Goal: Task Accomplishment & Management: Manage account settings

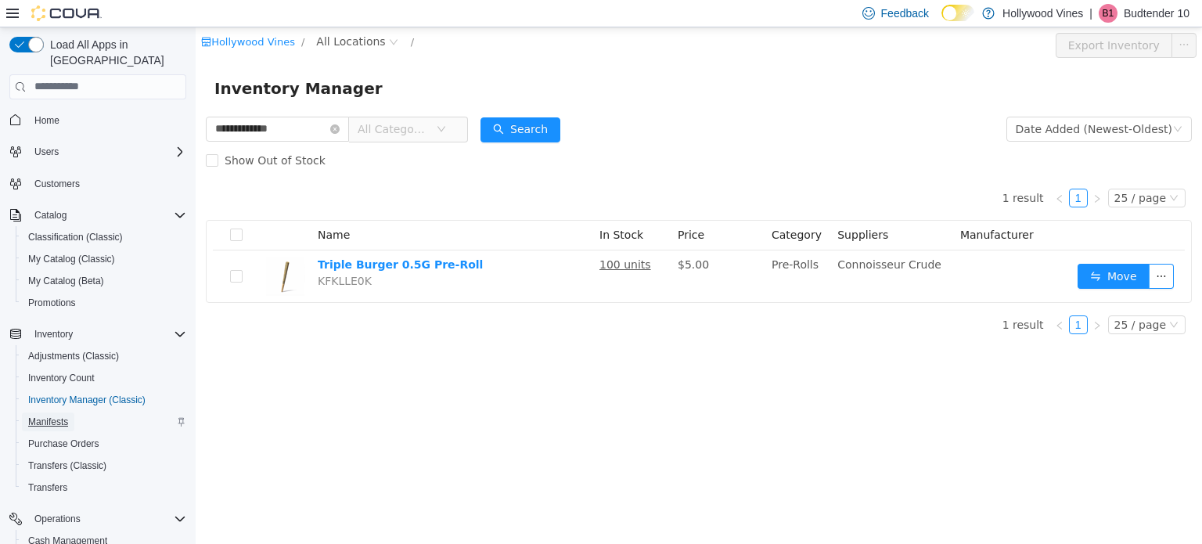
click at [58, 416] on span "Manifests" at bounding box center [48, 422] width 40 height 13
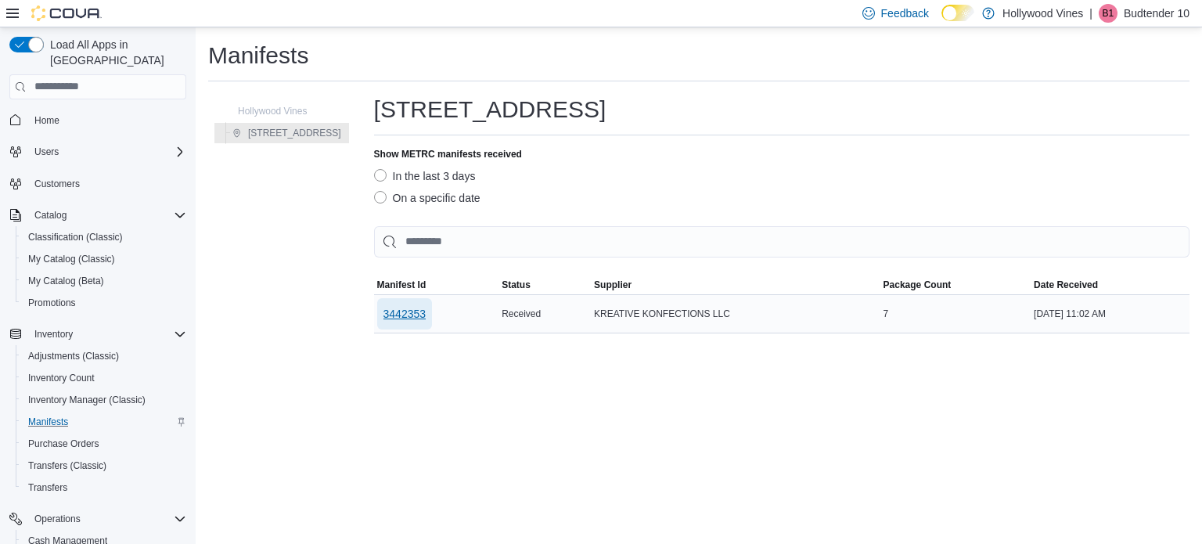
click at [384, 315] on span "3442353" at bounding box center [405, 314] width 43 height 16
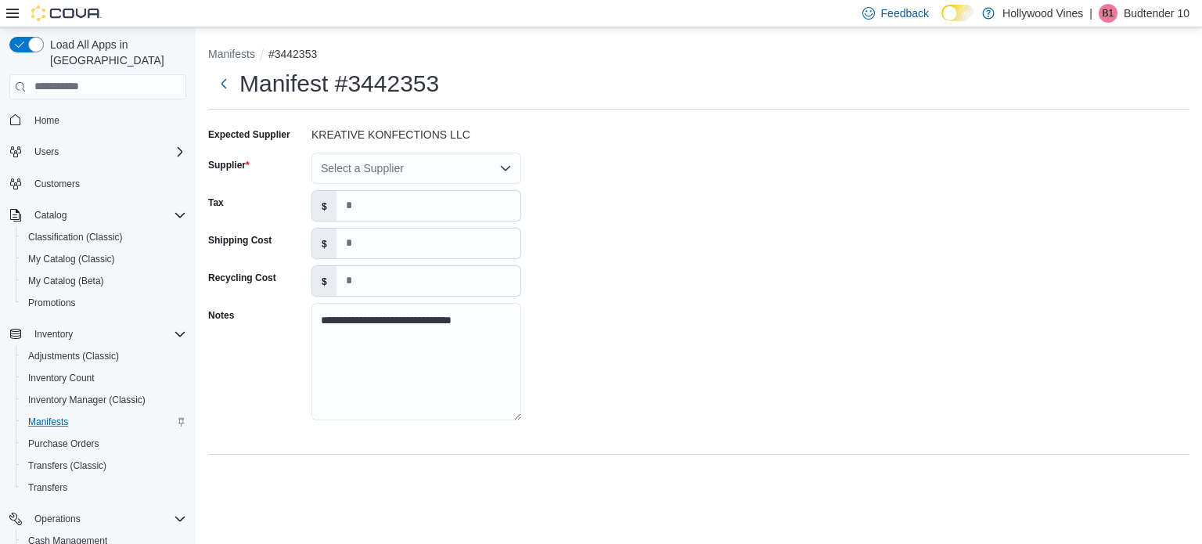
click at [376, 164] on div "Select a Supplier" at bounding box center [417, 168] width 210 height 31
type input "***"
click at [378, 197] on span "Kre ative Konfections" at bounding box center [426, 195] width 172 height 16
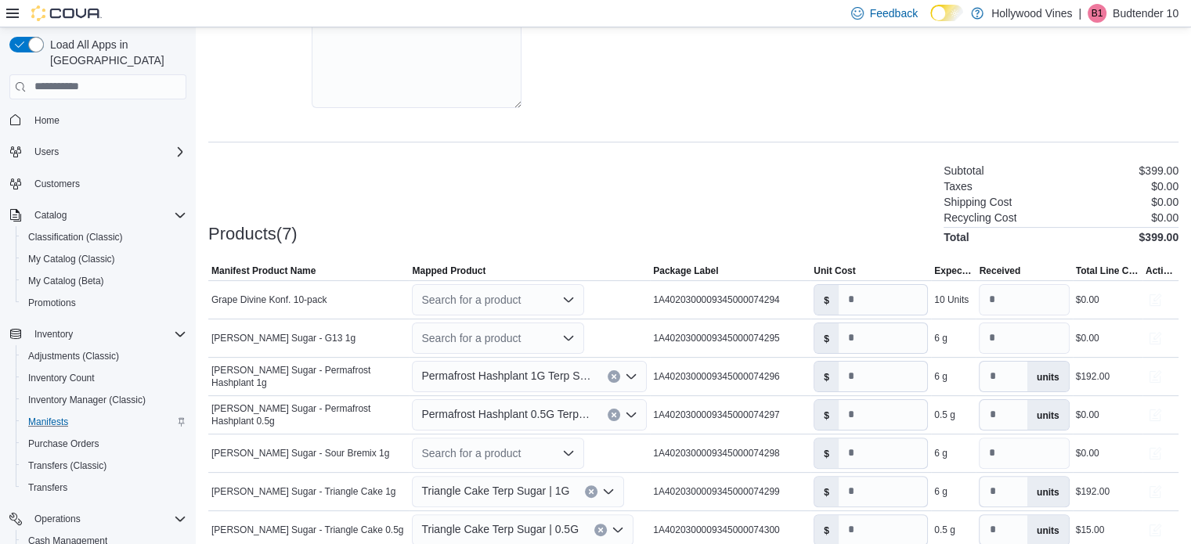
scroll to position [379, 0]
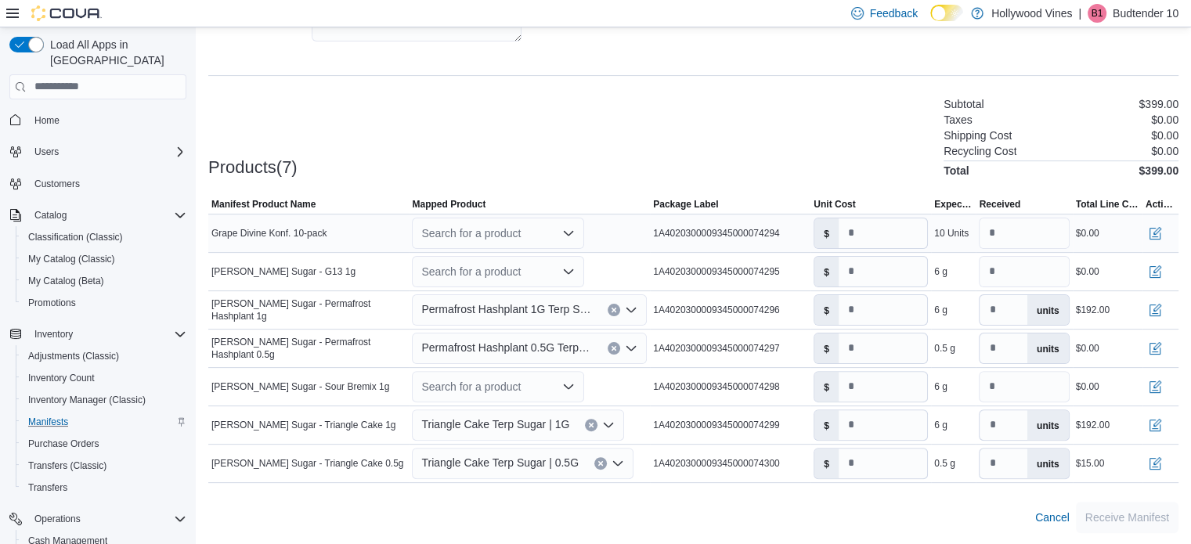
click at [460, 232] on div "Search for a product" at bounding box center [498, 233] width 172 height 31
type input "*****"
click at [474, 279] on span "Grape Divines" at bounding box center [472, 282] width 58 height 11
type input "**"
click at [468, 270] on div "Search for a product" at bounding box center [498, 271] width 172 height 31
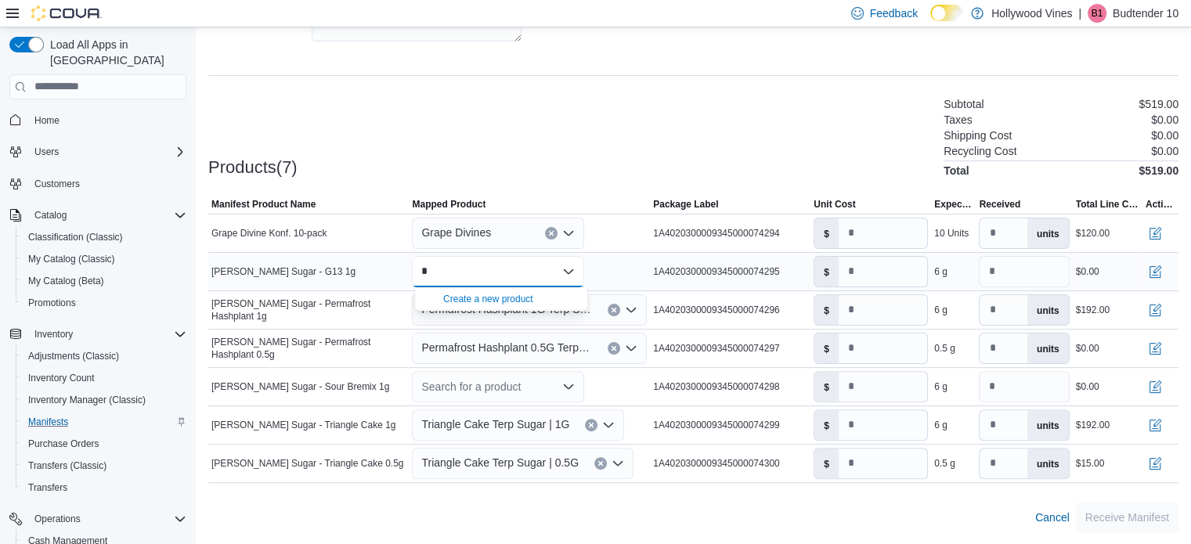
type input "*"
click at [475, 294] on div "Create a new product" at bounding box center [488, 299] width 90 height 13
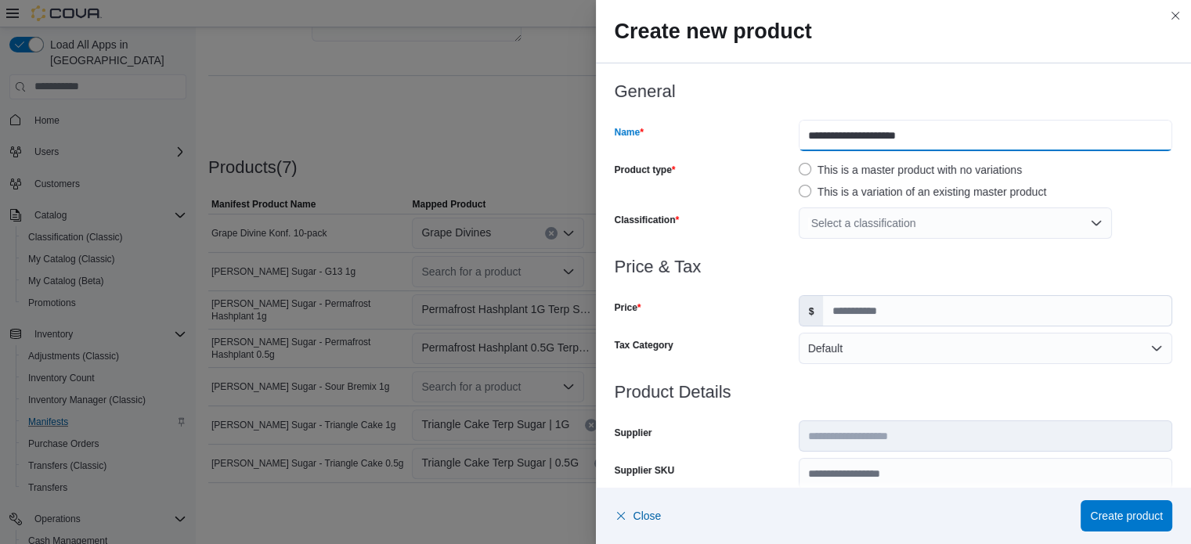
click at [864, 136] on input "**********" at bounding box center [984, 135] width 373 height 31
click at [870, 134] on input "**********" at bounding box center [984, 135] width 373 height 31
click at [878, 134] on input "**********" at bounding box center [984, 135] width 373 height 31
click at [850, 139] on input "******" at bounding box center [984, 135] width 373 height 31
type input "**********"
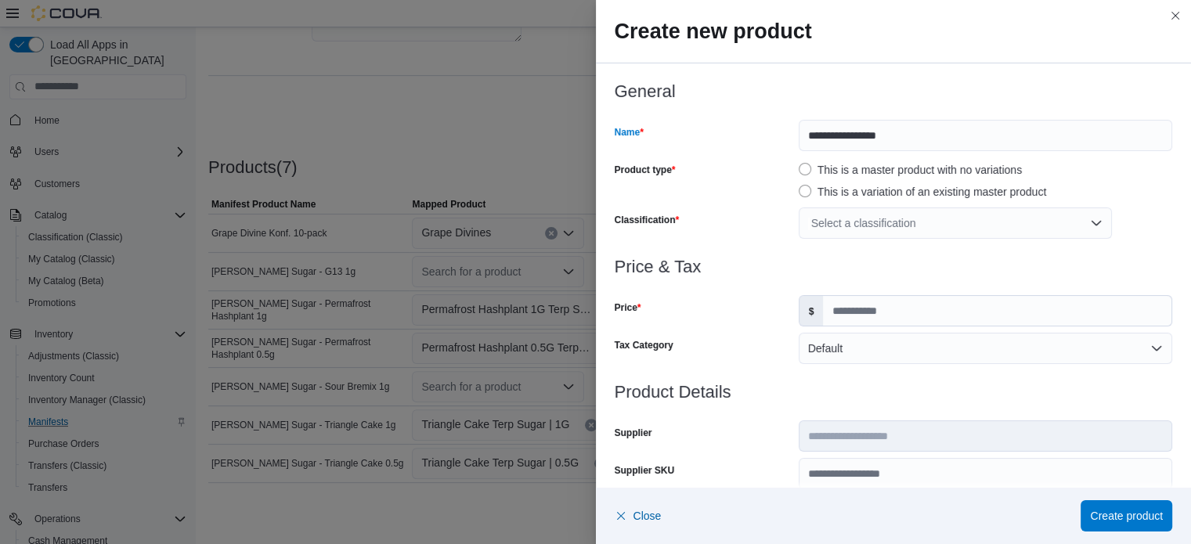
click at [848, 227] on div "Select a classification" at bounding box center [954, 222] width 313 height 31
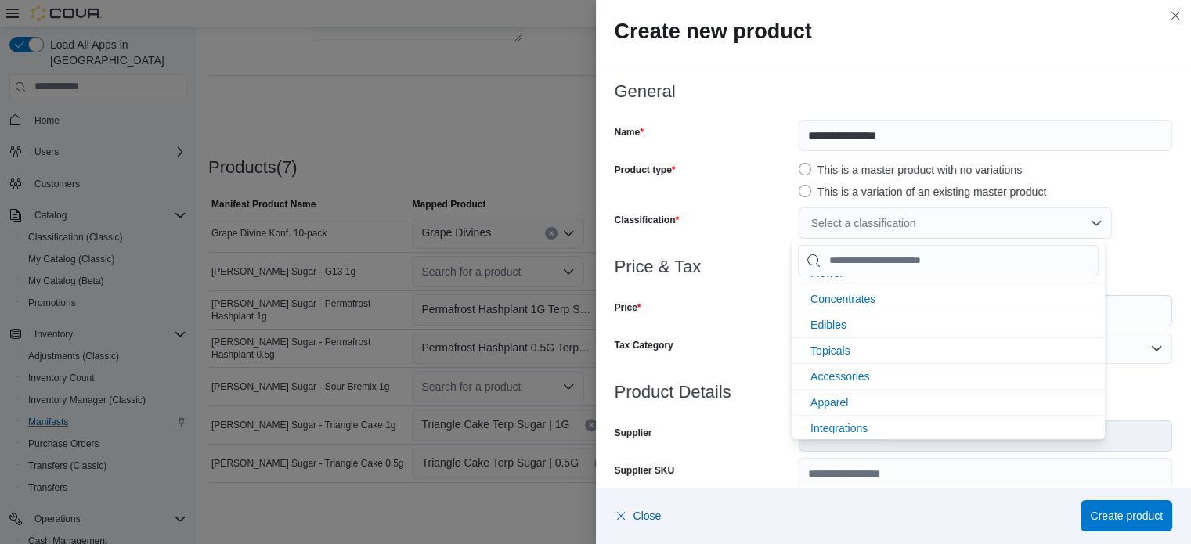
scroll to position [19, 0]
click at [854, 302] on span "Concentrates" at bounding box center [842, 300] width 65 height 13
click at [762, 309] on div "Price" at bounding box center [704, 310] width 178 height 31
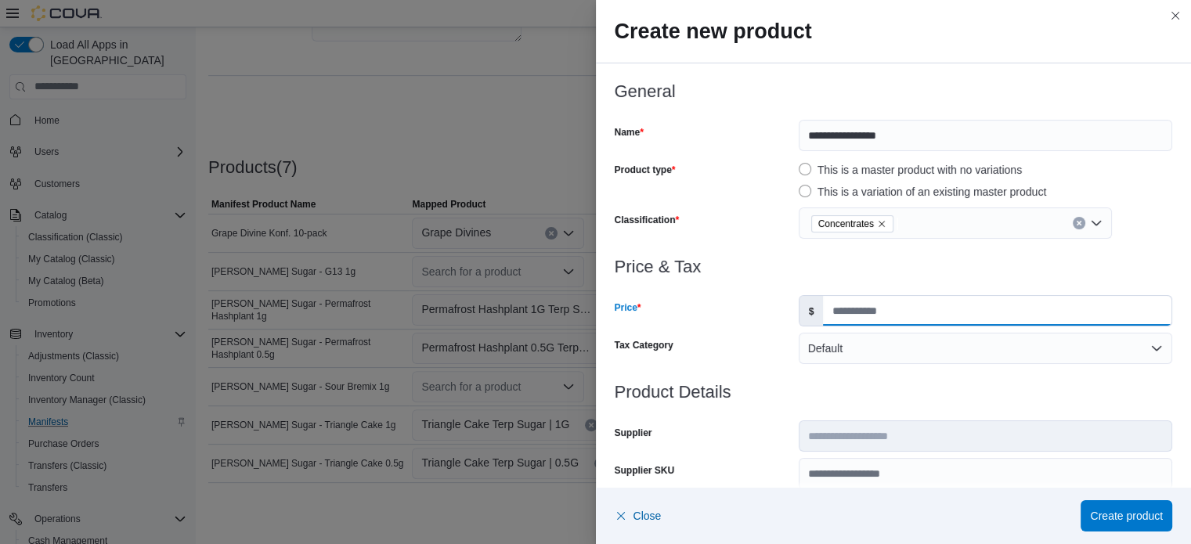
click at [852, 312] on input "Price" at bounding box center [997, 311] width 348 height 30
type input "**"
click at [874, 372] on div at bounding box center [894, 373] width 558 height 19
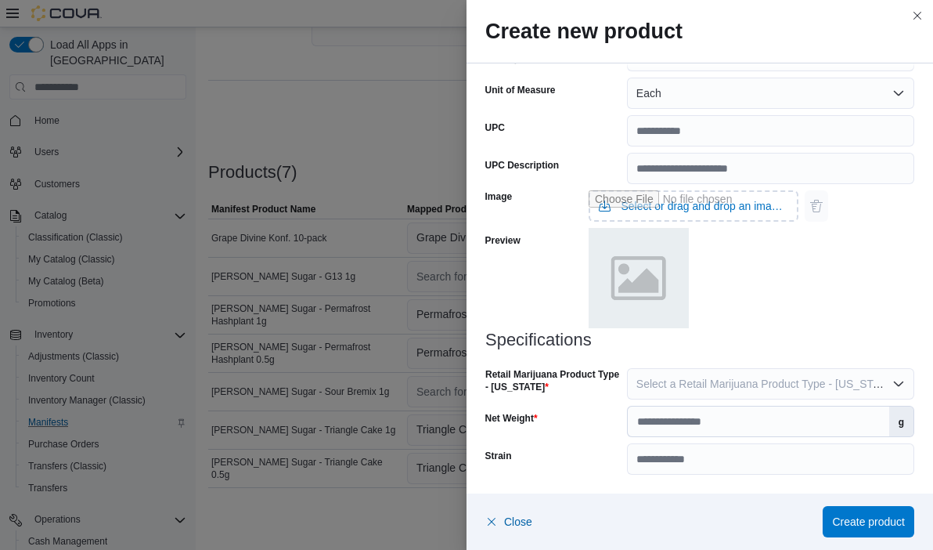
scroll to position [568, 0]
type input "**********"
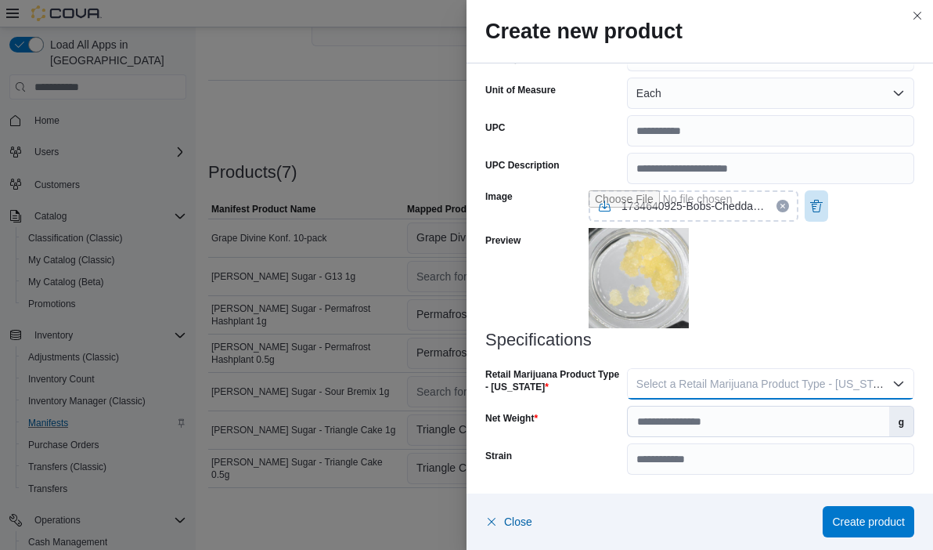
click at [715, 386] on span "Select a Retail Marijuana Product Type - Alaska" at bounding box center [766, 383] width 260 height 13
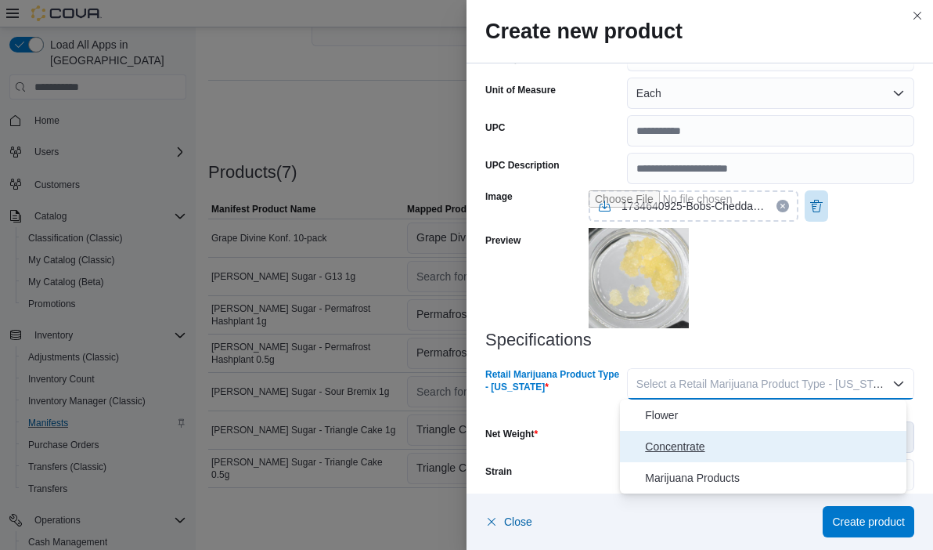
click at [697, 449] on span "Concentrate" at bounding box center [772, 446] width 254 height 19
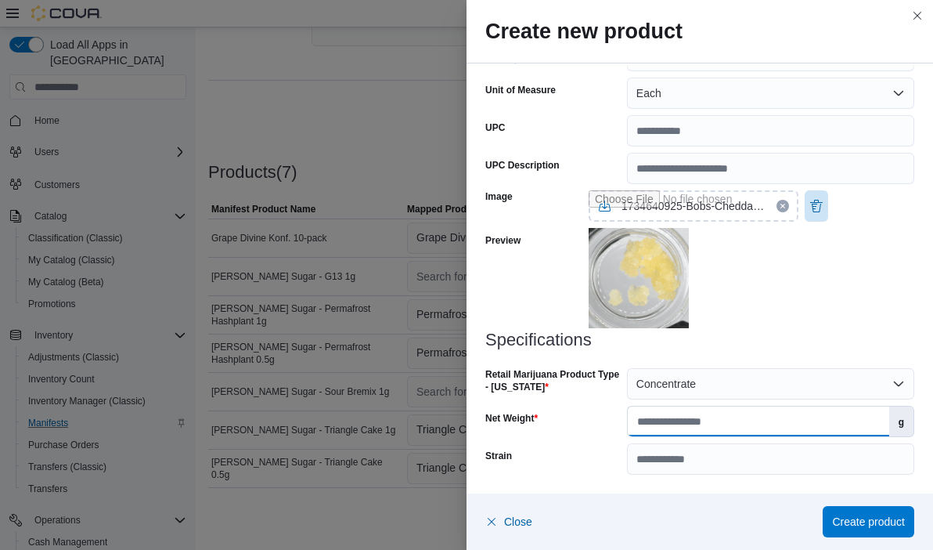
click at [697, 422] on input "Net Weight" at bounding box center [758, 421] width 261 height 30
type input "*"
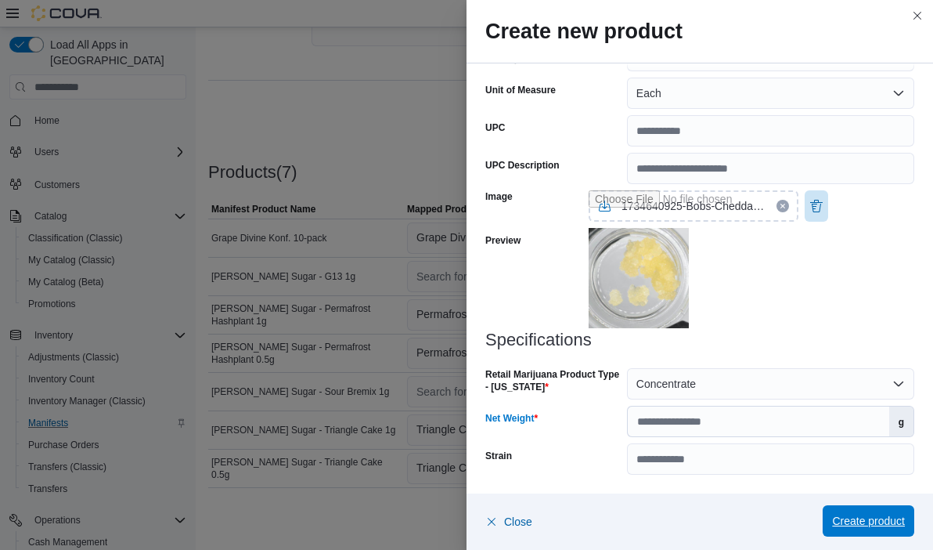
click at [866, 518] on span "Create product" at bounding box center [868, 521] width 73 height 16
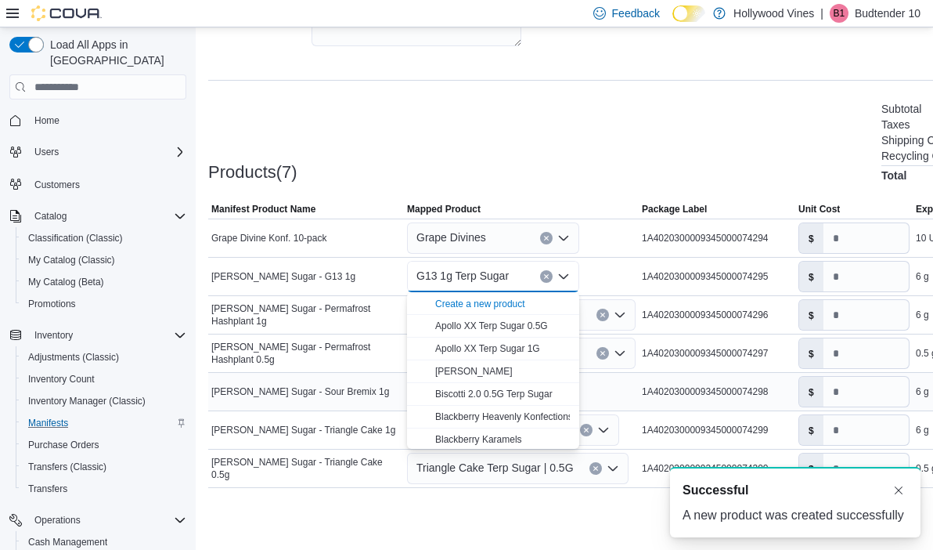
scroll to position [0, 0]
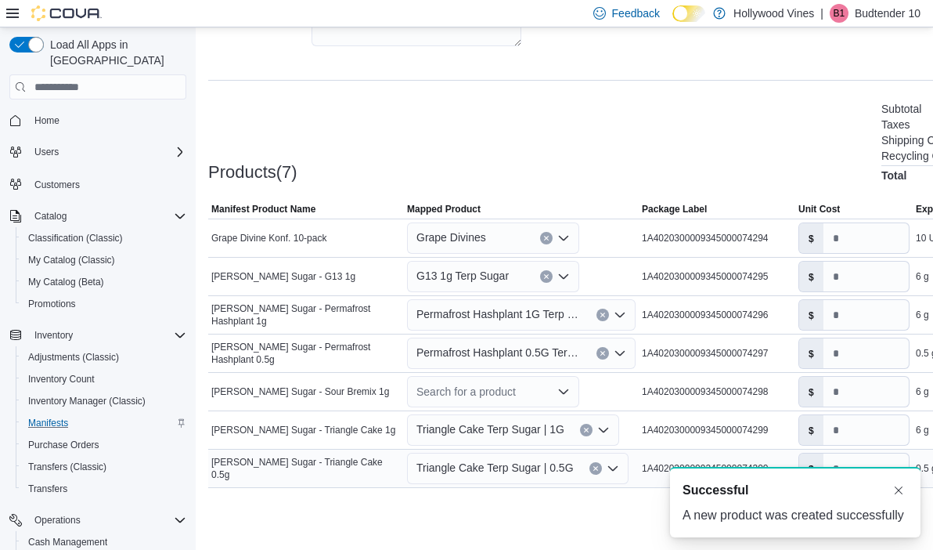
click at [370, 458] on div "FE Terp Sugar - Triangle Cake 0.5g" at bounding box center [306, 467] width 196 height 31
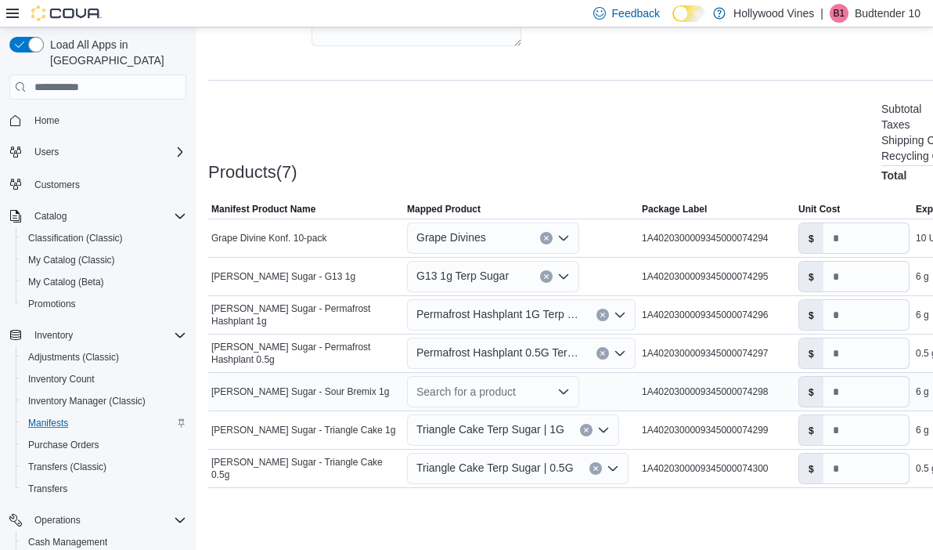
click at [476, 396] on div "Search for a product" at bounding box center [493, 391] width 172 height 31
type input "****"
click at [470, 369] on div "Create a new product" at bounding box center [480, 363] width 90 height 13
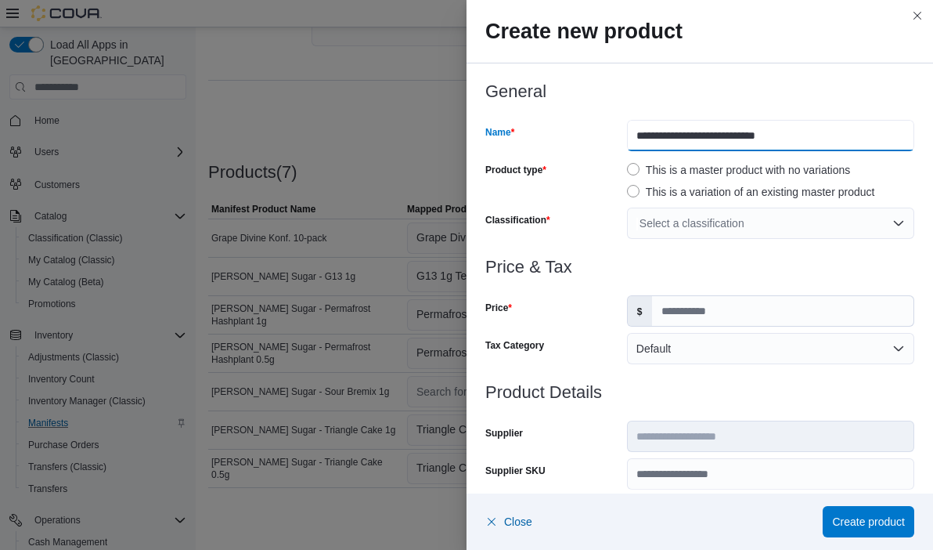
drag, startPoint x: 705, startPoint y: 137, endPoint x: 618, endPoint y: 143, distance: 86.3
click at [618, 143] on div "**********" at bounding box center [699, 135] width 429 height 31
click at [703, 135] on input "**********" at bounding box center [770, 135] width 287 height 31
type input "**********"
click at [705, 225] on div "Select a classification" at bounding box center [770, 222] width 287 height 31
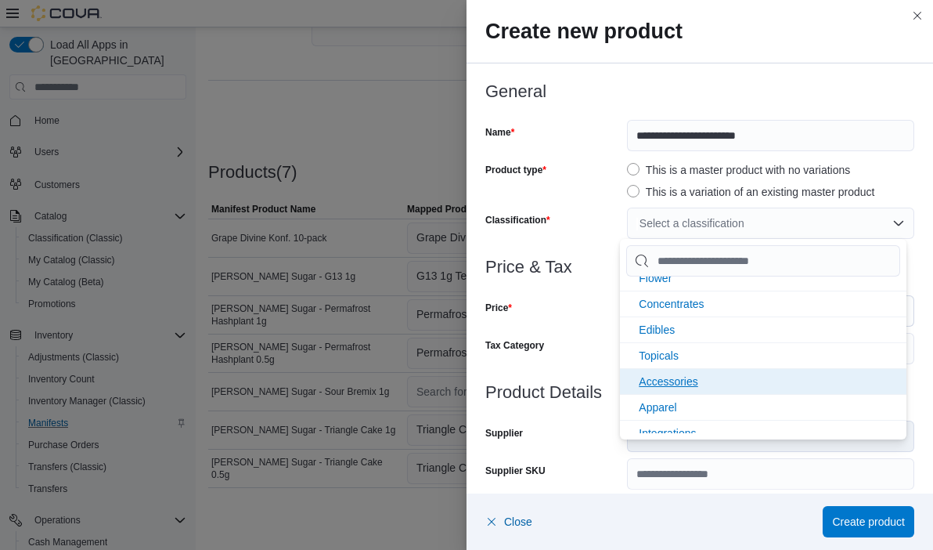
scroll to position [11, 0]
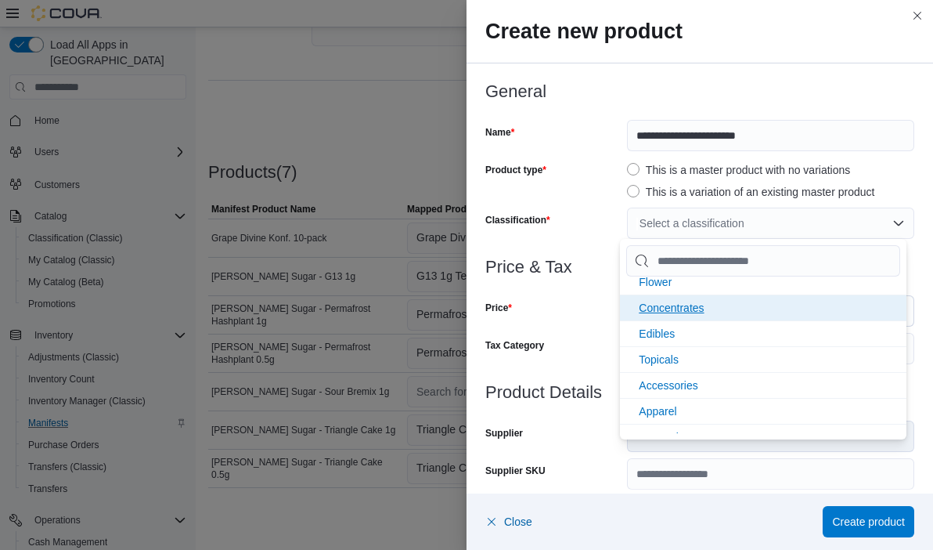
click at [676, 306] on span "Concentrates" at bounding box center [671, 307] width 65 height 13
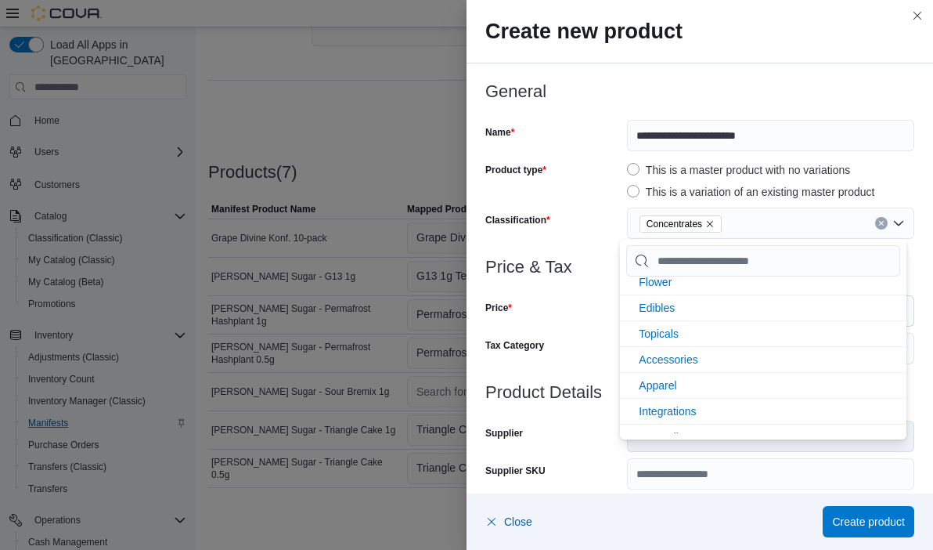
click at [583, 314] on div "Price" at bounding box center [552, 310] width 135 height 31
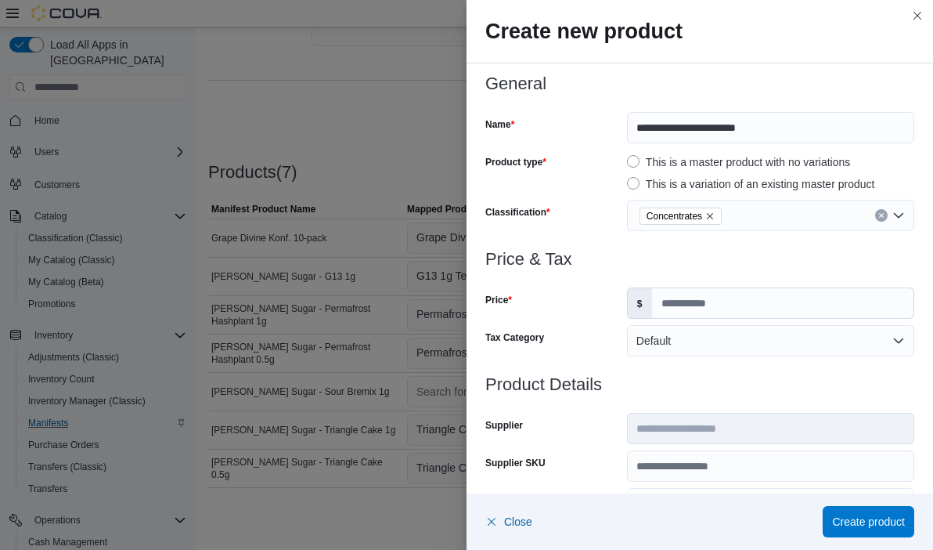
scroll to position [9, 0]
click at [679, 301] on input "Price" at bounding box center [782, 302] width 261 height 30
type input "**"
click at [676, 381] on h3 "Product Details" at bounding box center [699, 383] width 429 height 19
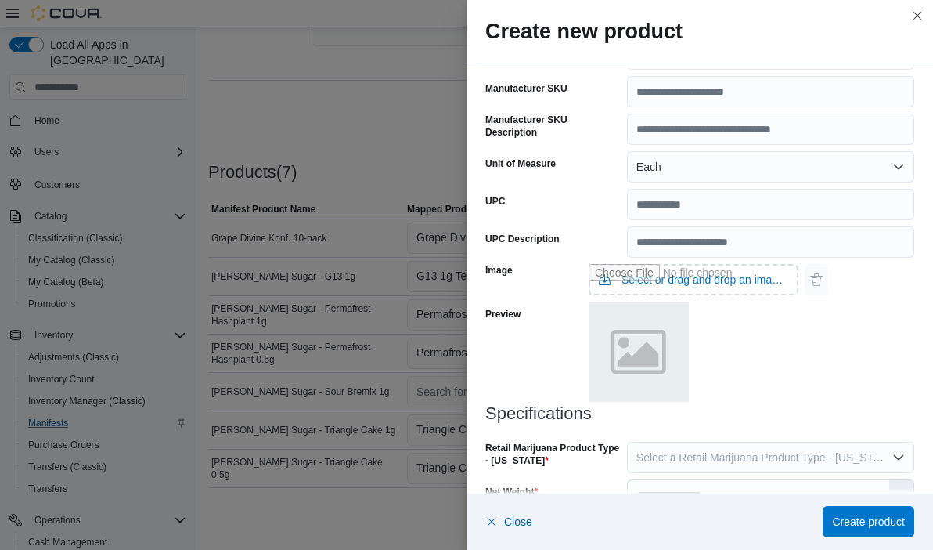
scroll to position [495, 0]
type input "**********"
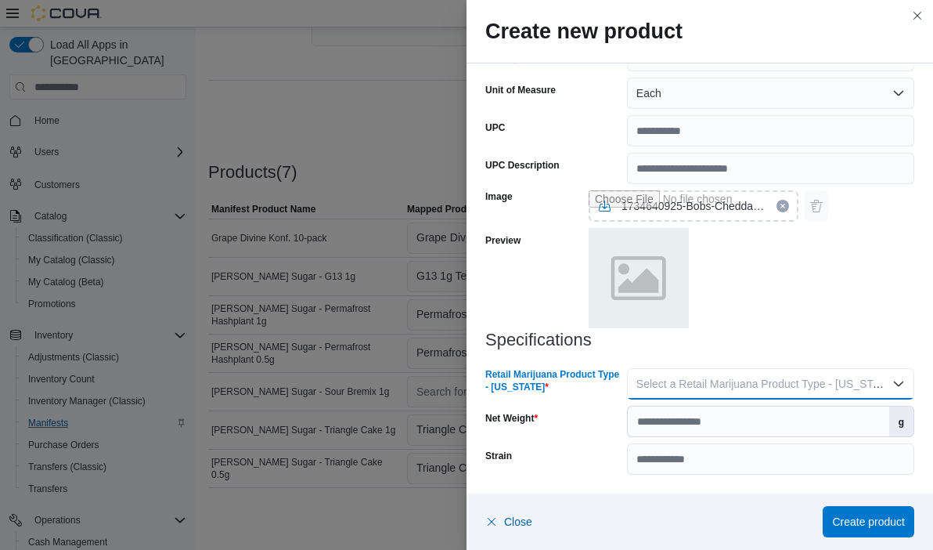
click at [701, 392] on button "Select a Retail Marijuana Product Type - Alaska" at bounding box center [770, 383] width 287 height 31
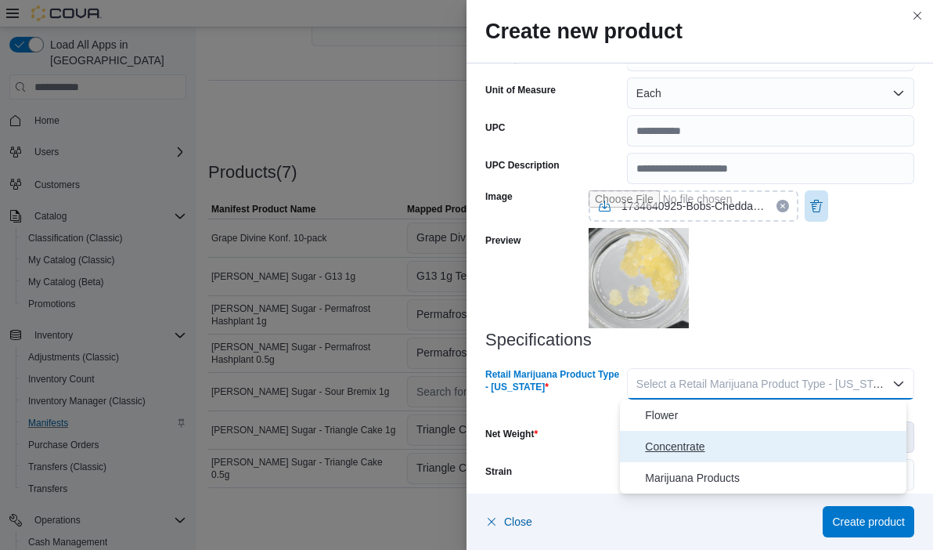
click at [673, 447] on span "Concentrate" at bounding box center [772, 446] width 254 height 19
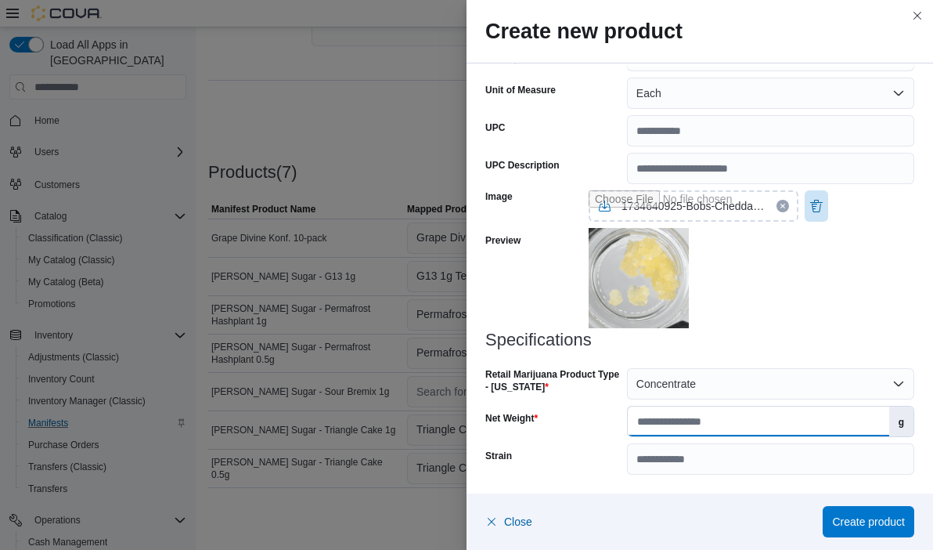
click at [683, 424] on input "Net Weight" at bounding box center [758, 421] width 261 height 30
type input "*"
click at [830, 512] on button "Create product" at bounding box center [869, 520] width 92 height 31
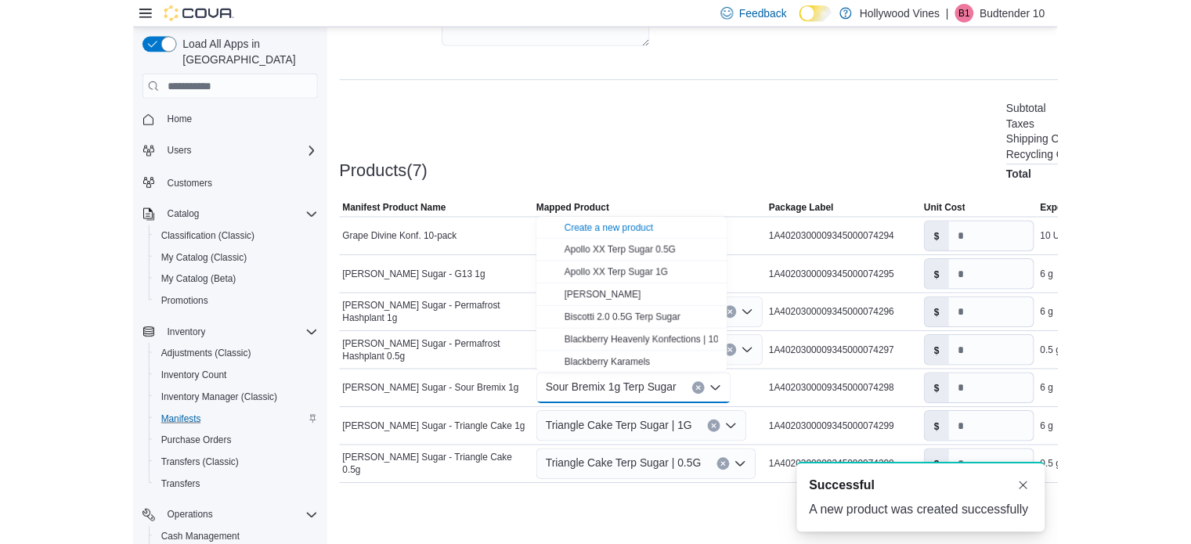
scroll to position [0, 0]
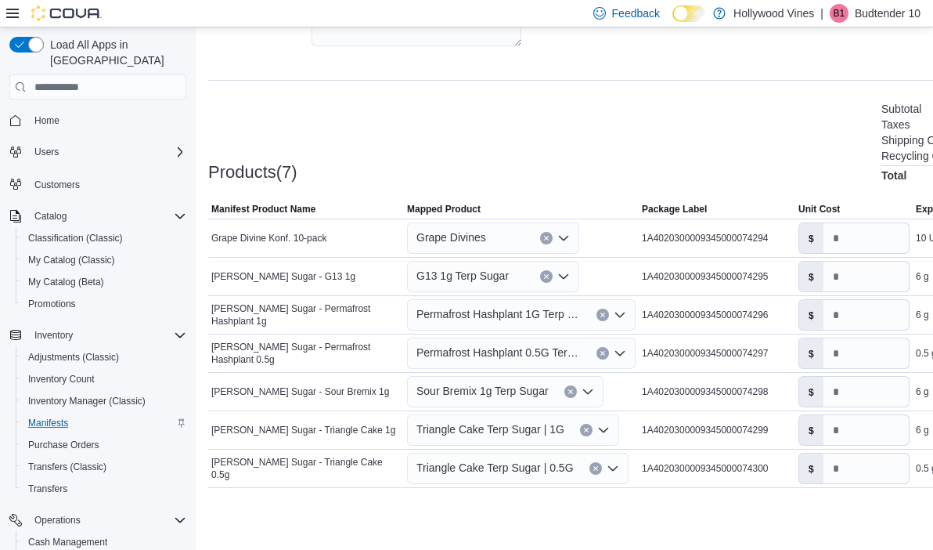
click at [366, 506] on div "Cancel Receive Manifest" at bounding box center [662, 521] width 908 height 31
click at [836, 268] on input "number" at bounding box center [866, 276] width 85 height 30
click at [842, 273] on input "number" at bounding box center [866, 276] width 85 height 30
type input "**"
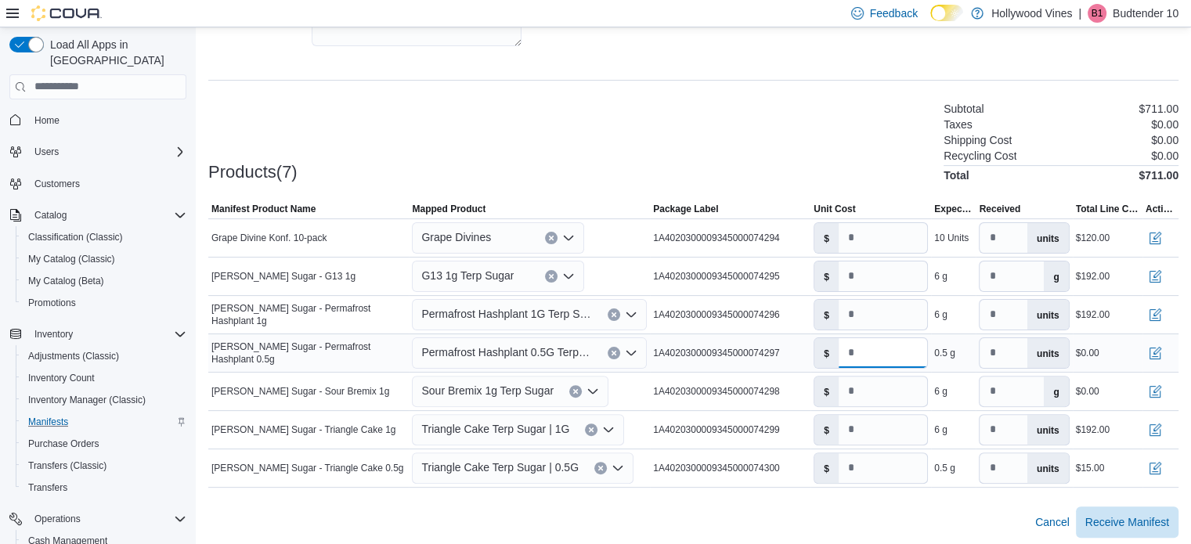
click at [876, 349] on input "*" at bounding box center [882, 353] width 88 height 30
type input "*"
click at [877, 397] on input "number" at bounding box center [882, 392] width 88 height 30
type input "**"
click at [881, 463] on input "**" at bounding box center [882, 468] width 88 height 30
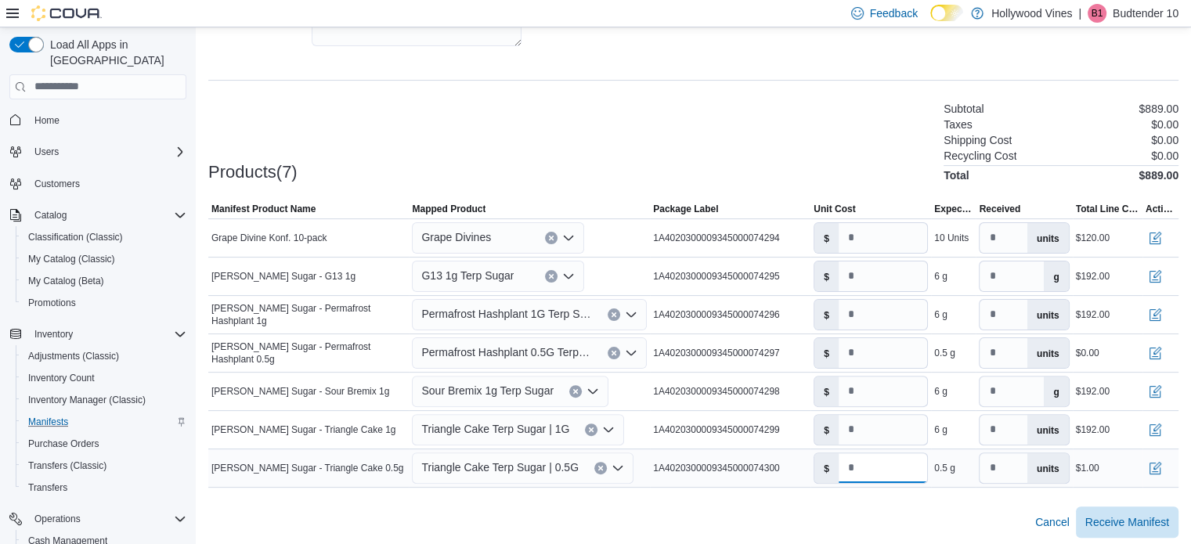
drag, startPoint x: 881, startPoint y: 463, endPoint x: 849, endPoint y: 469, distance: 33.3
click at [849, 469] on input "*" at bounding box center [882, 468] width 88 height 30
type input "*"
click at [1108, 524] on span "Receive Manifest" at bounding box center [1127, 522] width 84 height 16
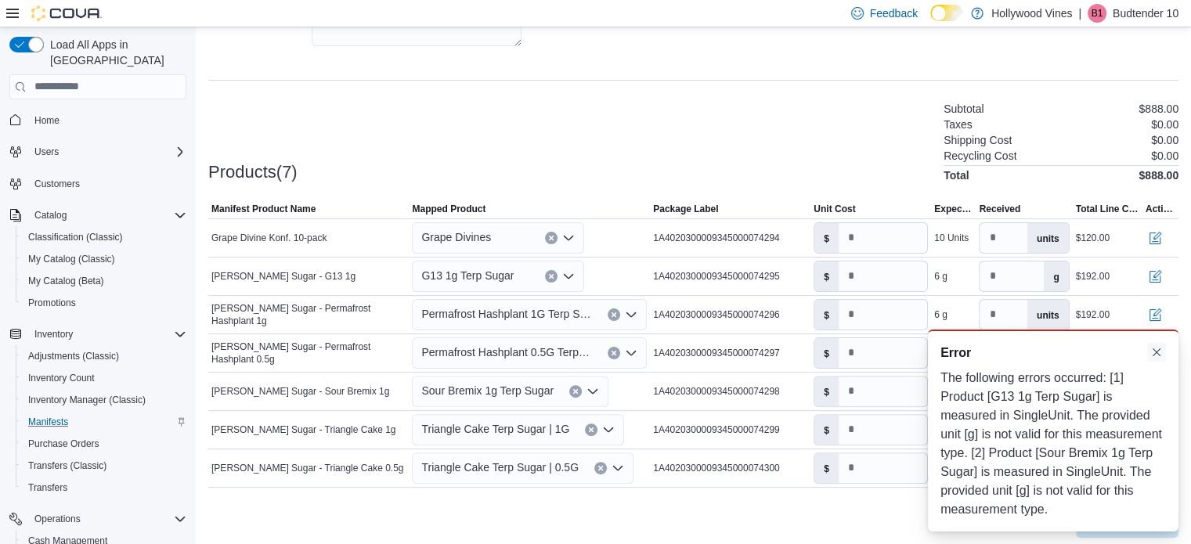
click at [1146, 356] on div "Error" at bounding box center [1052, 353] width 225 height 19
click at [1159, 350] on button "Dismiss toast" at bounding box center [1156, 352] width 19 height 19
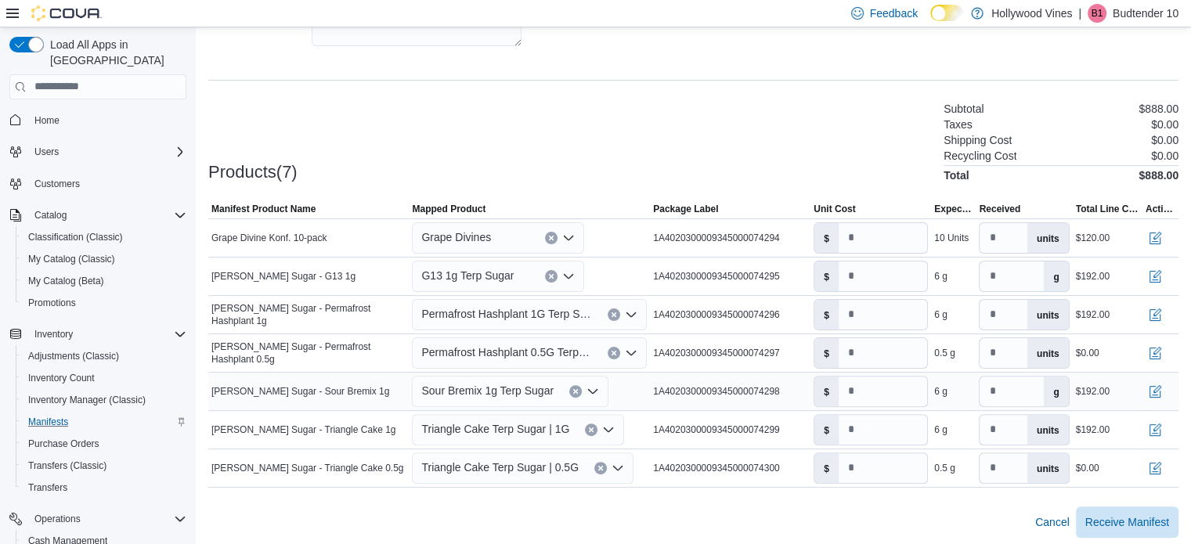
click at [569, 389] on button "Clear input" at bounding box center [575, 391] width 13 height 13
type input "*"
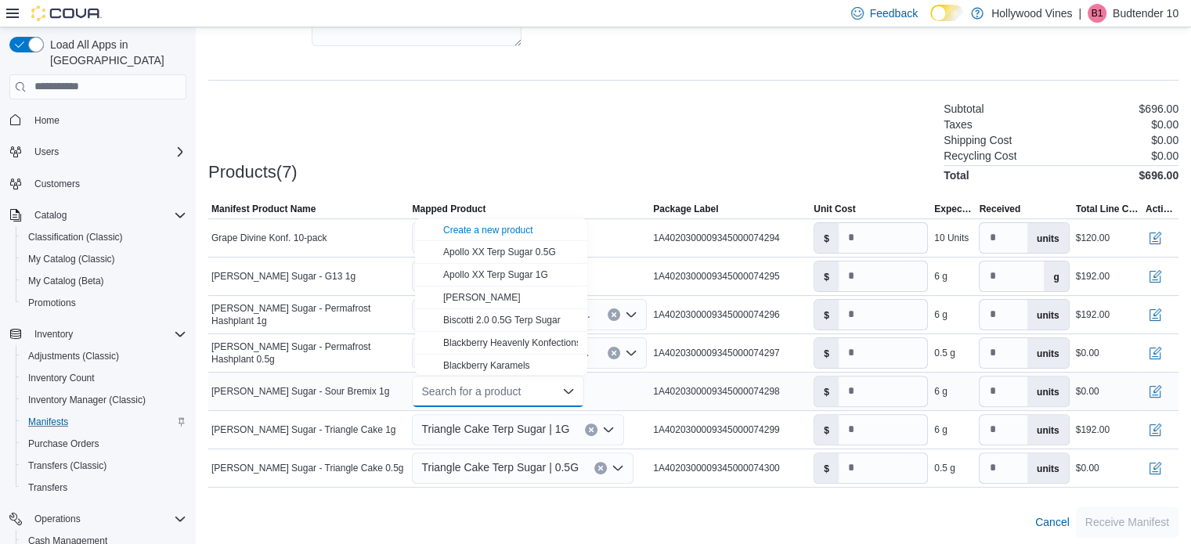
click at [487, 386] on div "Search for a product Combo box. Selected. Combo box input. Search for a product…" at bounding box center [498, 391] width 172 height 31
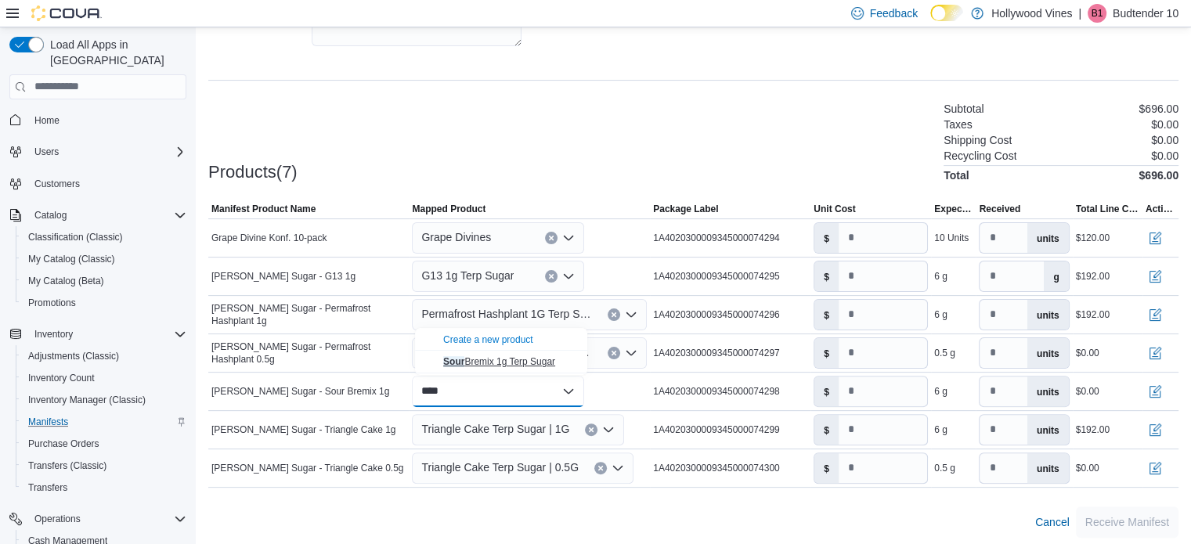
type input "****"
click at [492, 364] on span "Sour Bremix 1g Terp Sugar" at bounding box center [499, 361] width 112 height 11
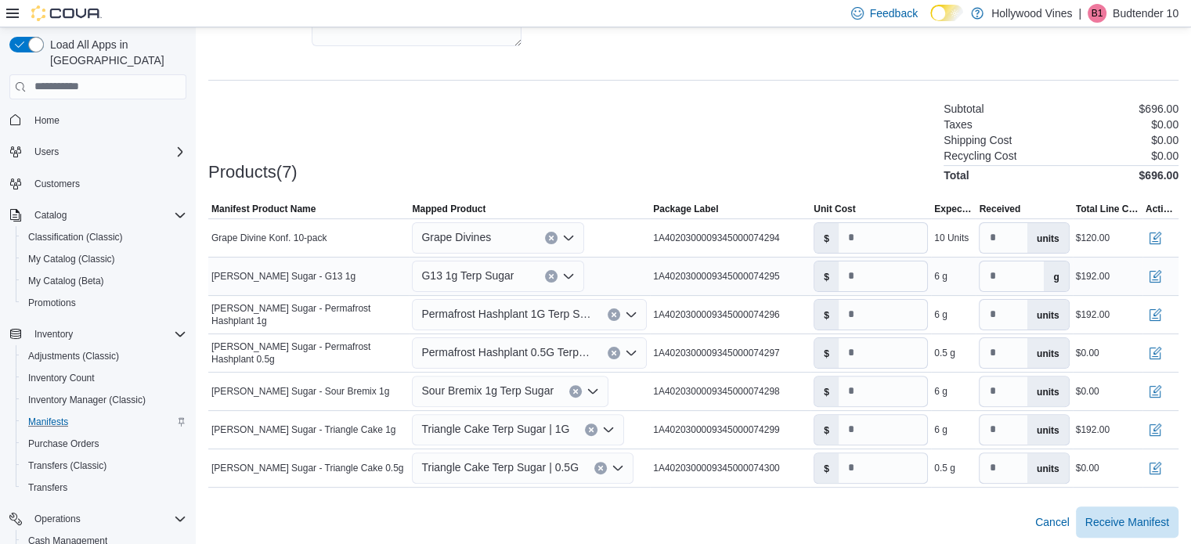
click at [516, 273] on div "G13 1g Terp Sugar" at bounding box center [498, 276] width 172 height 31
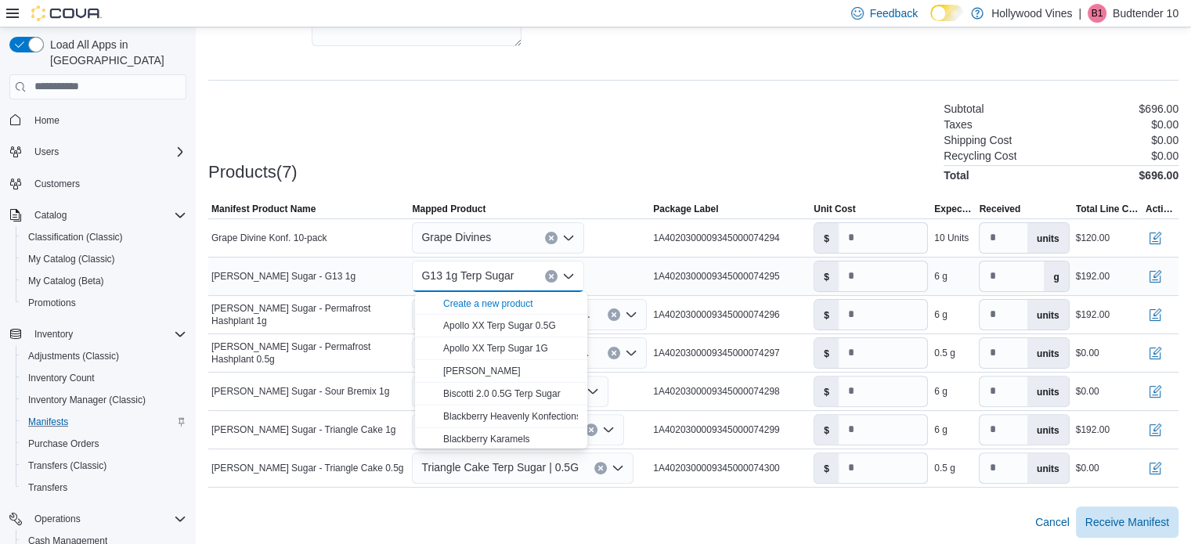
click at [549, 273] on button "Clear input" at bounding box center [551, 276] width 13 height 13
type input "*"
click at [474, 278] on div "Search for a product Combo box. Selected. Combo box input. Search for a product…" at bounding box center [498, 276] width 172 height 31
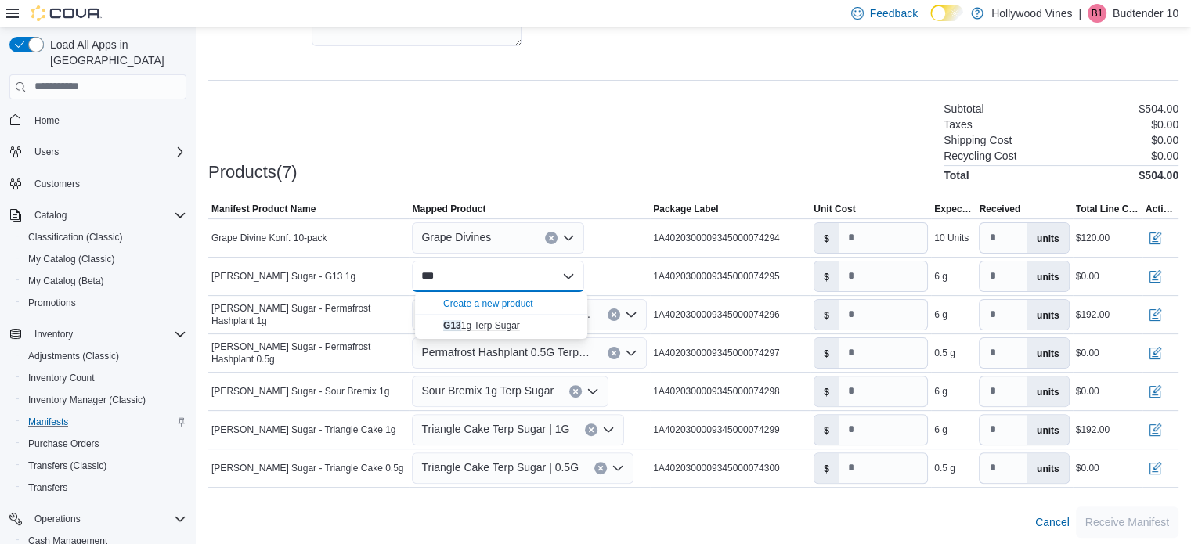
type input "***"
click at [481, 322] on span "G13 1g Terp Sugar" at bounding box center [481, 325] width 77 height 11
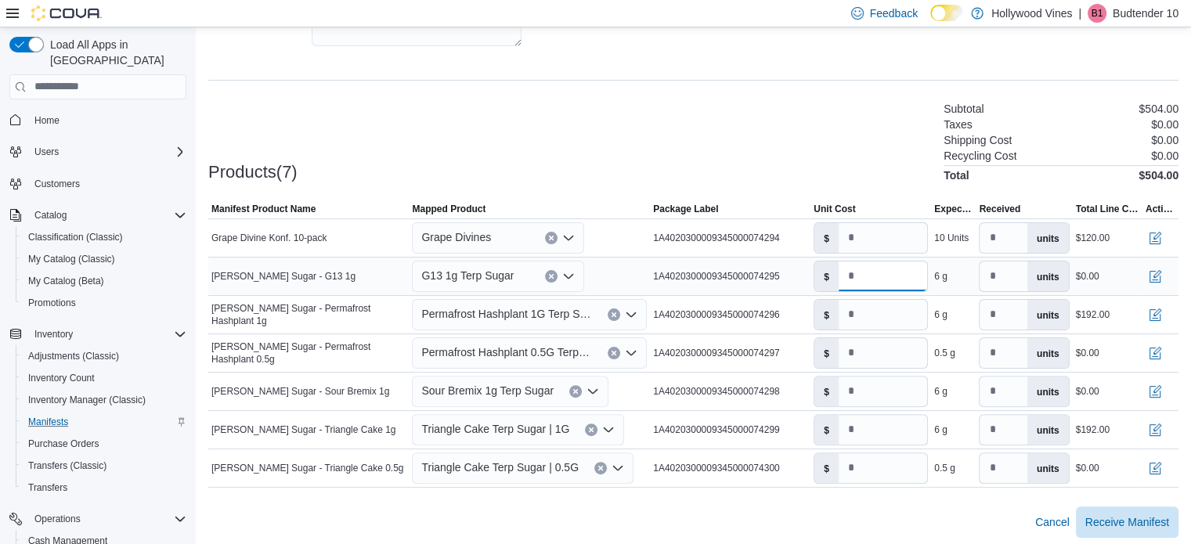
click at [874, 286] on input "*" at bounding box center [882, 276] width 88 height 30
type input "***"
click at [878, 394] on input "*" at bounding box center [882, 392] width 88 height 30
type input "***"
click at [892, 502] on div at bounding box center [693, 497] width 970 height 19
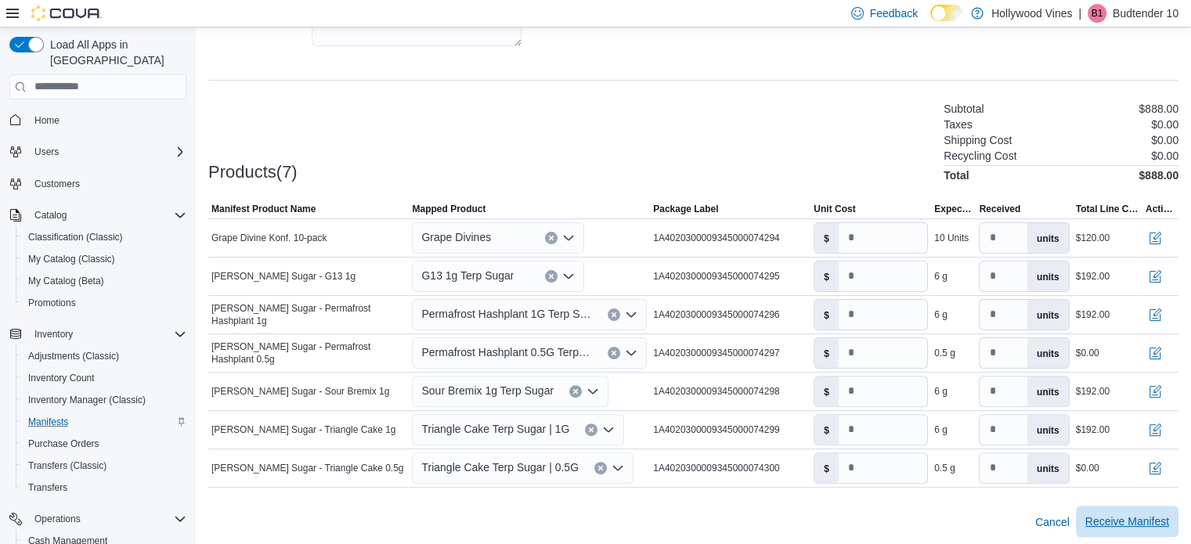
click at [1105, 514] on span "Receive Manifest" at bounding box center [1127, 522] width 84 height 16
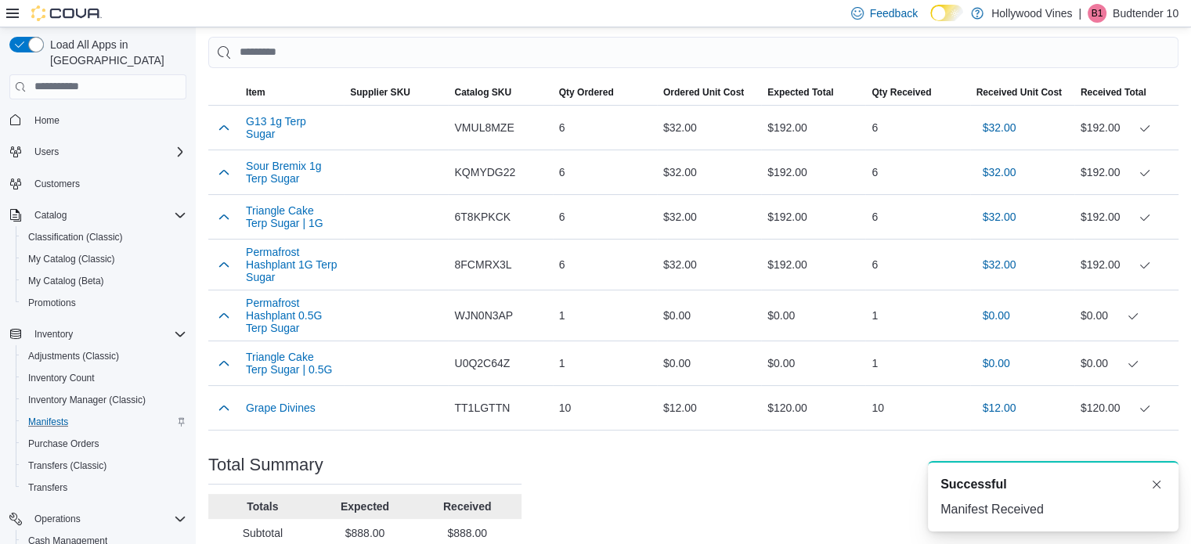
scroll to position [546, 0]
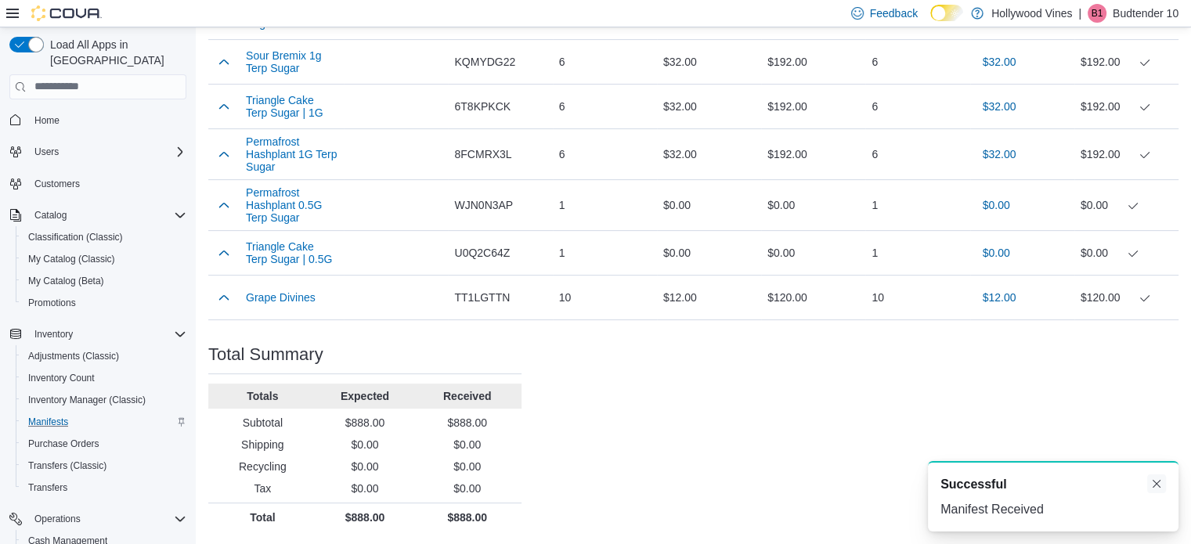
click at [1151, 486] on button "Dismiss toast" at bounding box center [1156, 483] width 19 height 19
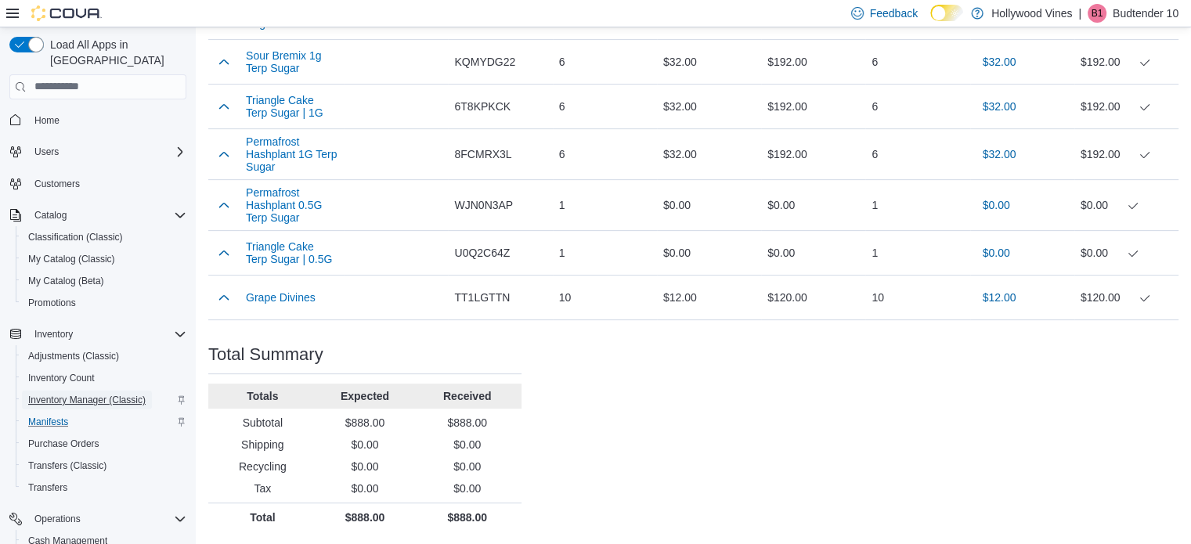
click at [81, 394] on span "Inventory Manager (Classic)" at bounding box center [86, 400] width 117 height 13
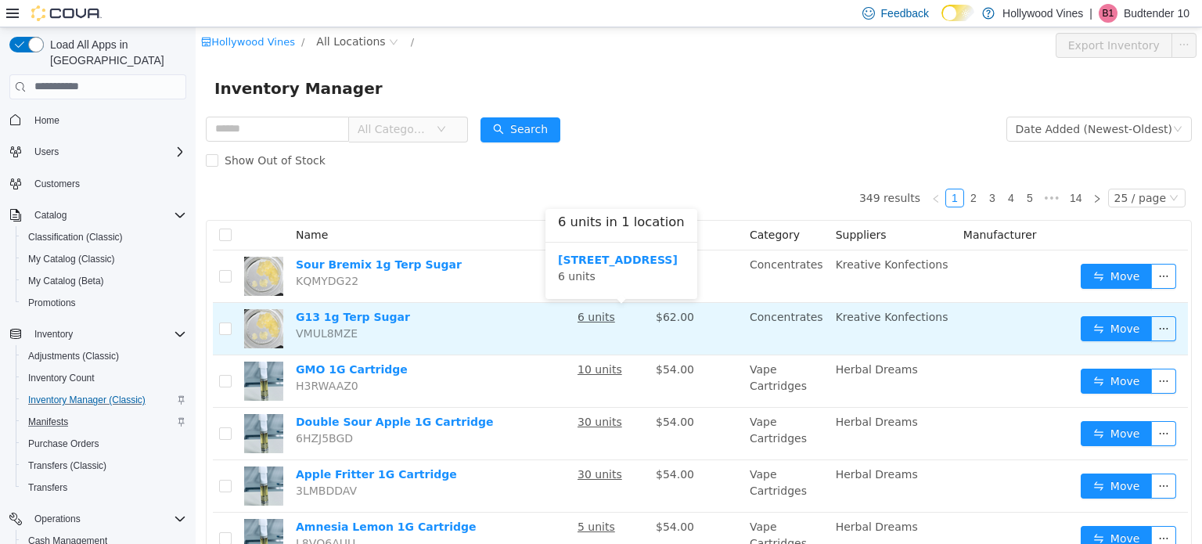
click at [607, 315] on u "6 units" at bounding box center [597, 316] width 38 height 13
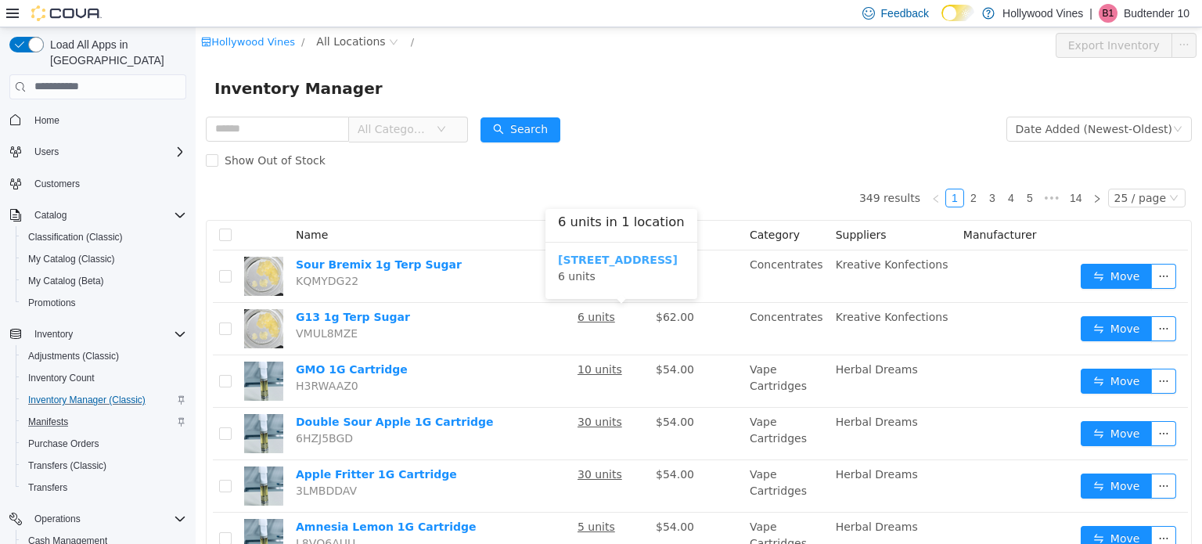
click at [593, 253] on b "3591 S. Vine Rd" at bounding box center [618, 259] width 120 height 13
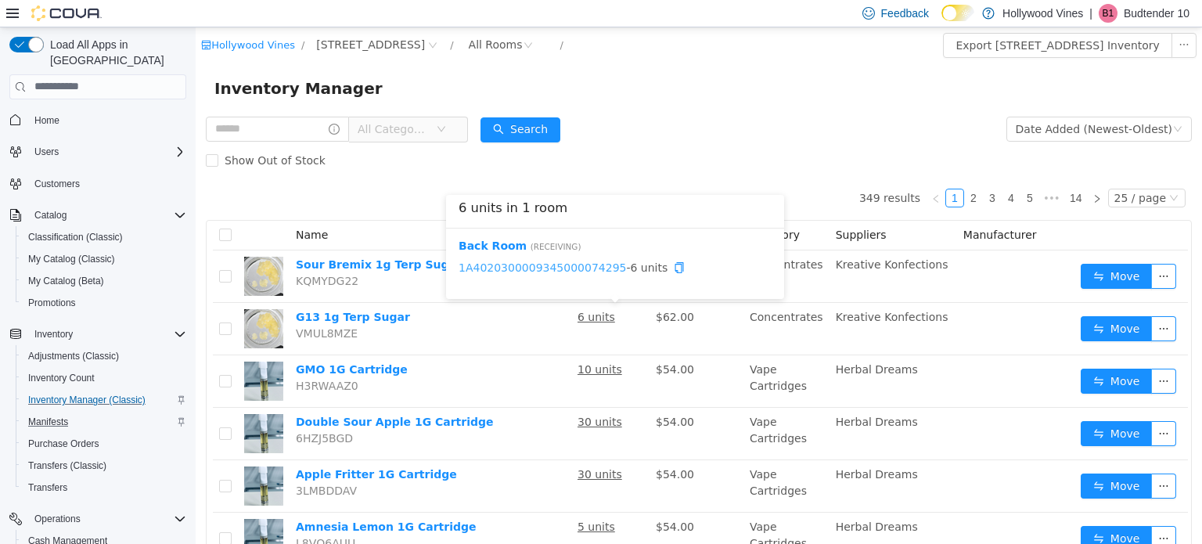
click at [550, 262] on link "1A4020300009345000074295" at bounding box center [543, 267] width 168 height 13
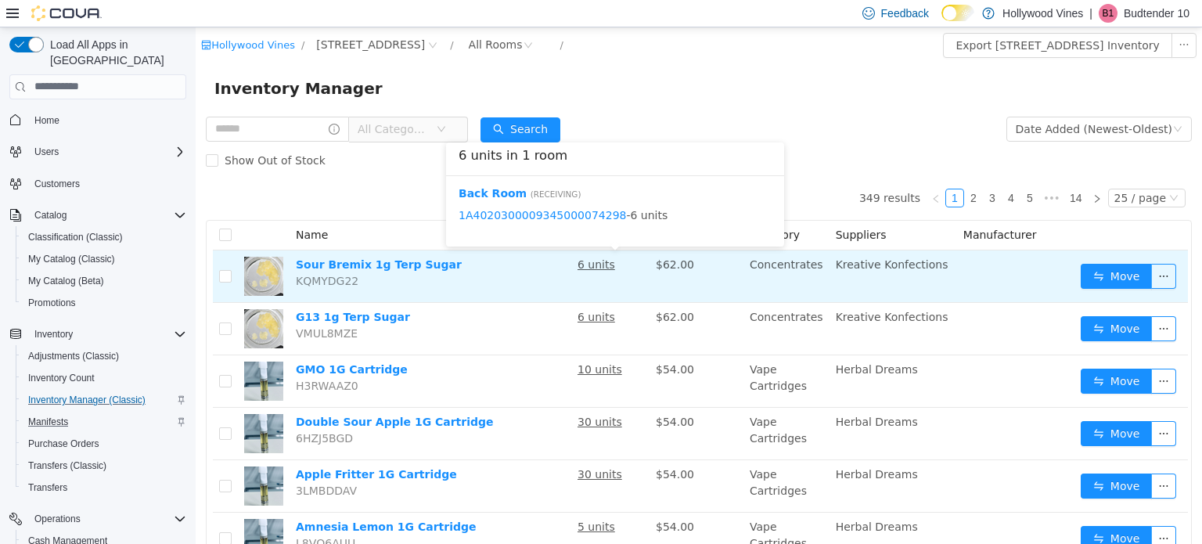
click at [615, 265] on u "6 units" at bounding box center [597, 264] width 38 height 13
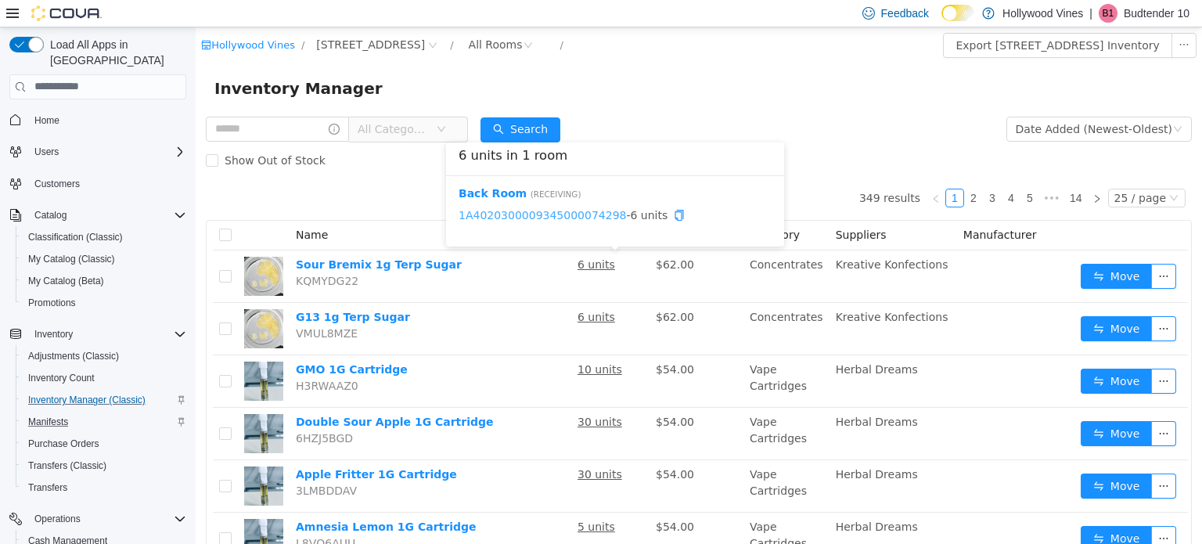
click at [565, 214] on link "1A4020300009345000074298" at bounding box center [543, 214] width 168 height 13
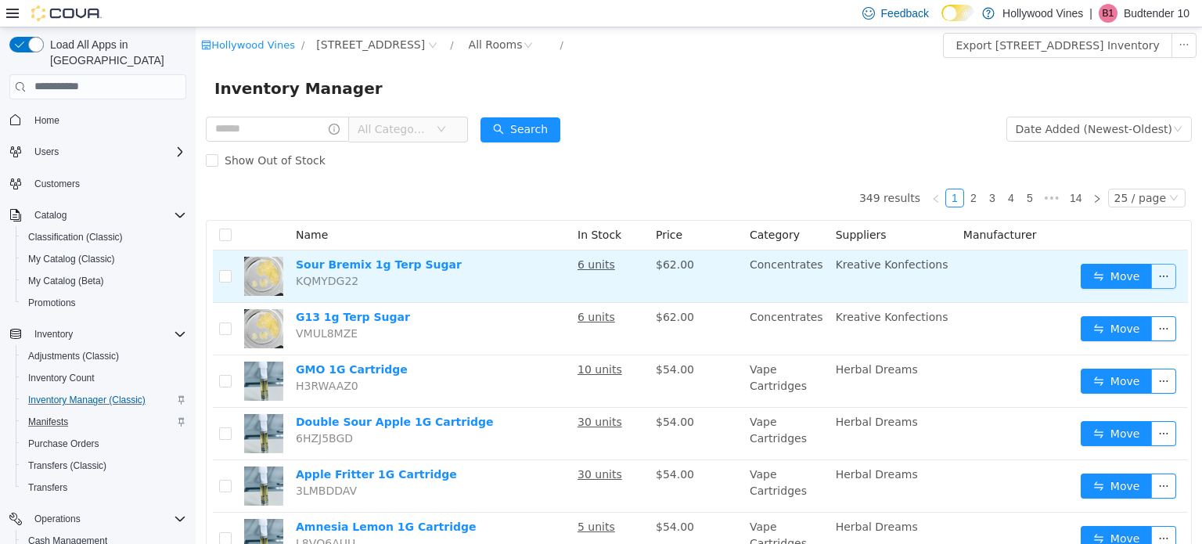
click at [1152, 278] on button "button" at bounding box center [1164, 275] width 25 height 25
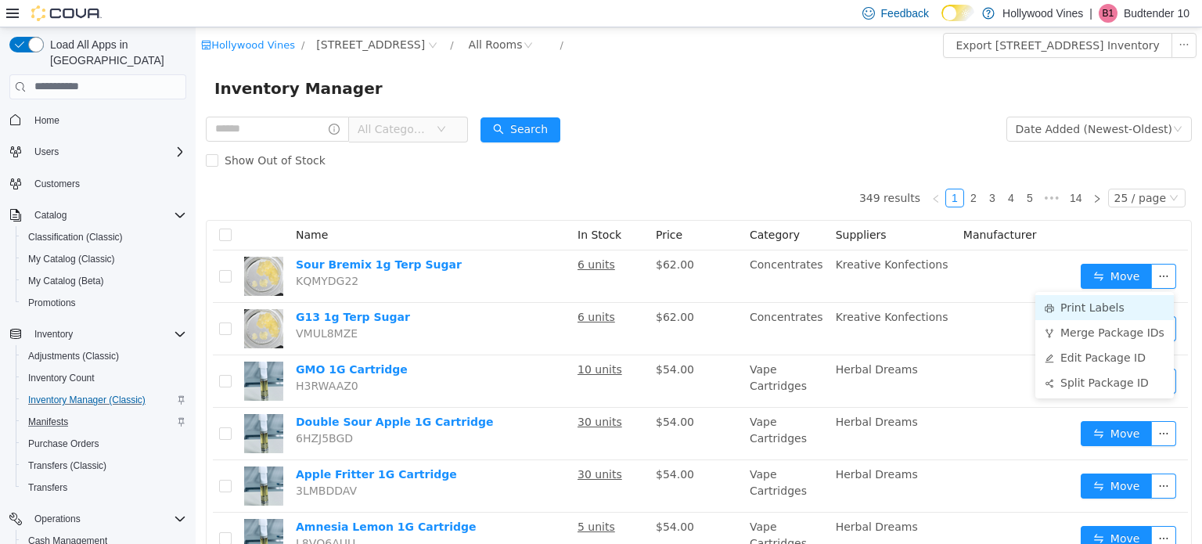
click at [1096, 309] on li "Print Labels" at bounding box center [1105, 306] width 139 height 25
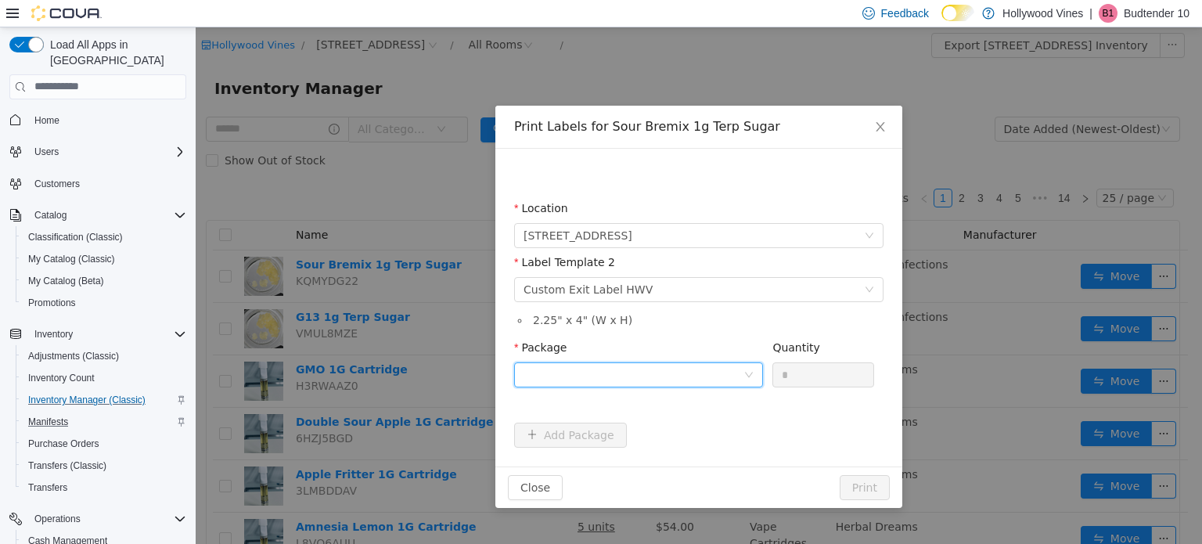
click at [617, 369] on div at bounding box center [634, 373] width 220 height 23
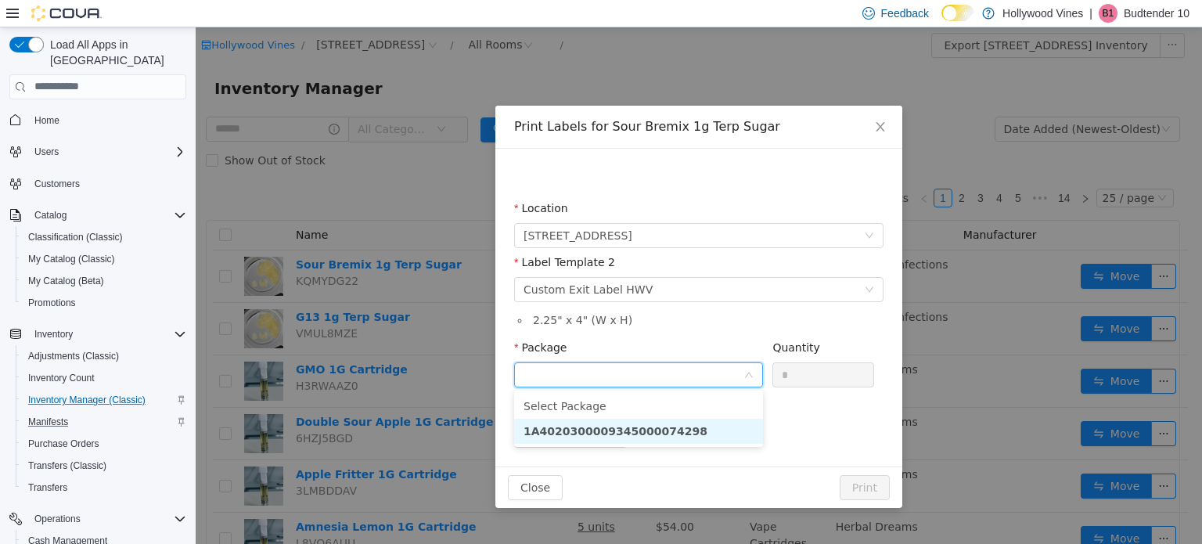
click at [626, 437] on strong "1A4020300009345000074298" at bounding box center [616, 430] width 184 height 13
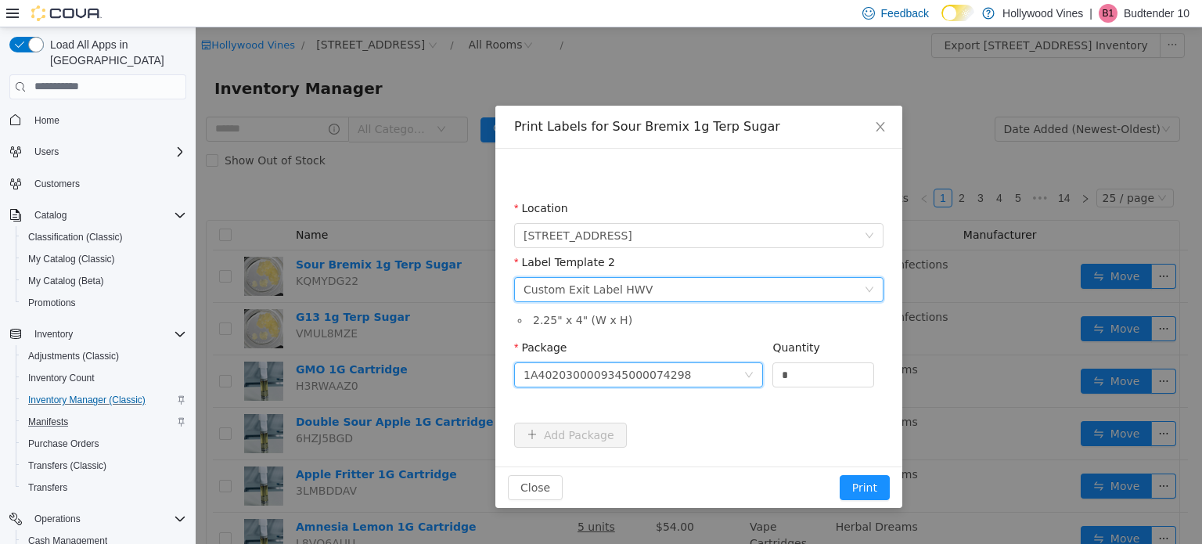
click at [696, 290] on div "Please select a label template Custom Exit Label HWV" at bounding box center [694, 288] width 341 height 23
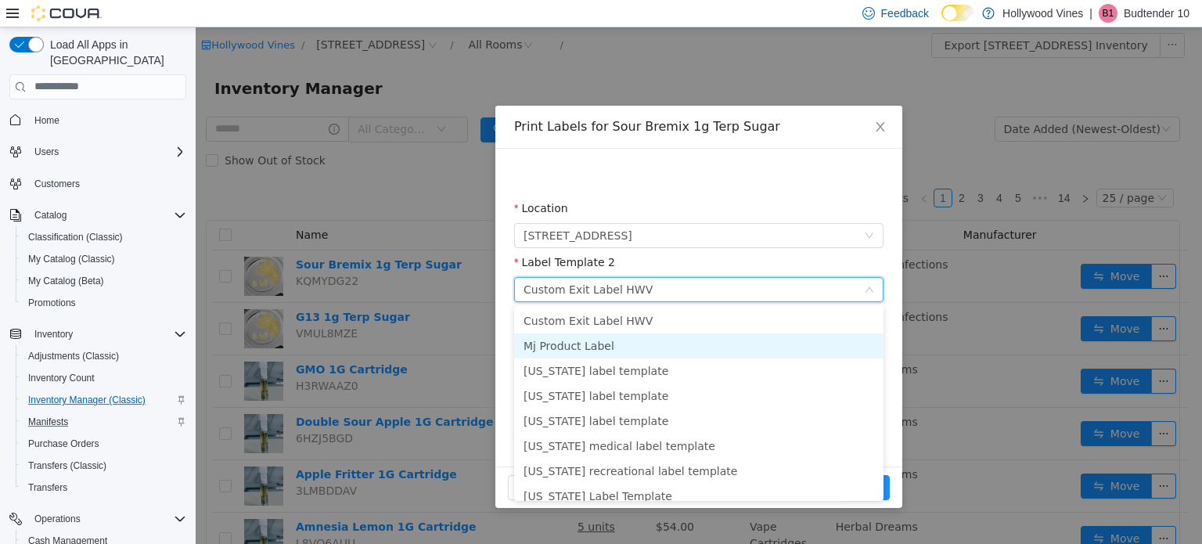
click at [659, 347] on li "Mj Product Label" at bounding box center [698, 345] width 369 height 25
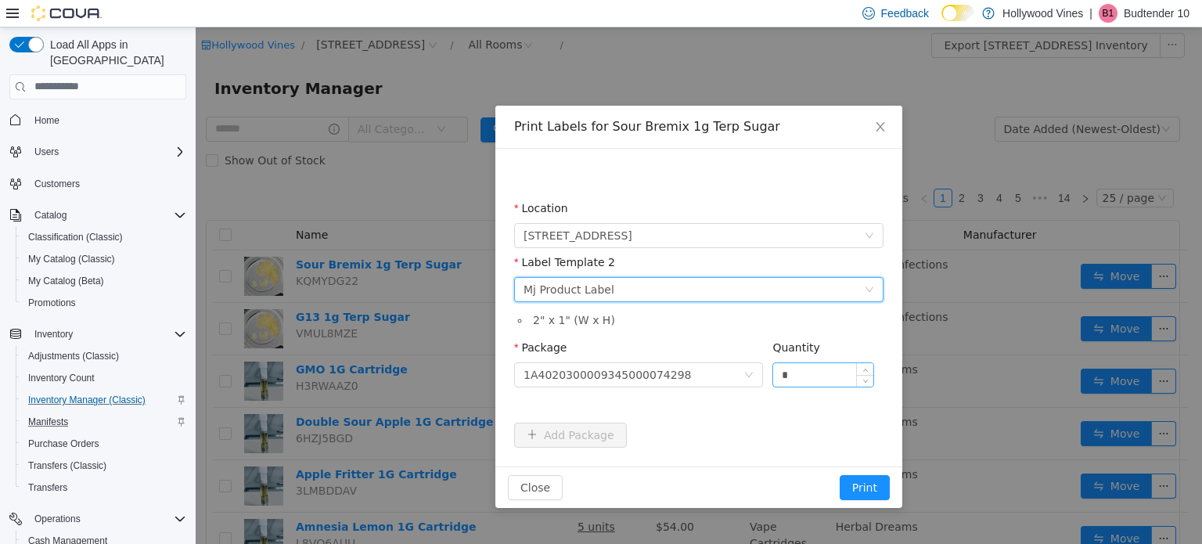
click at [798, 375] on input "*" at bounding box center [823, 373] width 100 height 23
type input "*"
click at [840, 474] on button "Print" at bounding box center [865, 486] width 50 height 25
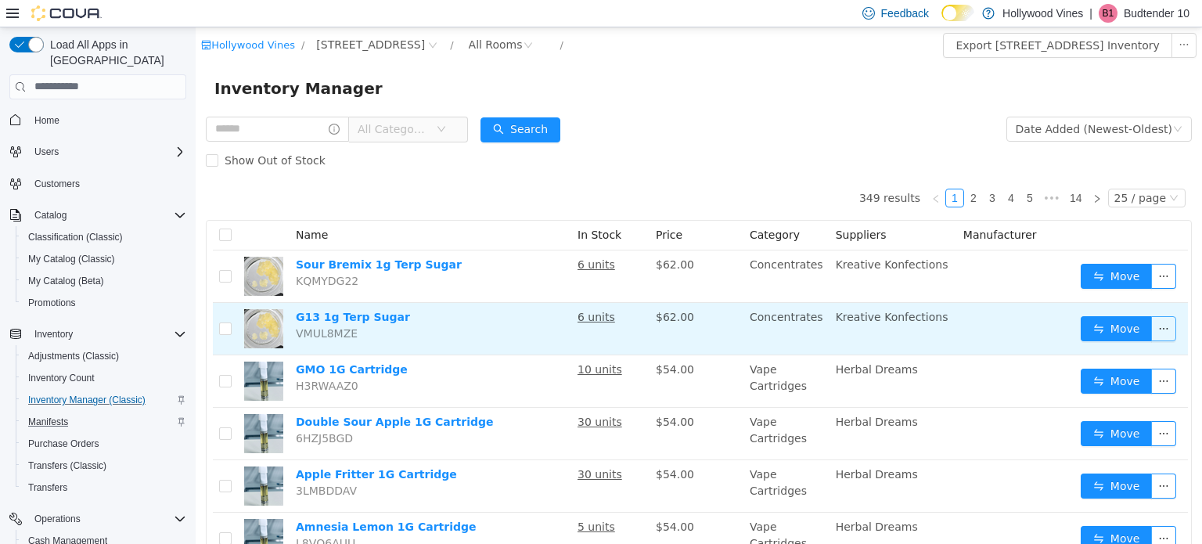
click at [1155, 333] on button "button" at bounding box center [1164, 327] width 25 height 25
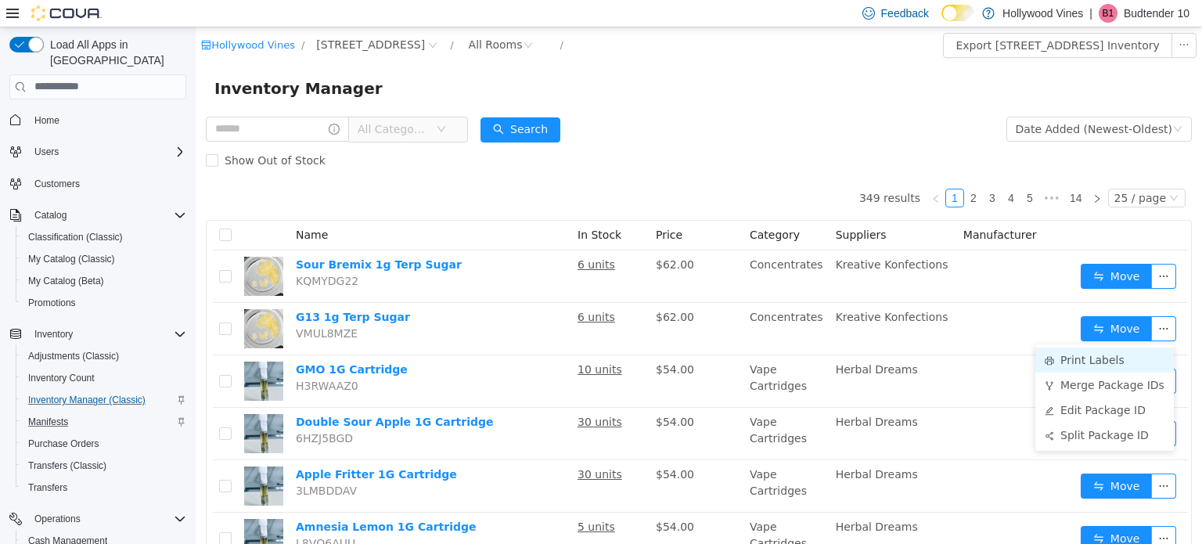
click at [1105, 351] on li "Print Labels" at bounding box center [1105, 359] width 139 height 25
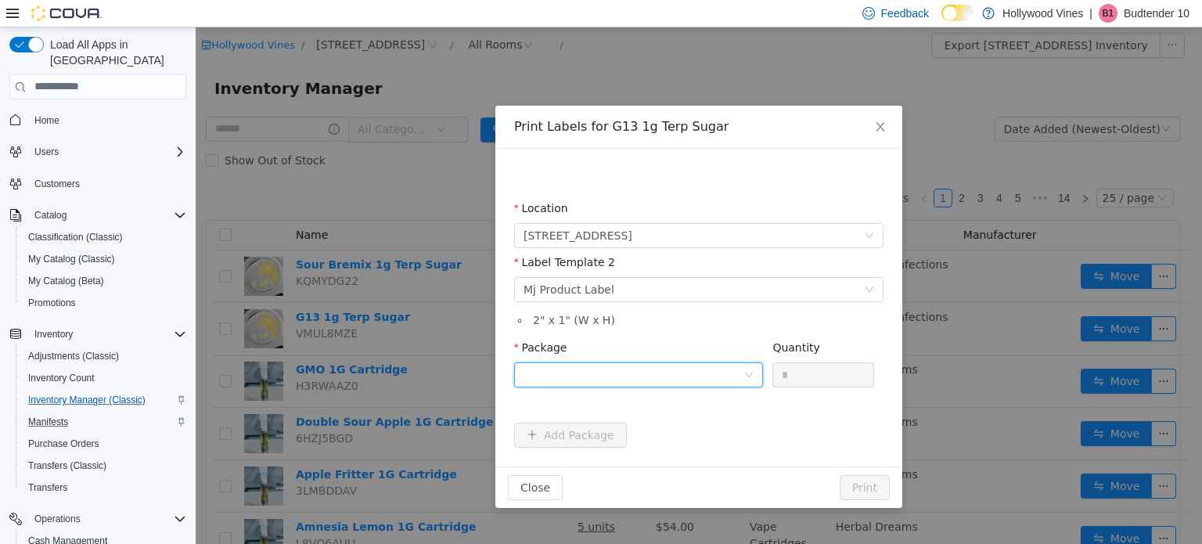
click at [586, 362] on div at bounding box center [634, 373] width 220 height 23
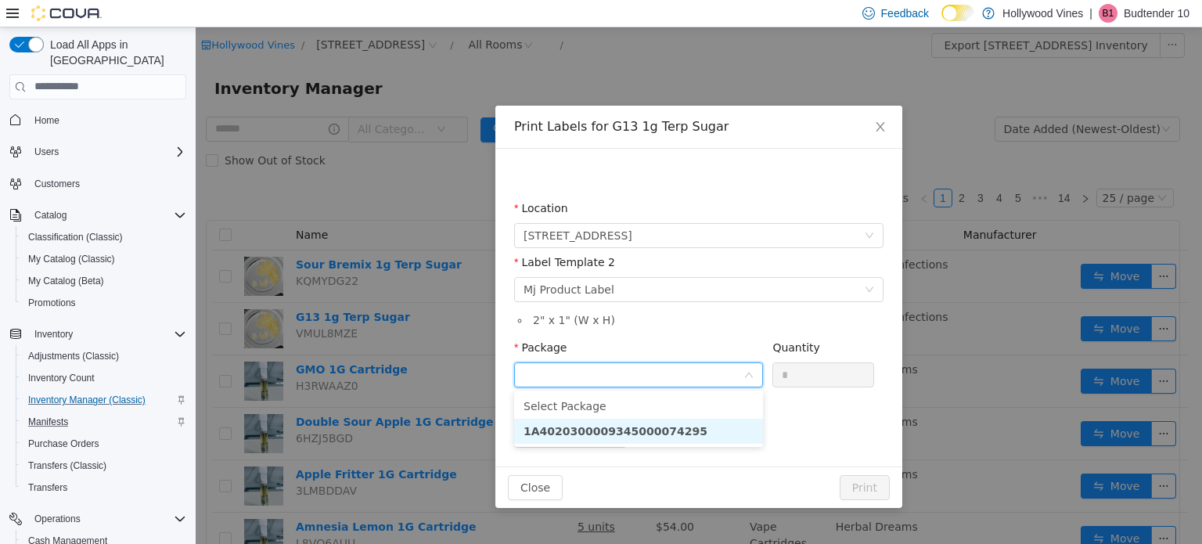
click at [573, 433] on strong "1A4020300009345000074295" at bounding box center [616, 430] width 184 height 13
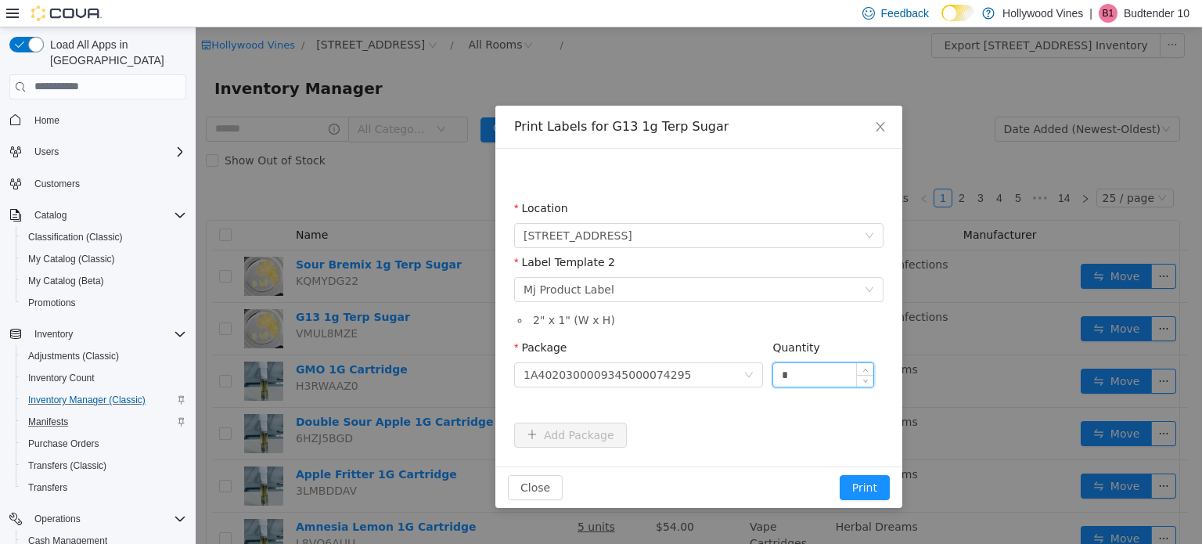
click at [828, 380] on input "*" at bounding box center [823, 373] width 100 height 23
type input "*"
click at [840, 474] on button "Print" at bounding box center [865, 486] width 50 height 25
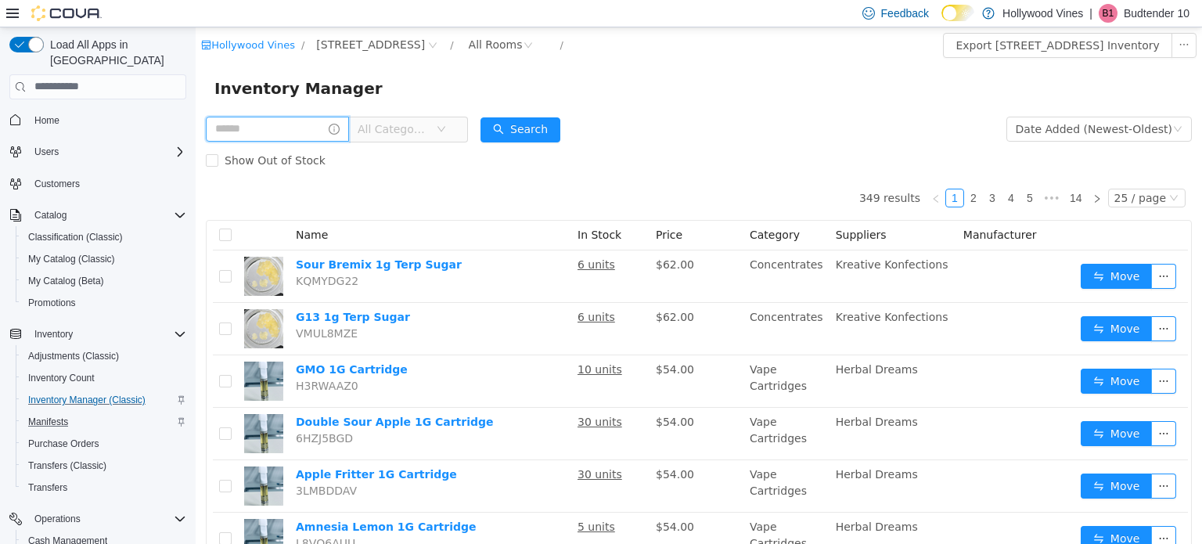
click at [292, 122] on input "text" at bounding box center [277, 128] width 143 height 25
type input "**********"
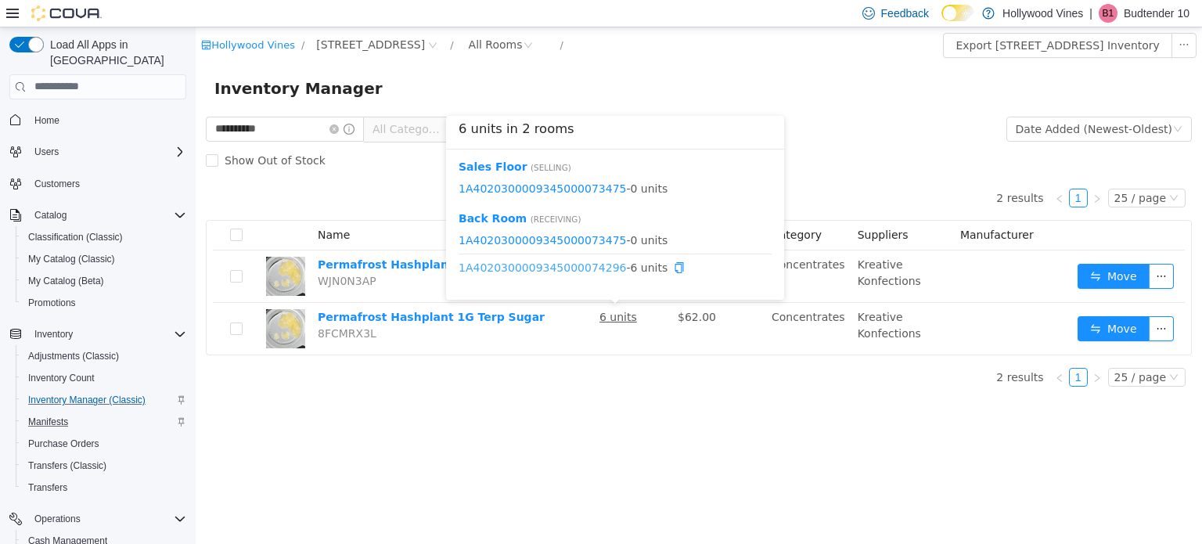
click at [562, 272] on link "1A4020300009345000074296" at bounding box center [543, 267] width 168 height 13
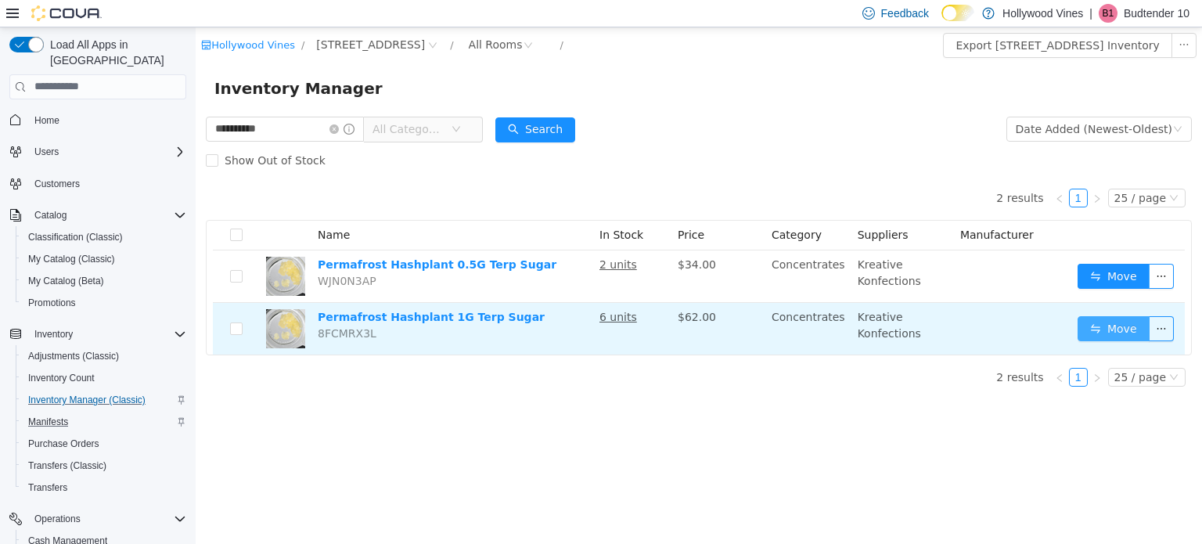
click at [1094, 326] on button "Move" at bounding box center [1114, 327] width 72 height 25
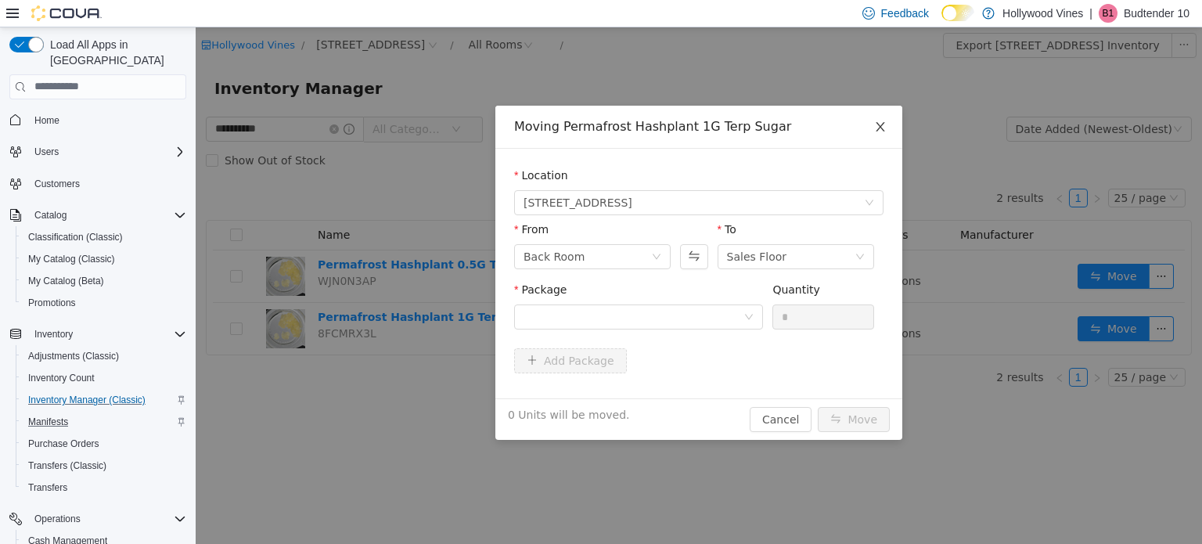
click at [875, 132] on icon "icon: close" at bounding box center [880, 126] width 13 height 13
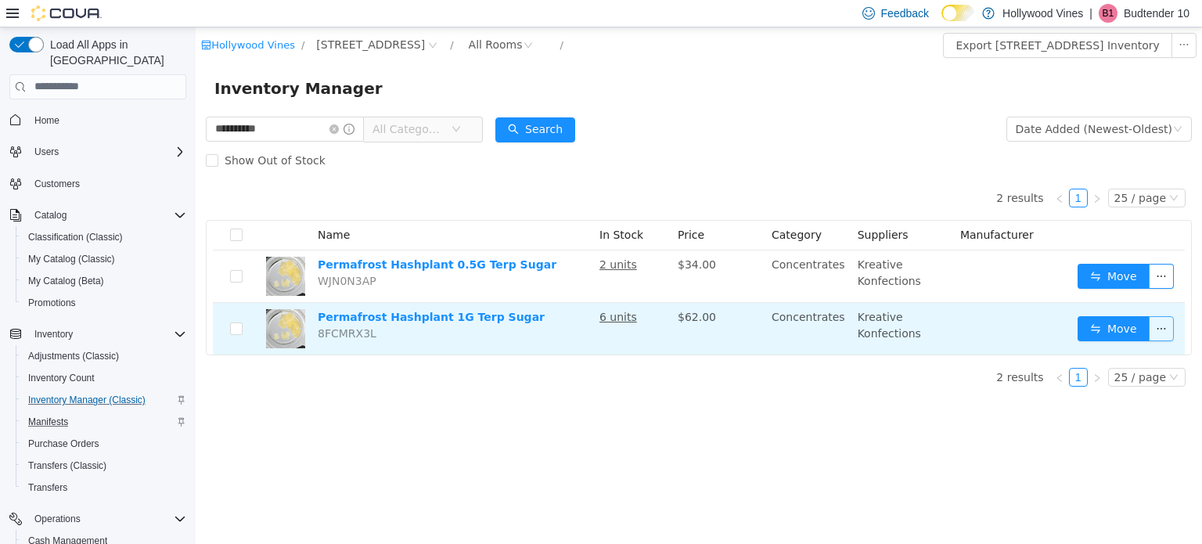
click at [1162, 315] on button "button" at bounding box center [1161, 327] width 25 height 25
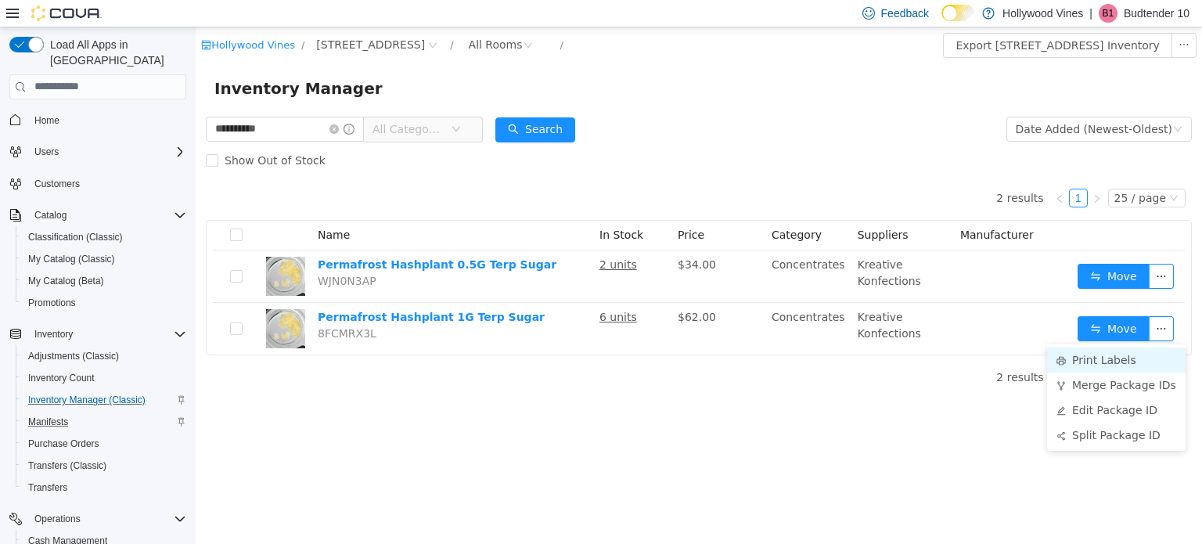
click at [1118, 353] on li "Print Labels" at bounding box center [1116, 359] width 139 height 25
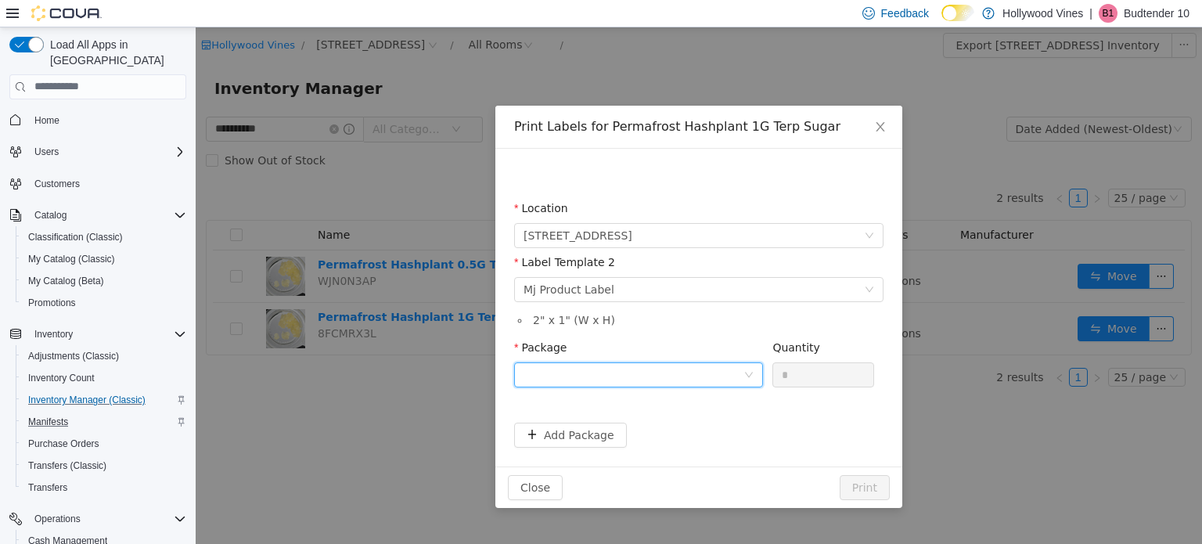
click at [659, 372] on div at bounding box center [634, 373] width 220 height 23
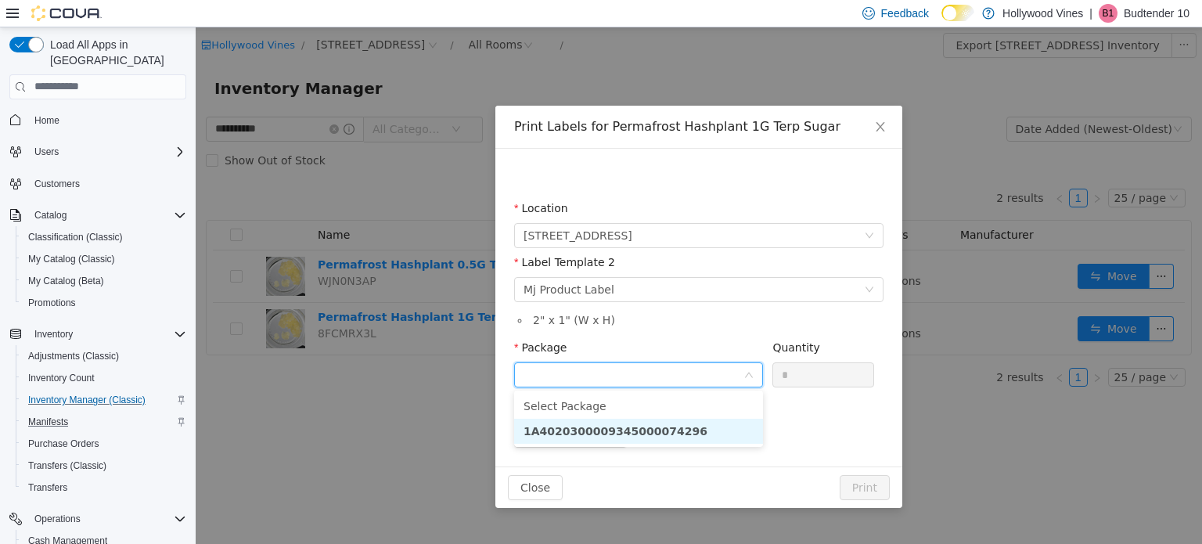
click at [658, 435] on strong "1A4020300009345000074296" at bounding box center [616, 430] width 184 height 13
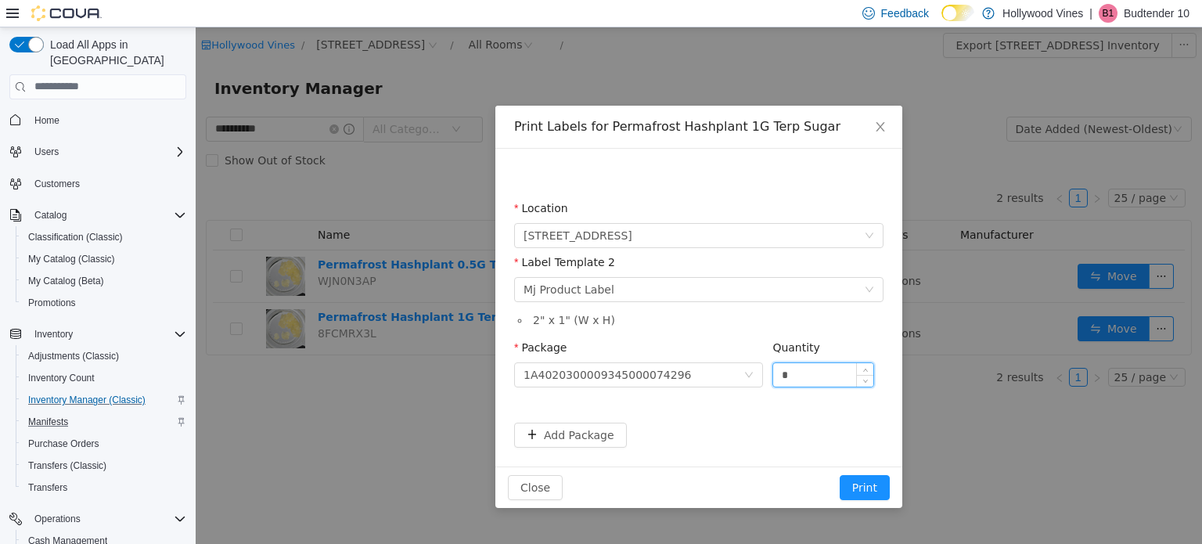
click at [807, 374] on input "*" at bounding box center [823, 373] width 100 height 23
type input "*"
click at [840, 474] on button "Print" at bounding box center [865, 486] width 50 height 25
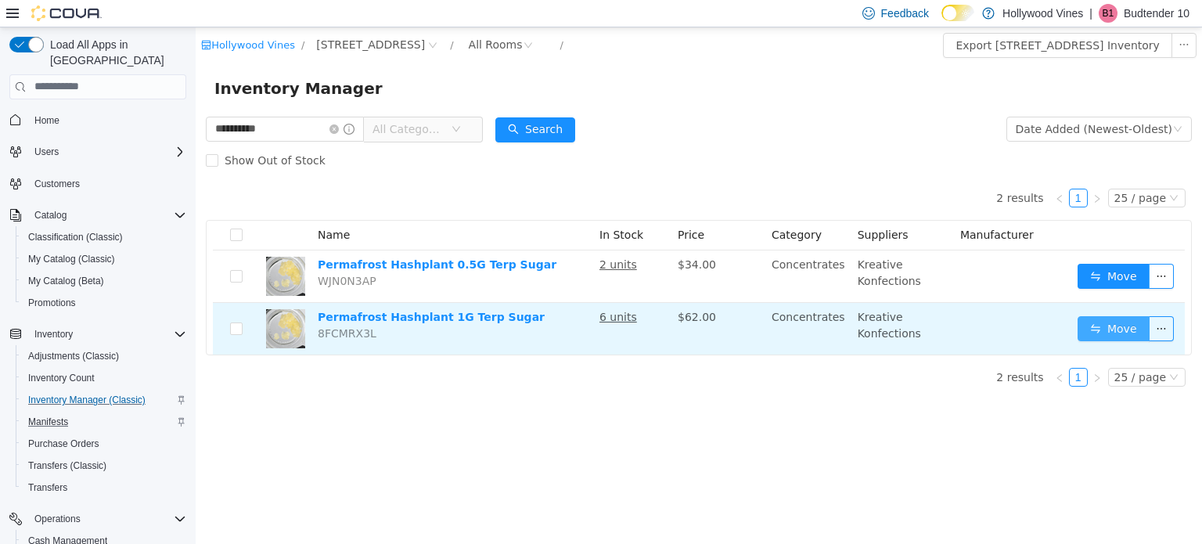
click at [1114, 331] on button "Move" at bounding box center [1114, 327] width 72 height 25
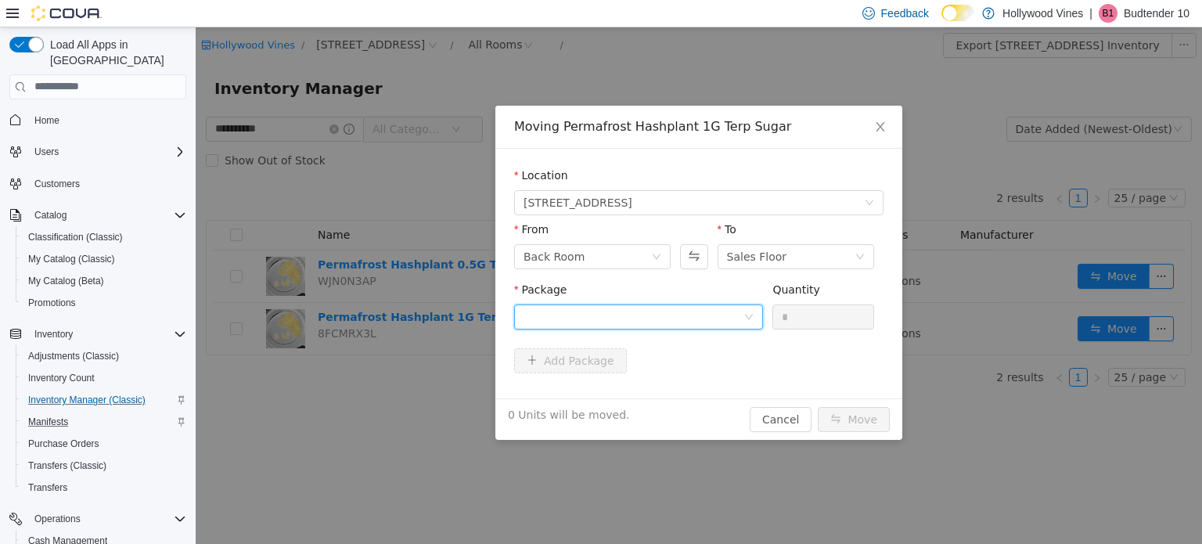
click at [617, 315] on div at bounding box center [634, 316] width 220 height 23
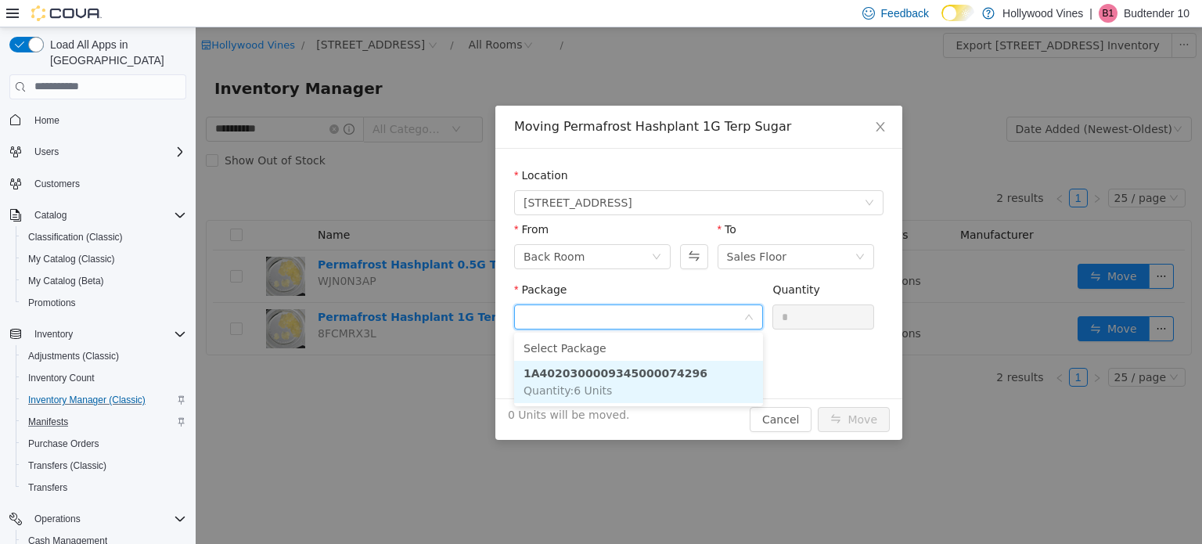
click at [622, 379] on strong "1A4020300009345000074296" at bounding box center [616, 372] width 184 height 13
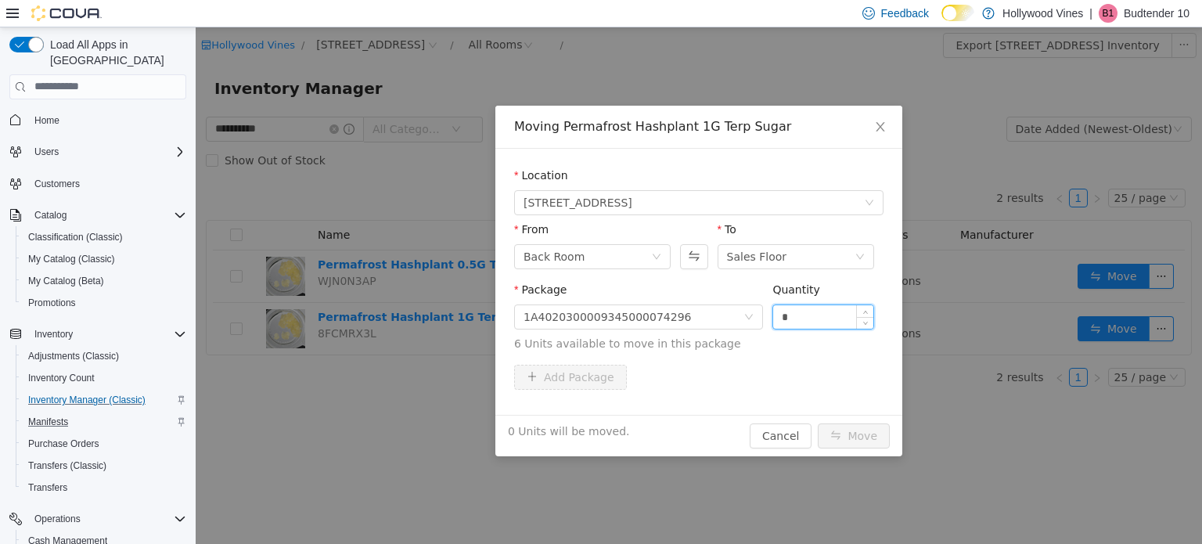
click at [827, 315] on input "*" at bounding box center [823, 316] width 100 height 23
type input "*"
click at [868, 434] on button "Move" at bounding box center [854, 435] width 72 height 25
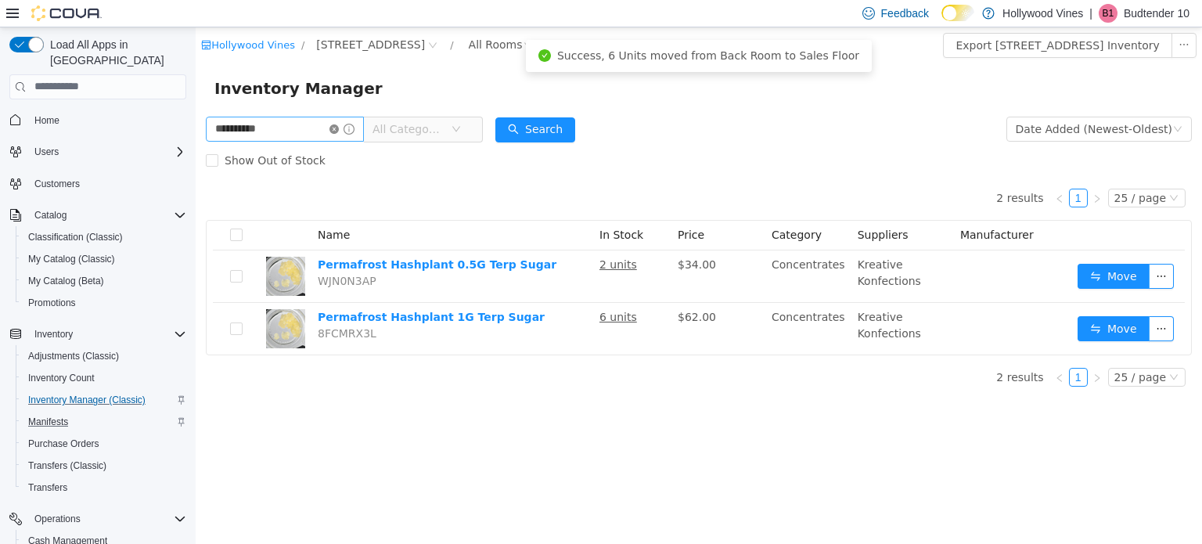
click at [339, 127] on icon "icon: close-circle" at bounding box center [334, 128] width 9 height 9
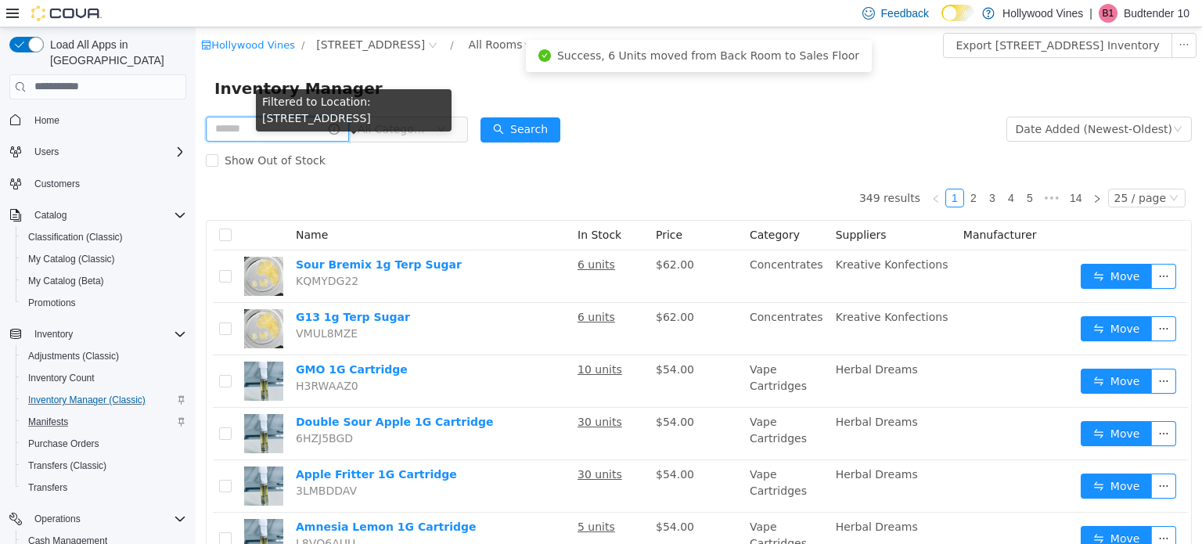
click at [288, 124] on input "text" at bounding box center [277, 128] width 143 height 25
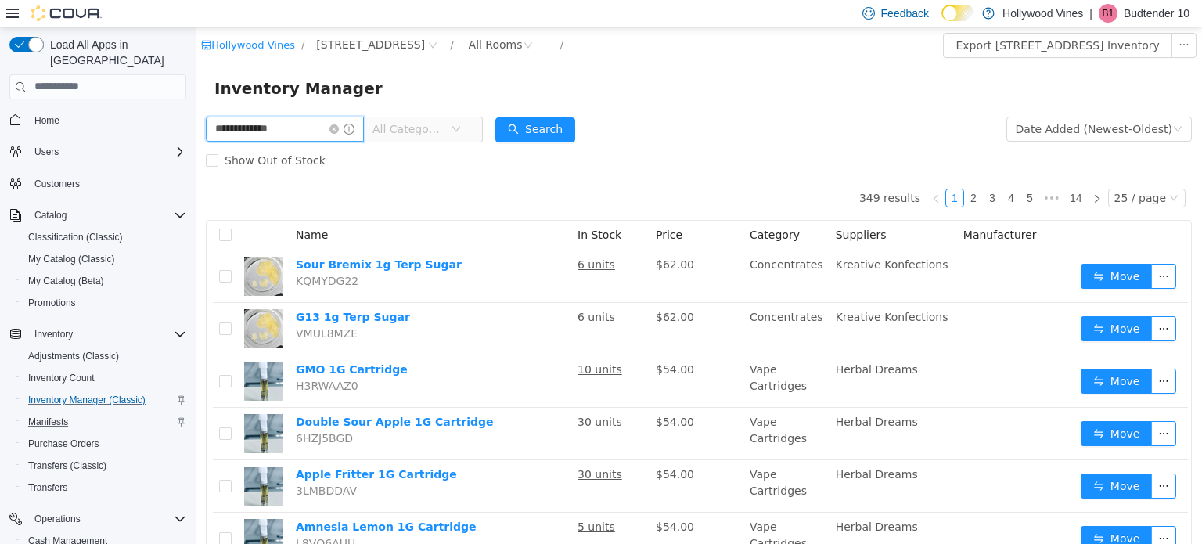
type input "**********"
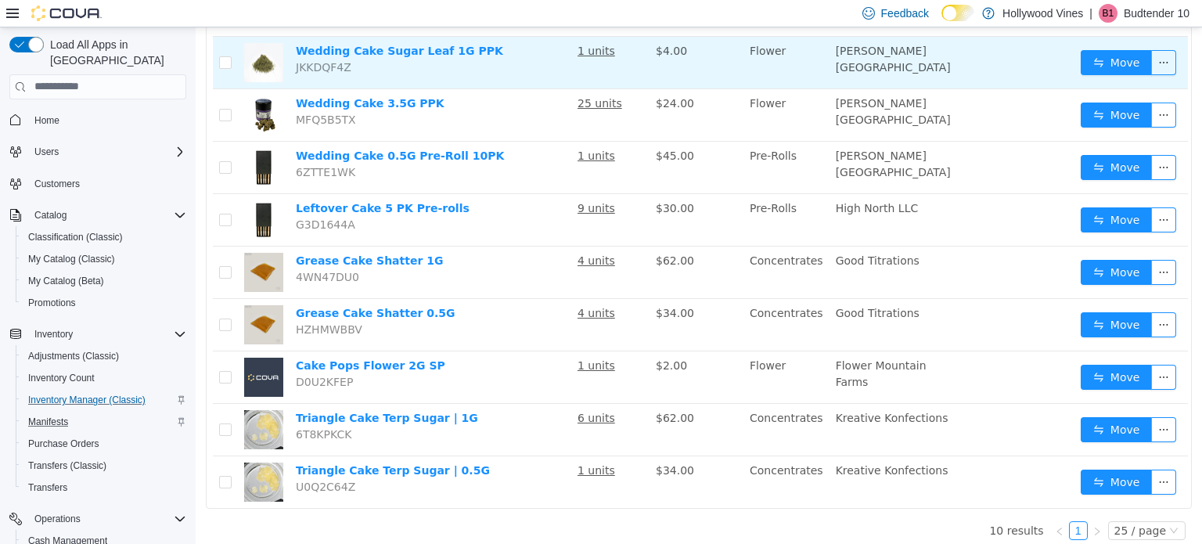
scroll to position [272, 0]
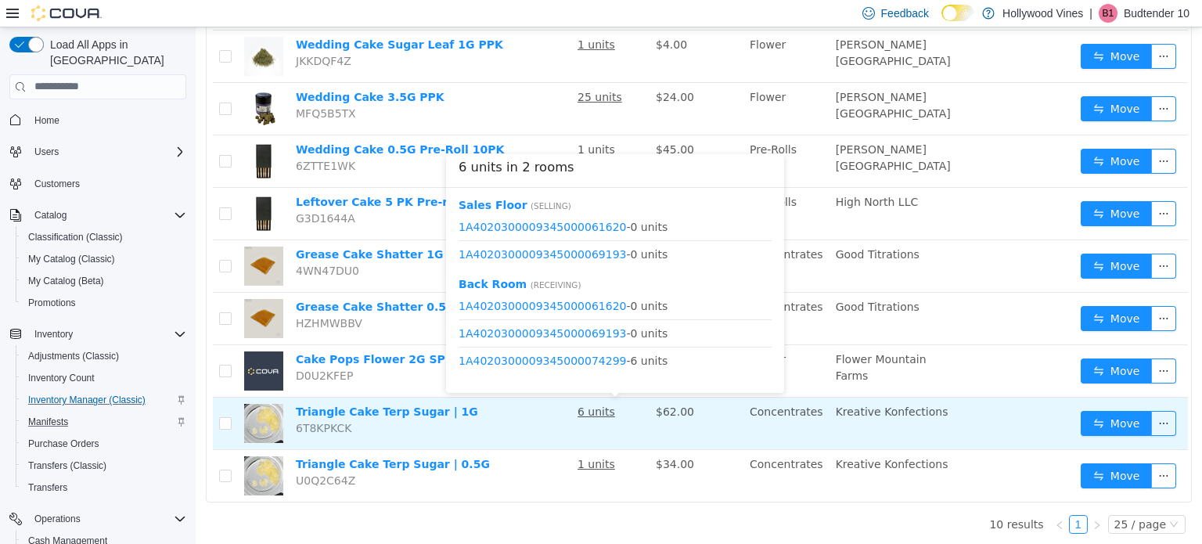
click at [607, 407] on u "6 units" at bounding box center [597, 411] width 38 height 13
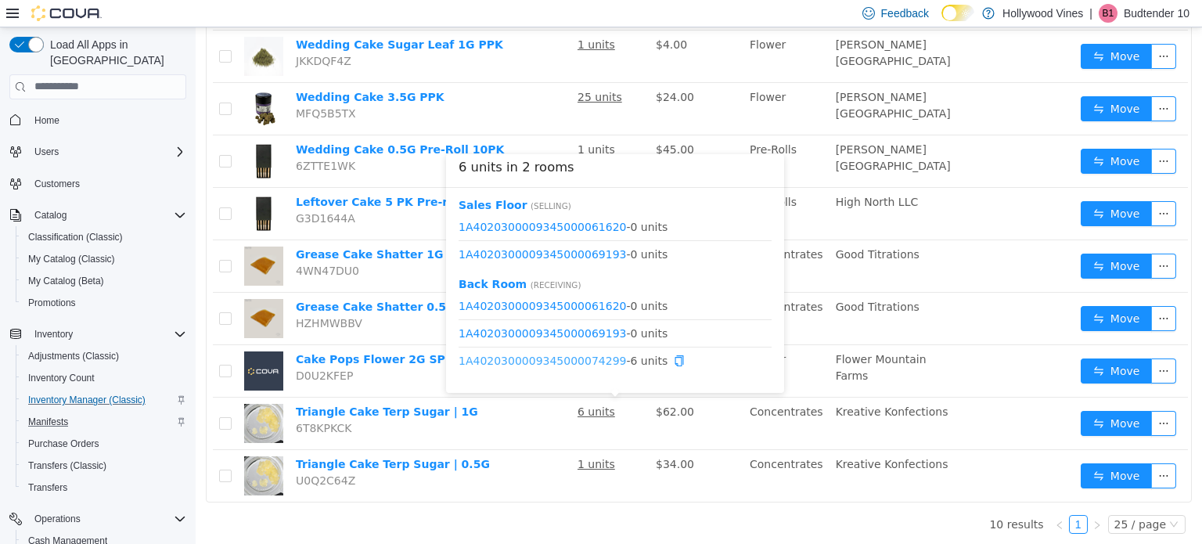
click at [576, 362] on link "1A4020300009345000074299" at bounding box center [543, 360] width 168 height 13
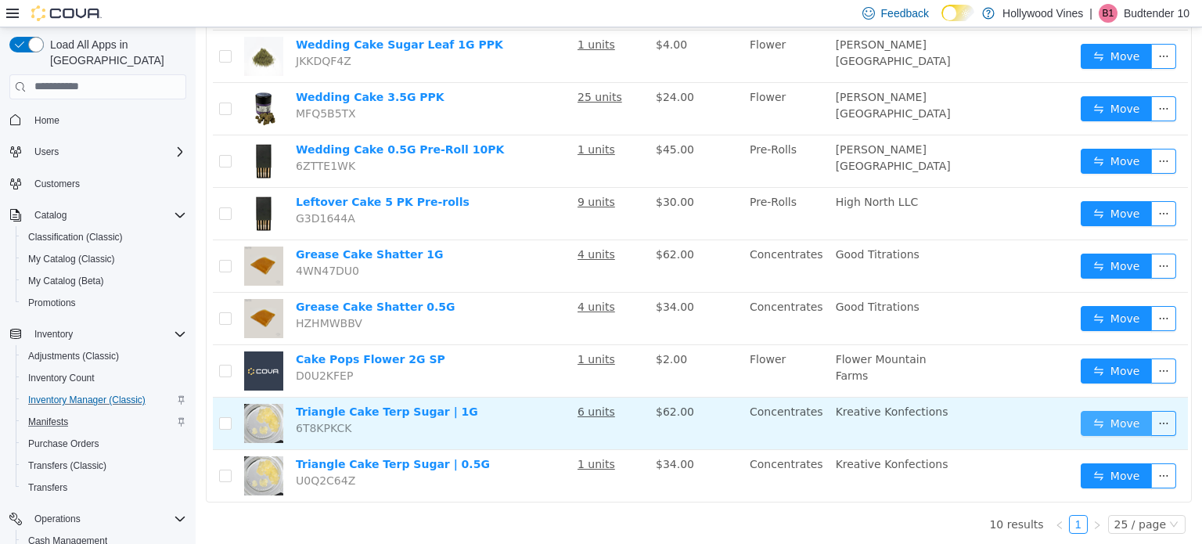
click at [1111, 422] on button "Move" at bounding box center [1117, 422] width 72 height 25
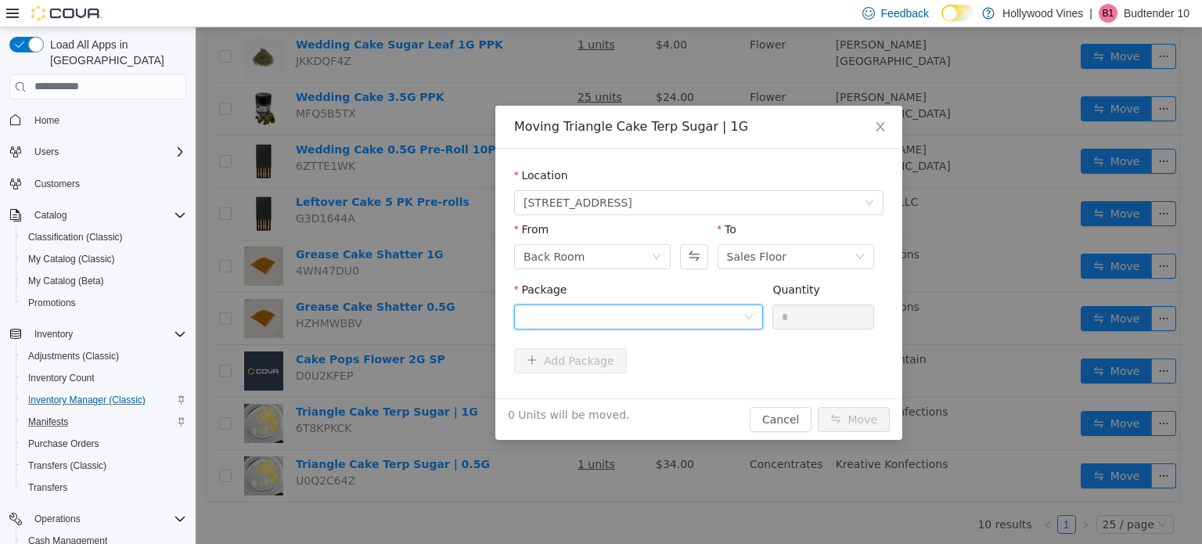
click at [677, 322] on div at bounding box center [634, 316] width 220 height 23
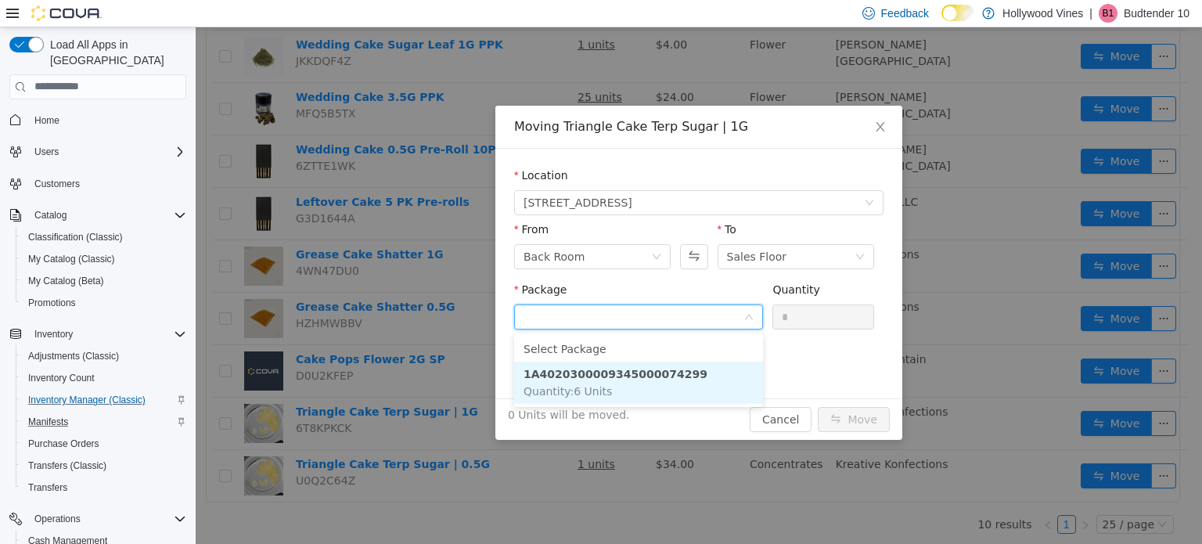
click at [669, 379] on strong "1A4020300009345000074299" at bounding box center [616, 373] width 184 height 13
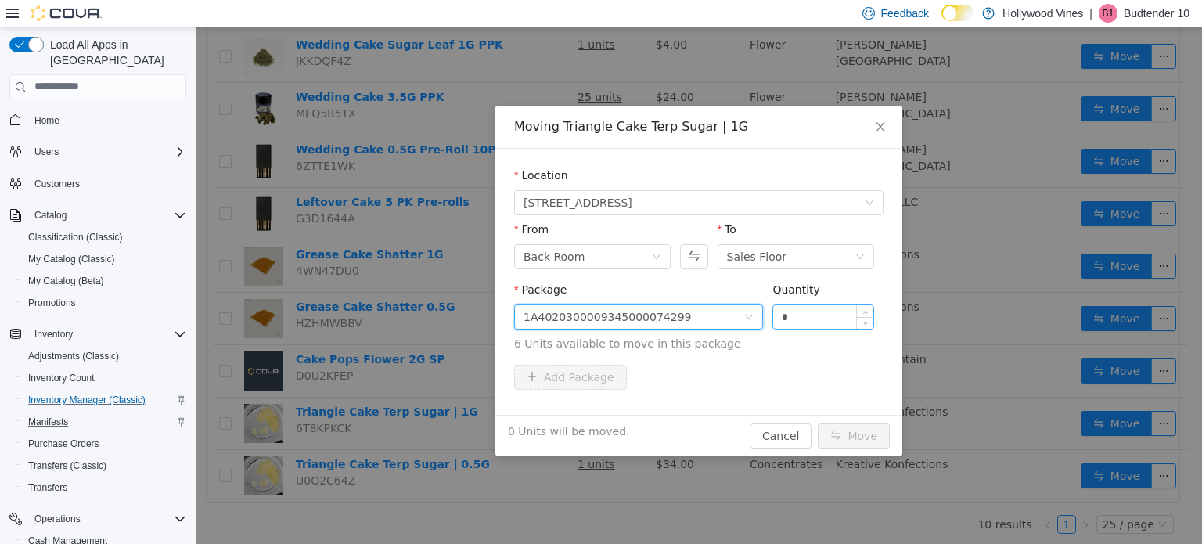
click at [815, 312] on input "*" at bounding box center [823, 316] width 100 height 23
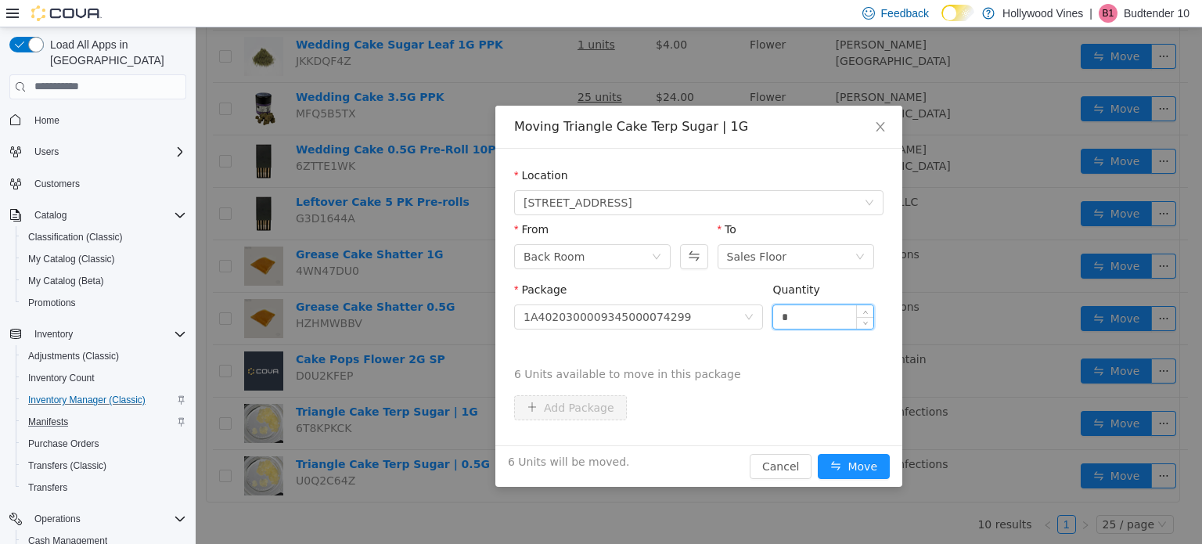
type input "*"
click at [818, 453] on button "Move" at bounding box center [854, 465] width 72 height 25
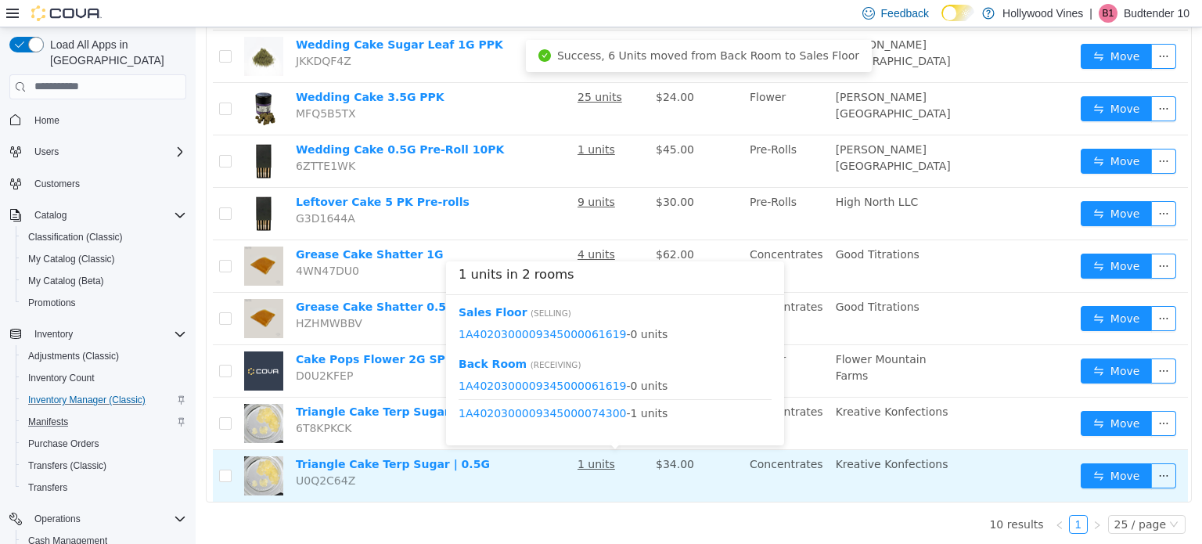
click at [615, 462] on u "1 units" at bounding box center [597, 463] width 38 height 13
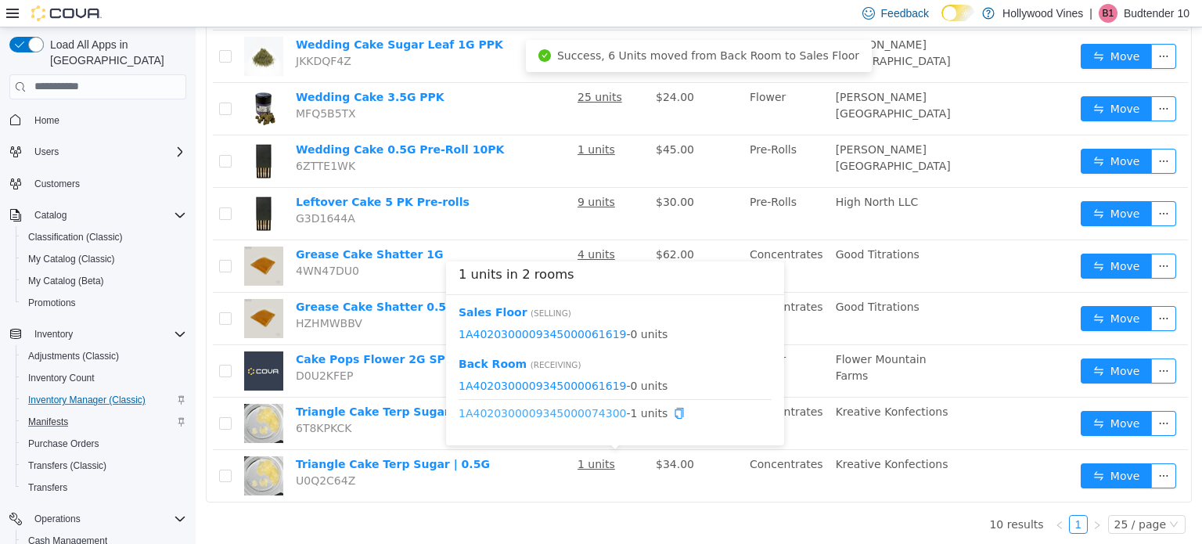
click at [588, 413] on link "1A4020300009345000074300" at bounding box center [543, 412] width 168 height 13
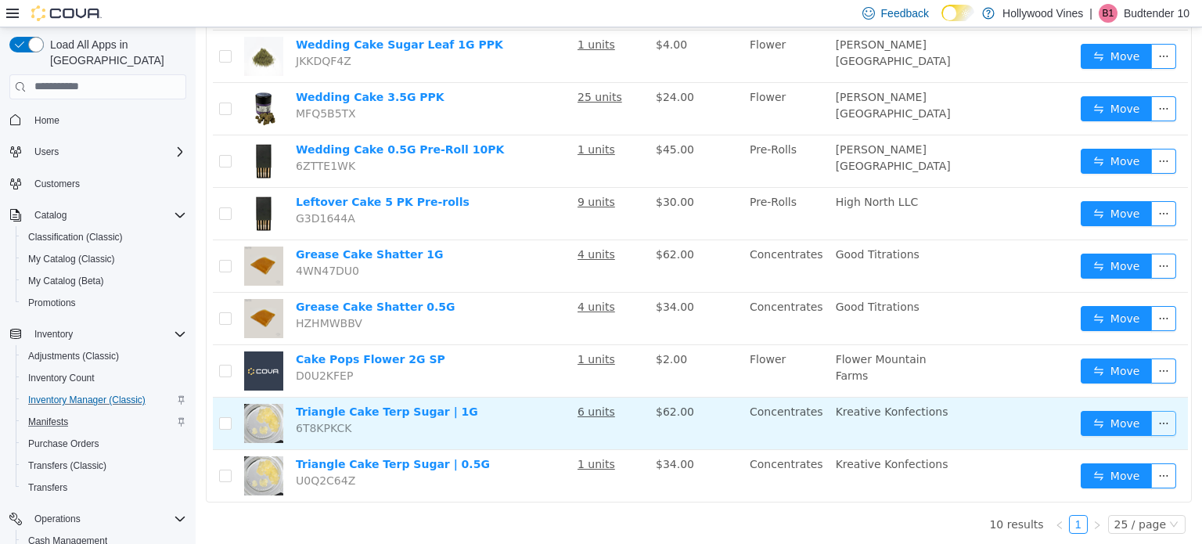
click at [1152, 419] on button "button" at bounding box center [1164, 422] width 25 height 25
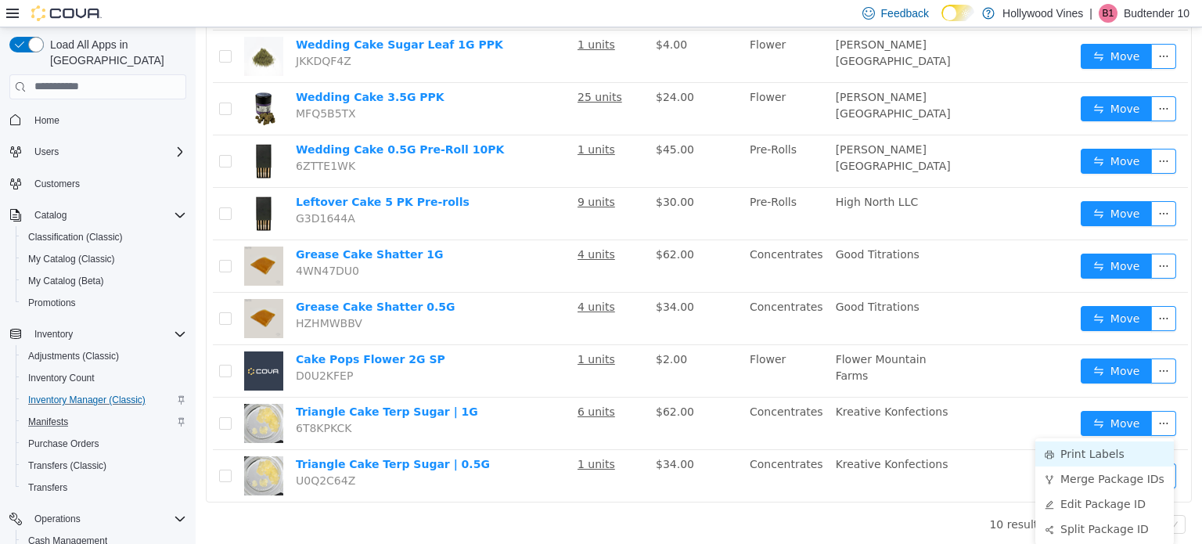
click at [1084, 460] on li "Print Labels" at bounding box center [1105, 453] width 139 height 25
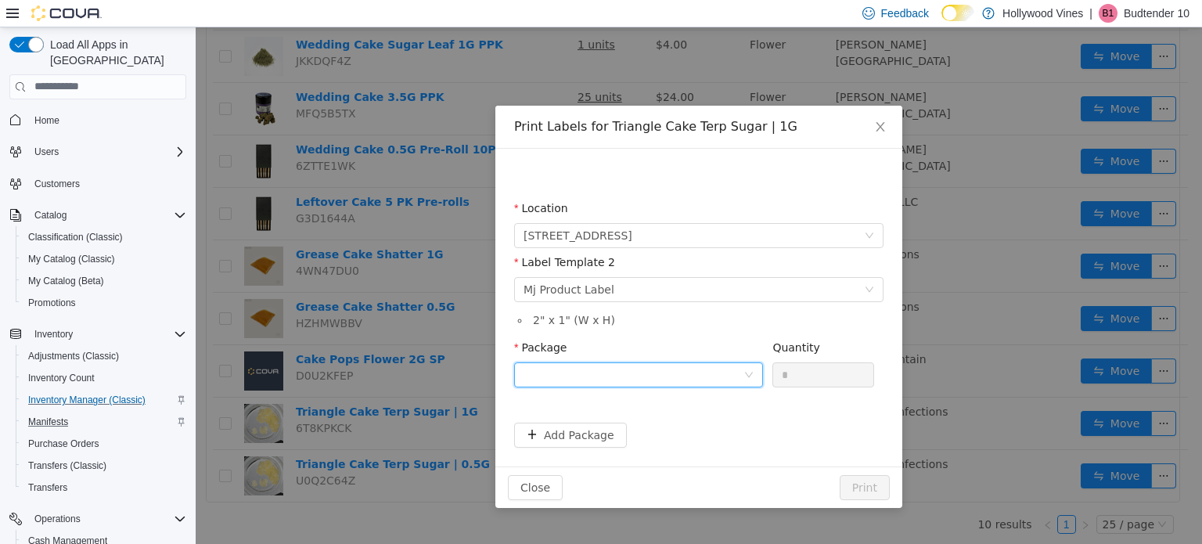
click at [694, 371] on div at bounding box center [634, 373] width 220 height 23
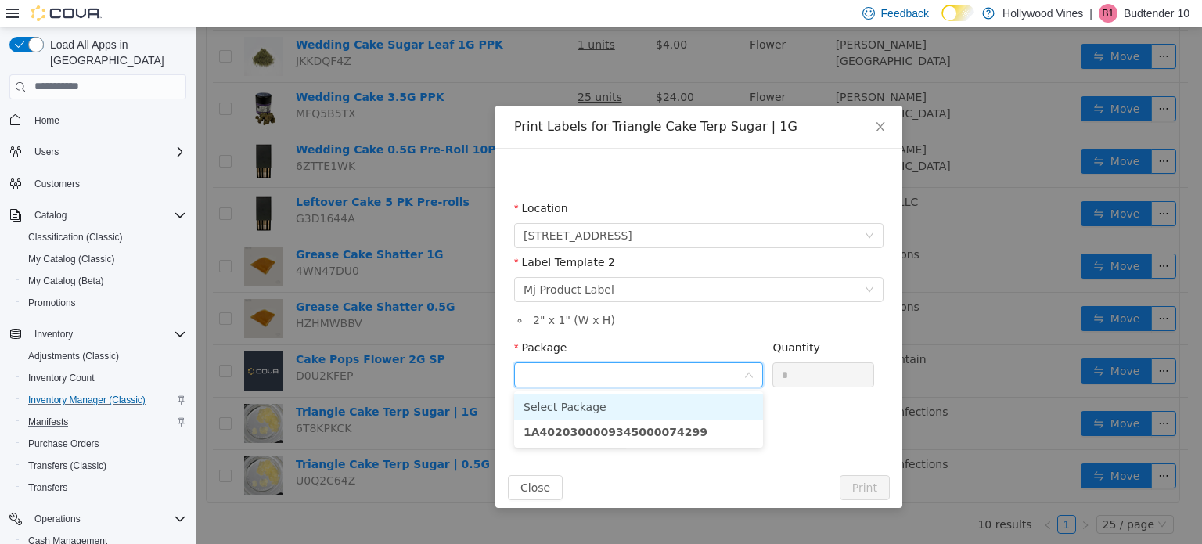
click at [687, 410] on li "Select Package" at bounding box center [638, 406] width 249 height 25
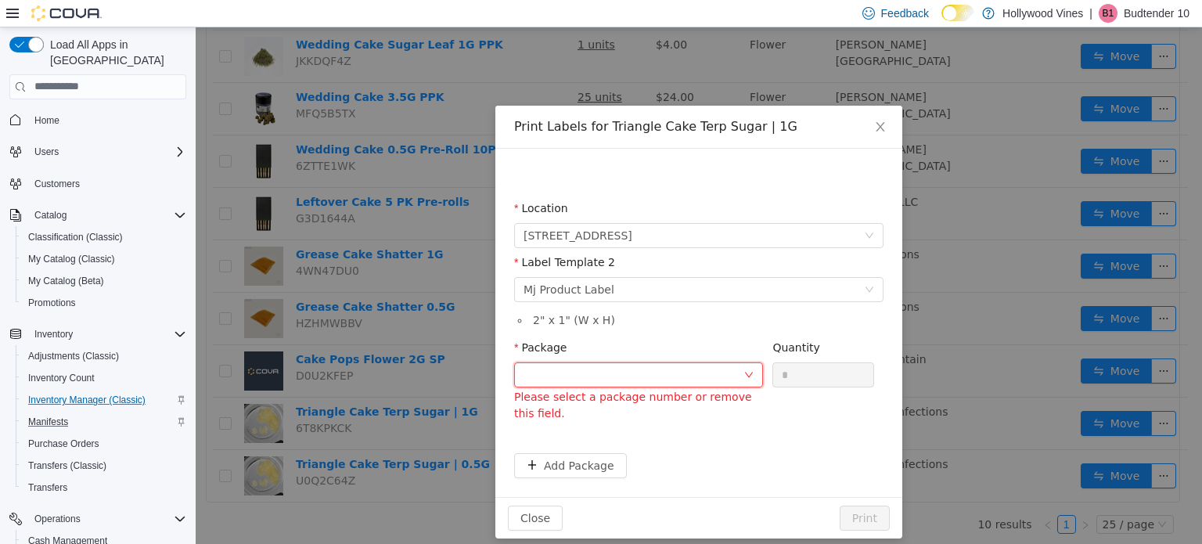
click at [683, 384] on div at bounding box center [634, 373] width 220 height 23
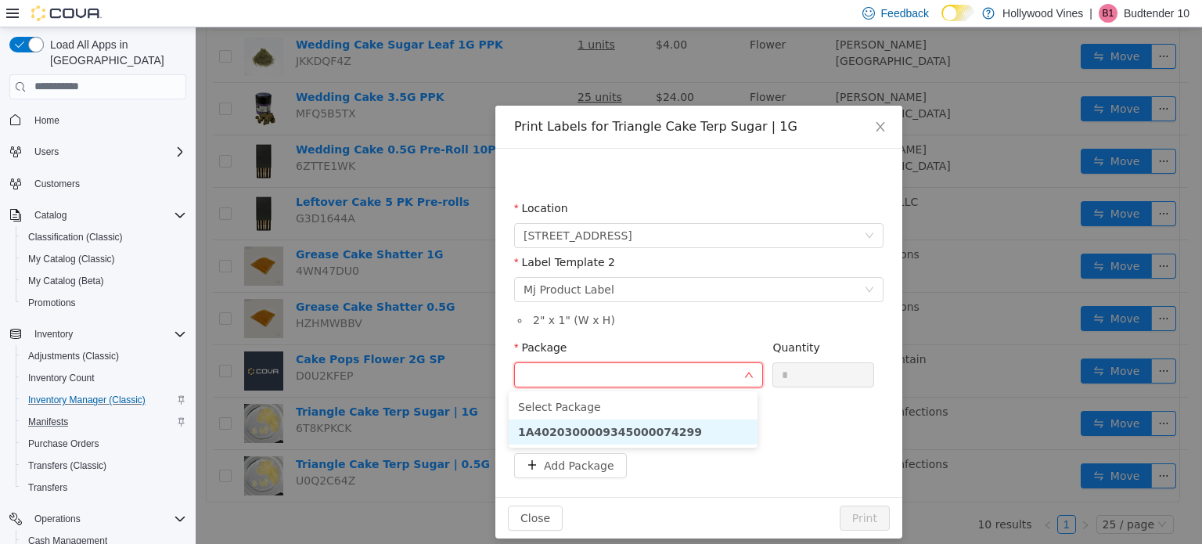
click at [672, 428] on li "1A4020300009345000074299" at bounding box center [633, 431] width 249 height 25
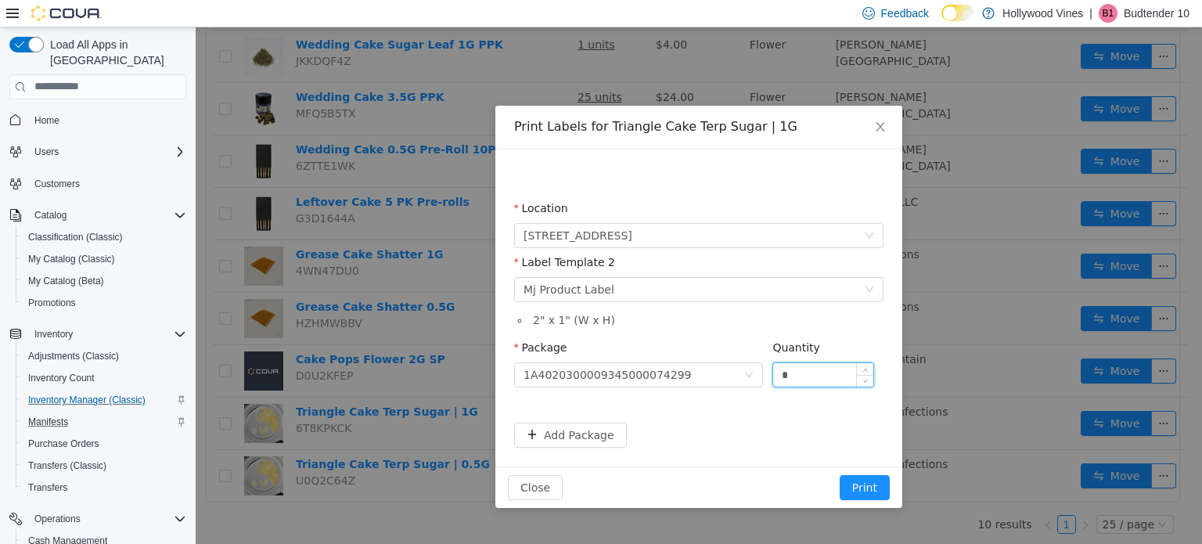
click at [791, 366] on input "*" at bounding box center [823, 373] width 100 height 23
type input "*"
click at [840, 474] on button "Print" at bounding box center [865, 486] width 50 height 25
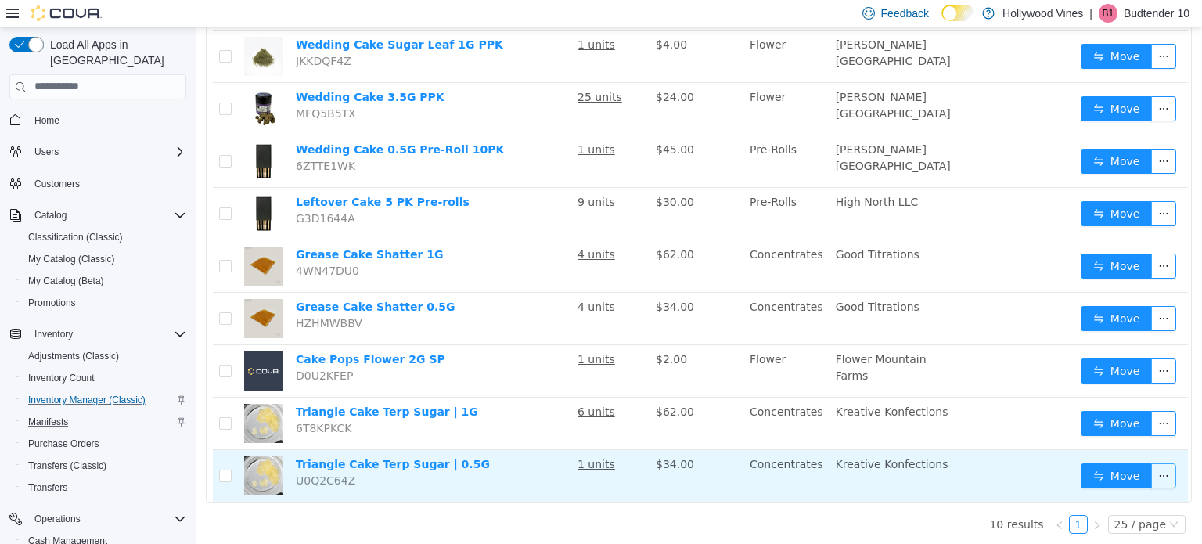
click at [1160, 476] on button "button" at bounding box center [1164, 475] width 25 height 25
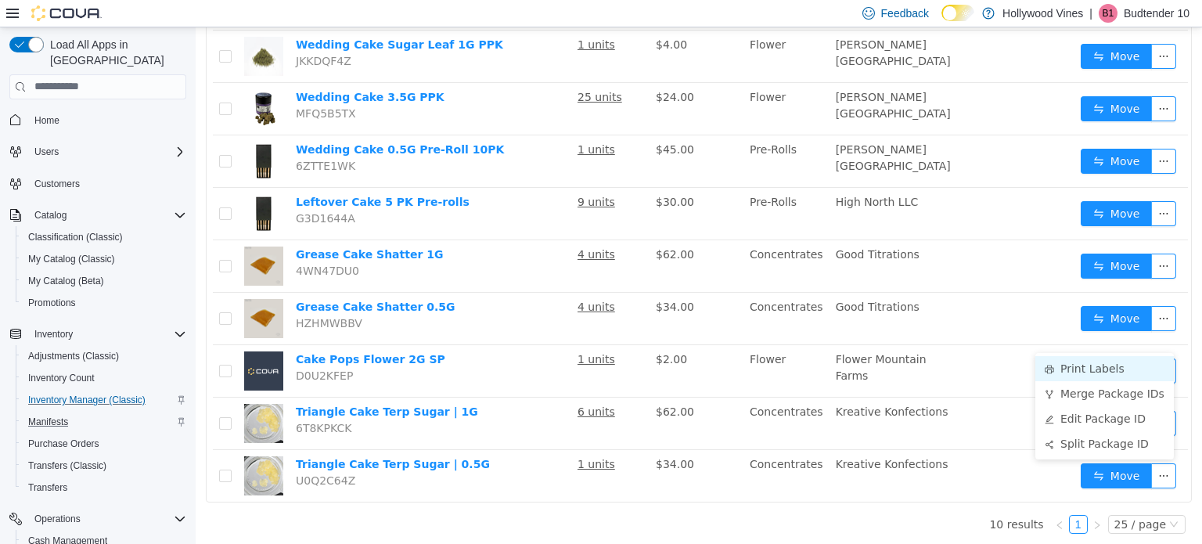
click at [1105, 370] on li "Print Labels" at bounding box center [1105, 367] width 139 height 25
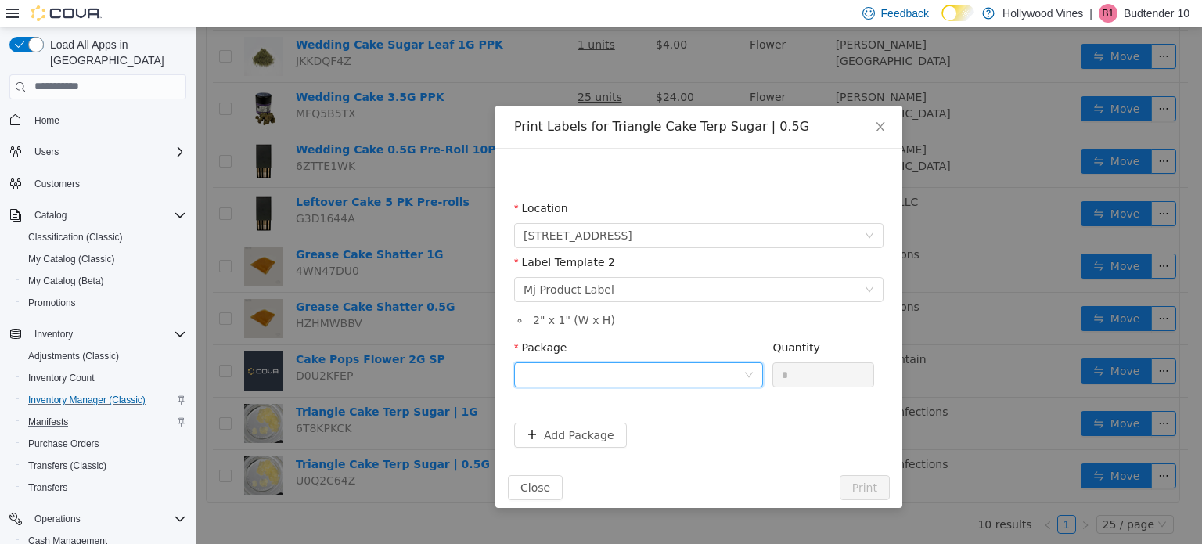
click at [672, 374] on div at bounding box center [634, 373] width 220 height 23
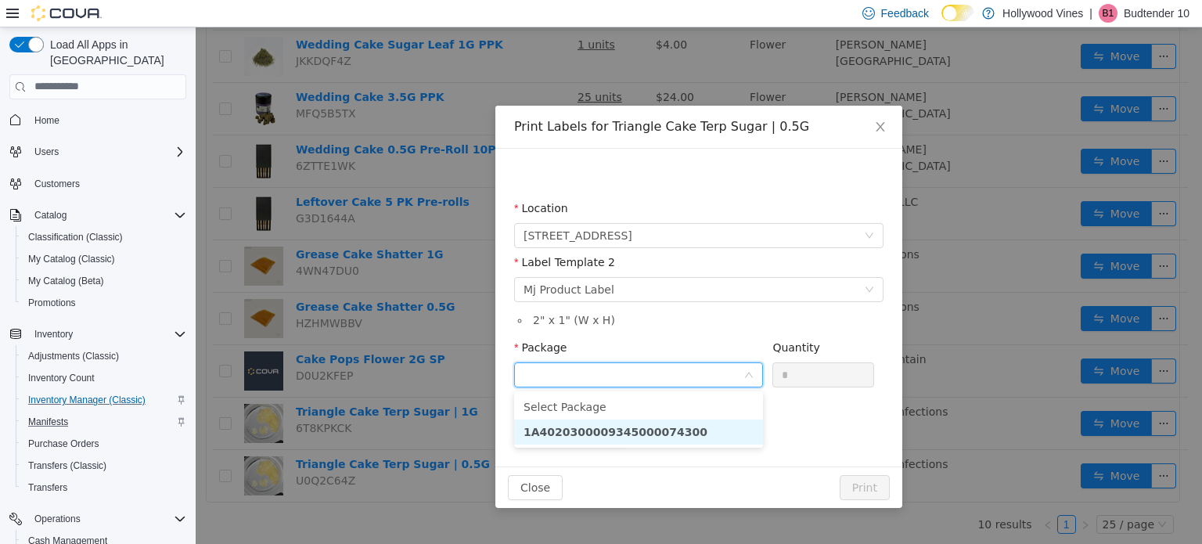
click at [657, 425] on strong "1A4020300009345000074300" at bounding box center [616, 431] width 184 height 13
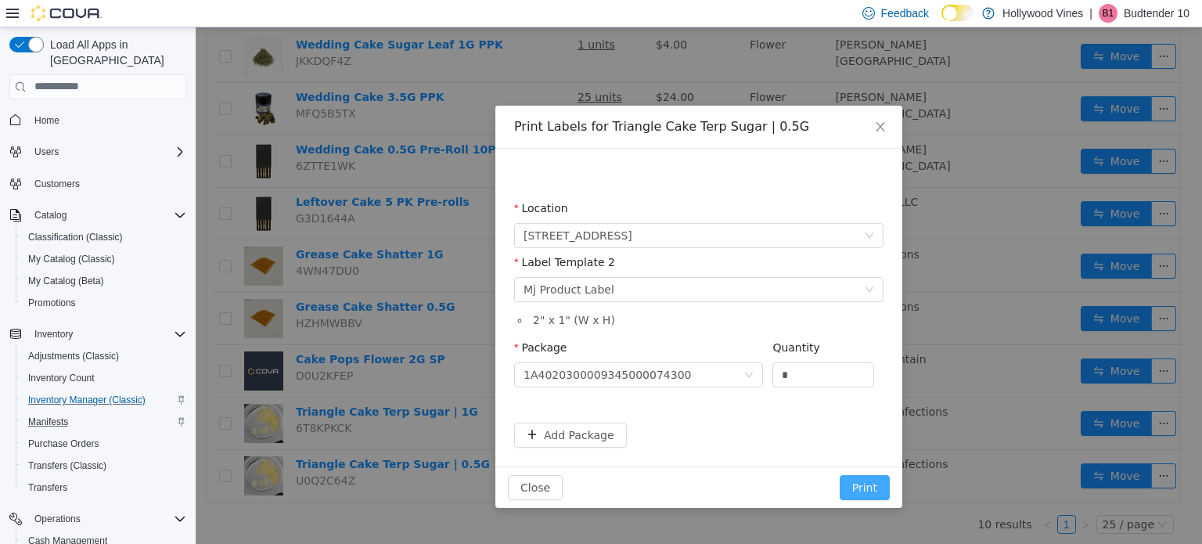
click at [878, 487] on button "Print" at bounding box center [865, 486] width 50 height 25
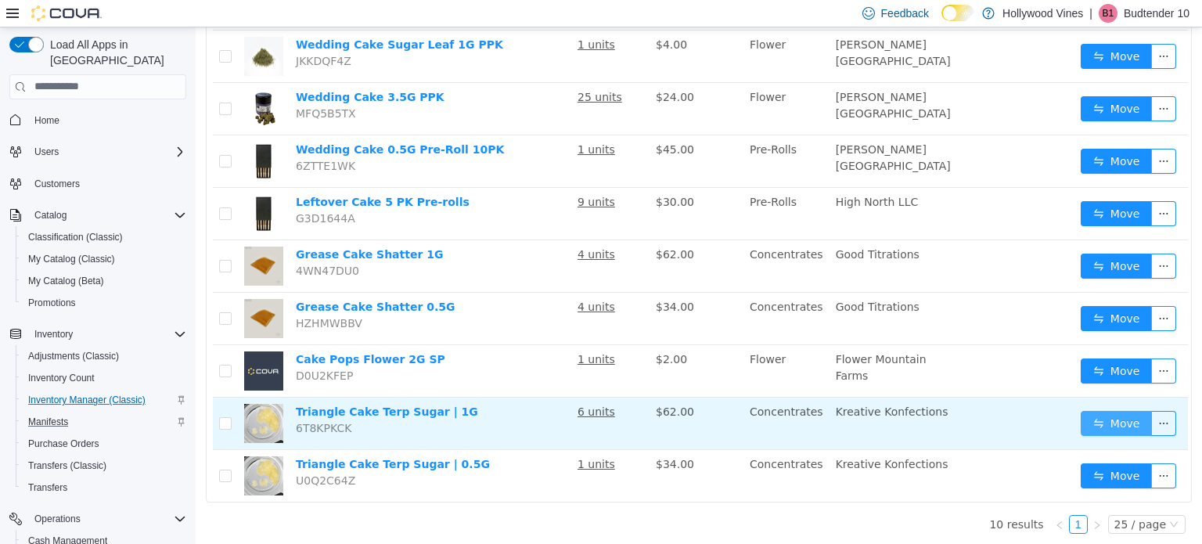
click at [1081, 426] on button "Move" at bounding box center [1117, 422] width 72 height 25
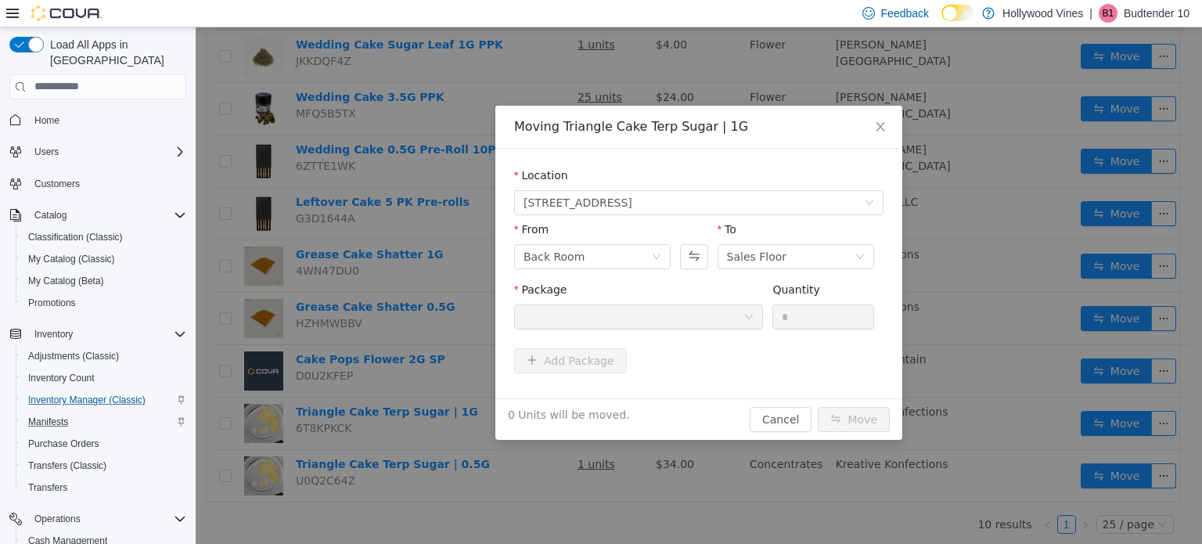
click at [643, 321] on div at bounding box center [634, 316] width 220 height 23
click at [886, 132] on icon "icon: close" at bounding box center [880, 126] width 13 height 13
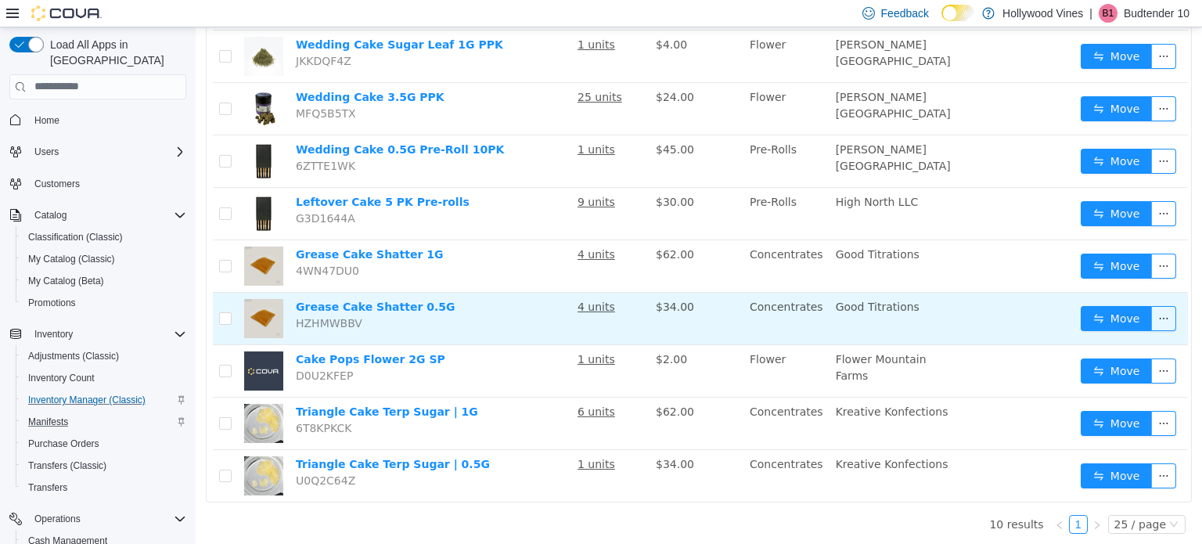
scroll to position [0, 0]
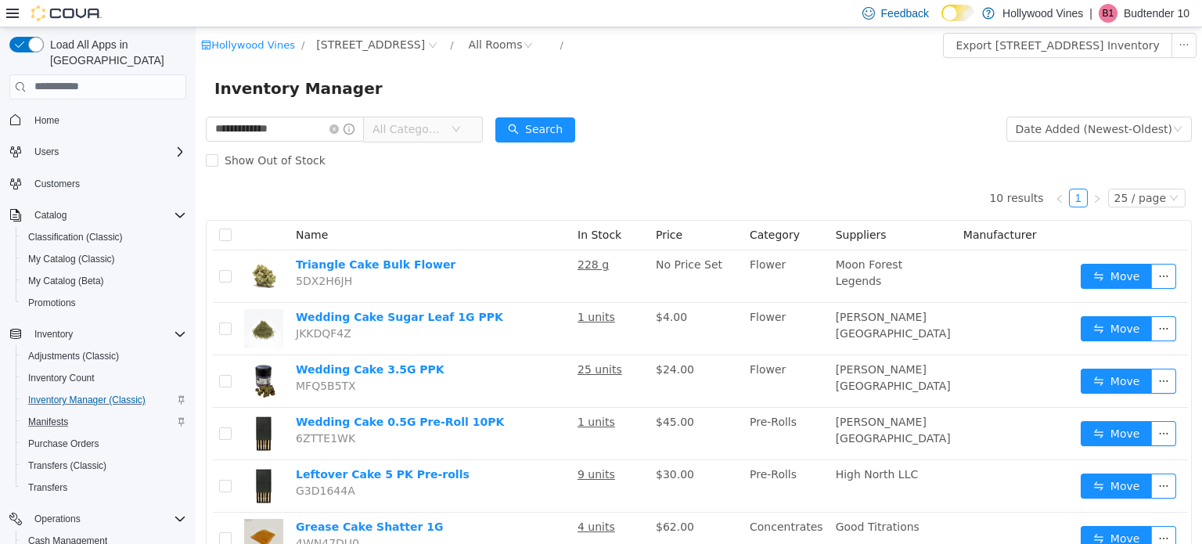
click at [339, 124] on icon "icon: close-circle" at bounding box center [334, 128] width 9 height 9
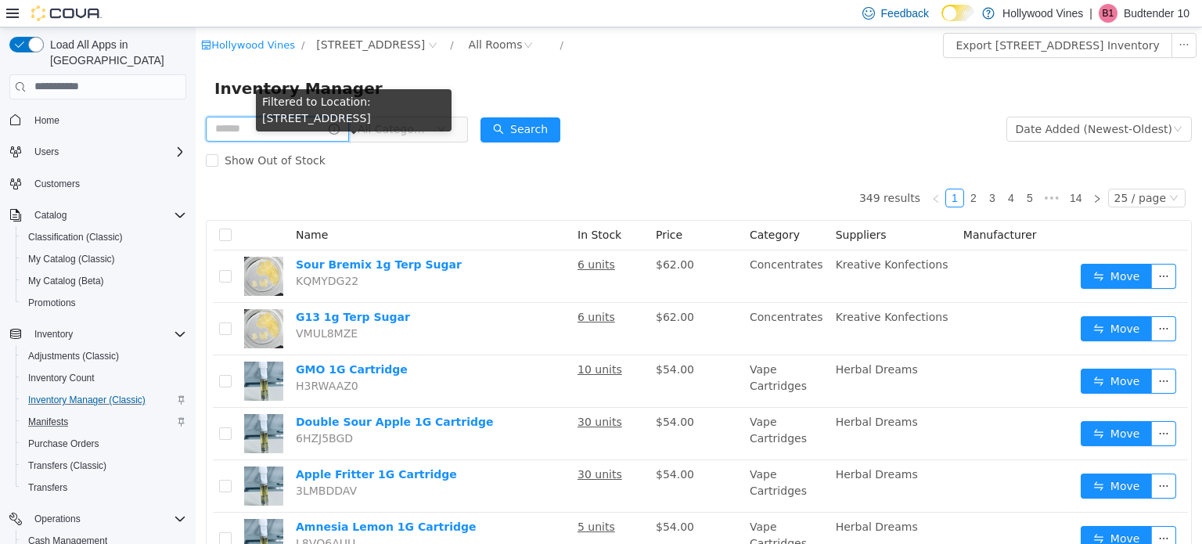
click at [293, 121] on input "text" at bounding box center [277, 128] width 143 height 25
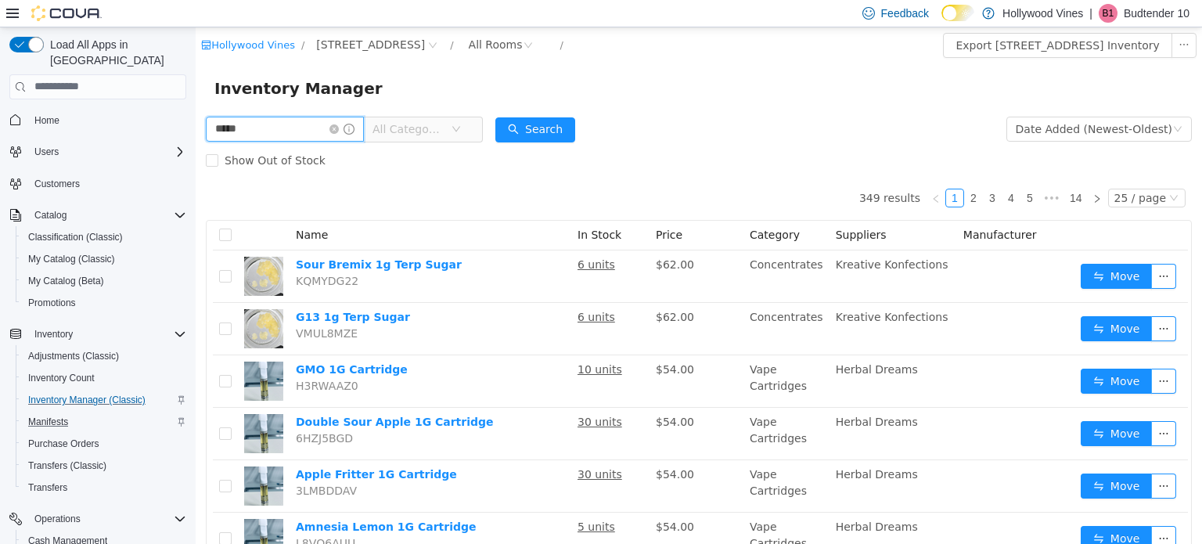
type input "**********"
click at [545, 125] on button "Search" at bounding box center [536, 129] width 80 height 25
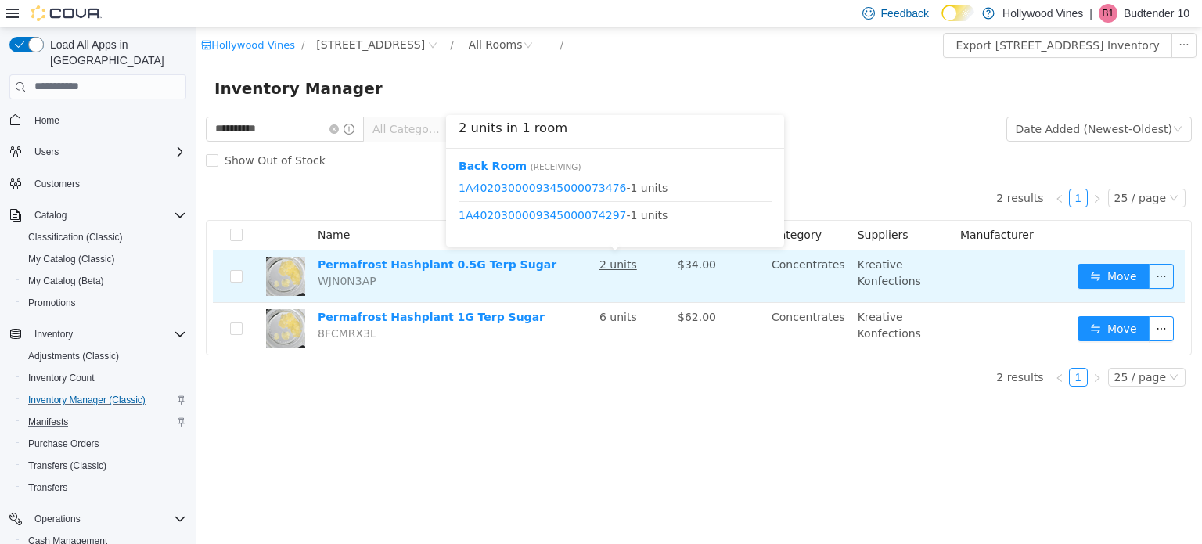
click at [604, 265] on u "2 units" at bounding box center [619, 264] width 38 height 13
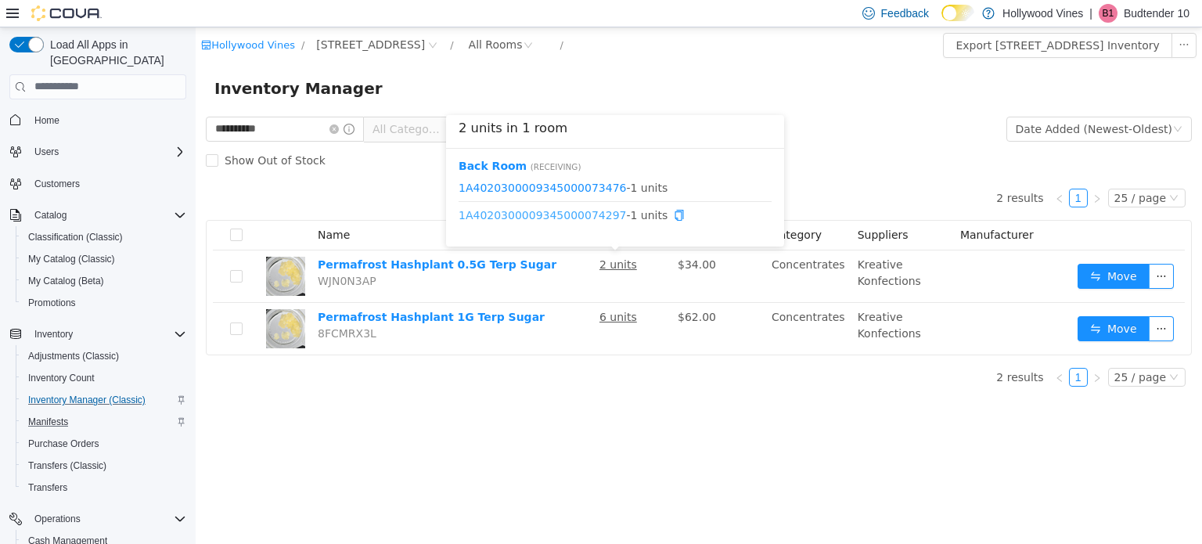
click at [562, 209] on link "1A4020300009345000074297" at bounding box center [543, 214] width 168 height 13
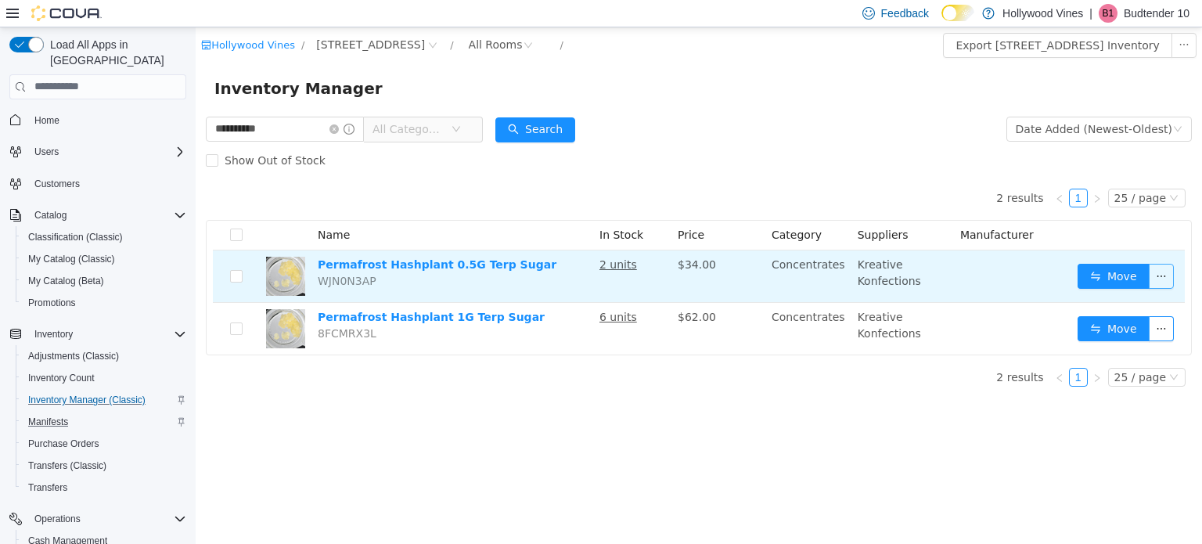
click at [1168, 281] on button "button" at bounding box center [1161, 275] width 25 height 25
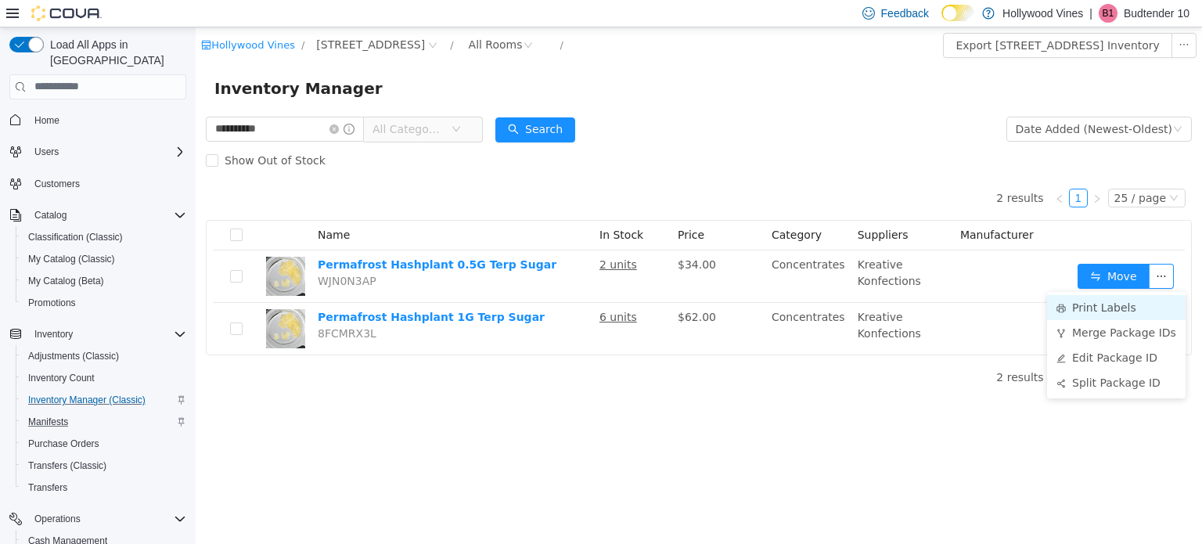
click at [1116, 303] on li "Print Labels" at bounding box center [1116, 306] width 139 height 25
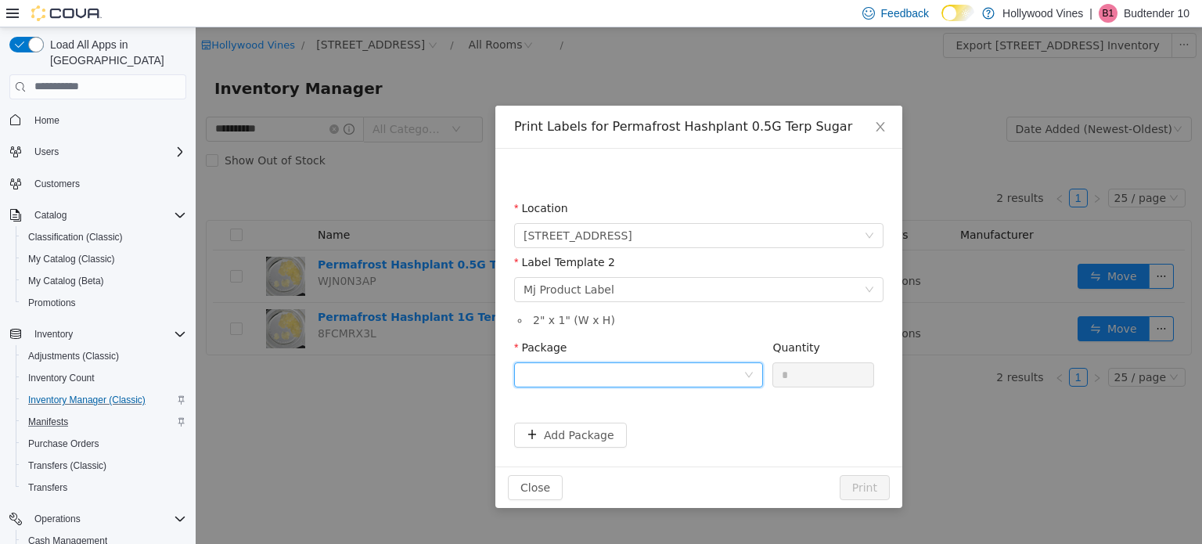
click at [730, 369] on div at bounding box center [634, 373] width 220 height 23
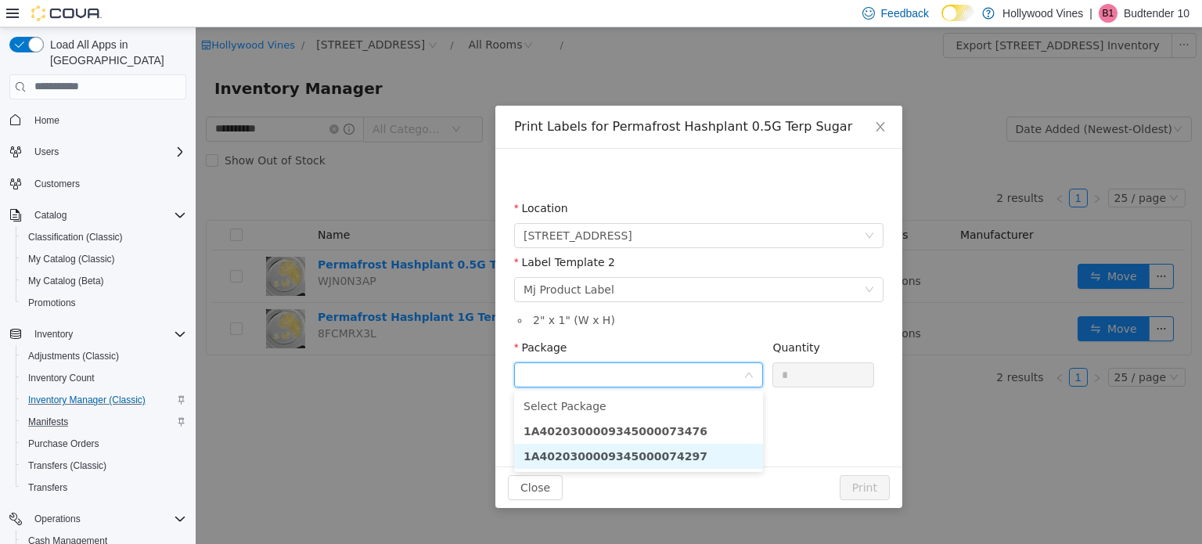
click at [665, 452] on strong "1A4020300009345000074297" at bounding box center [616, 455] width 184 height 13
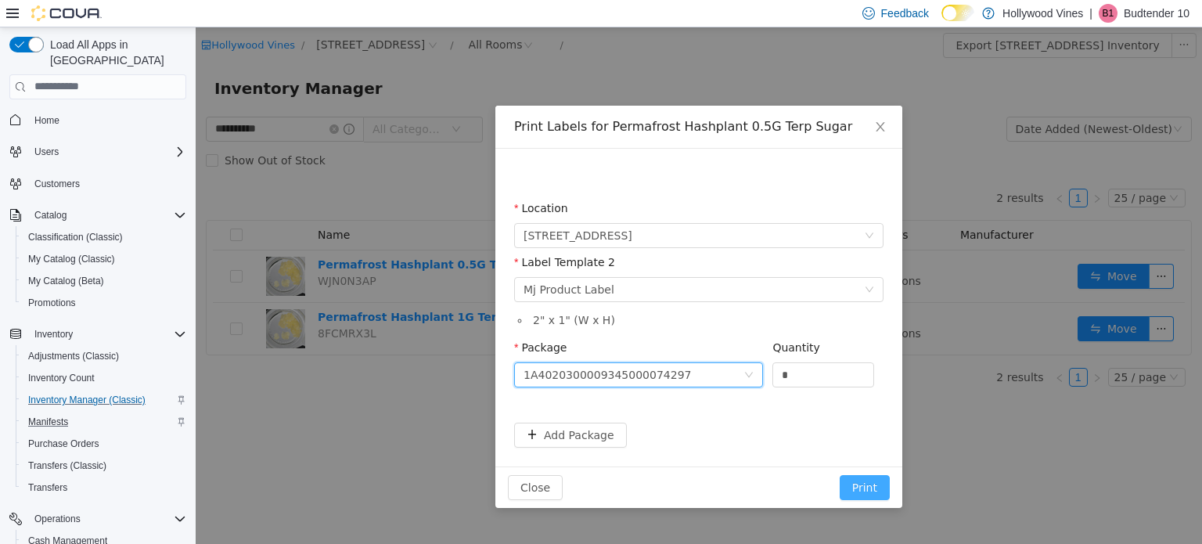
click at [852, 491] on button "Print" at bounding box center [865, 486] width 50 height 25
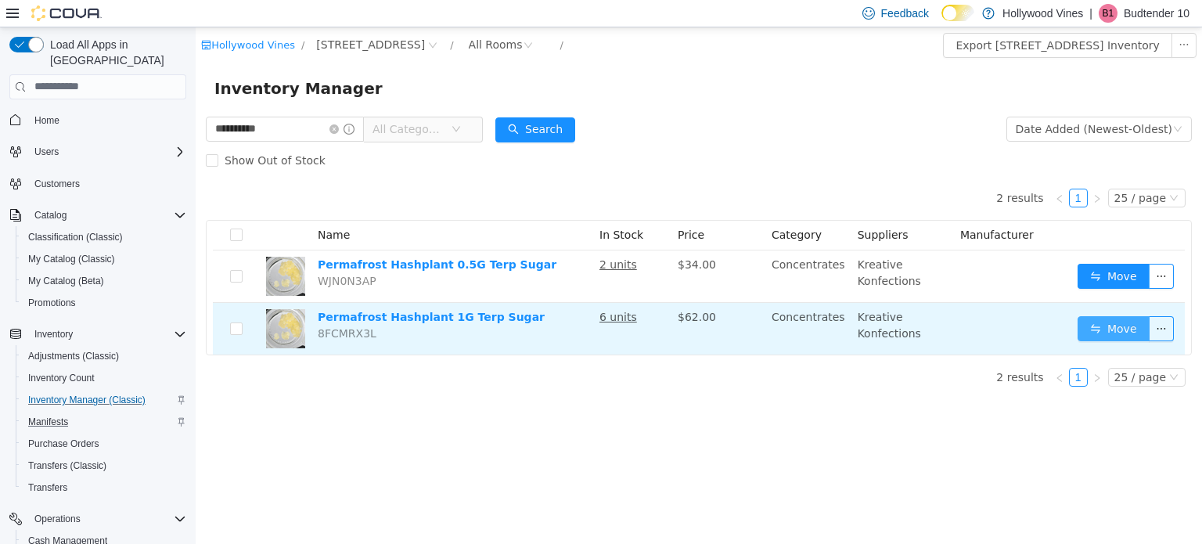
click at [1111, 322] on button "Move" at bounding box center [1114, 327] width 72 height 25
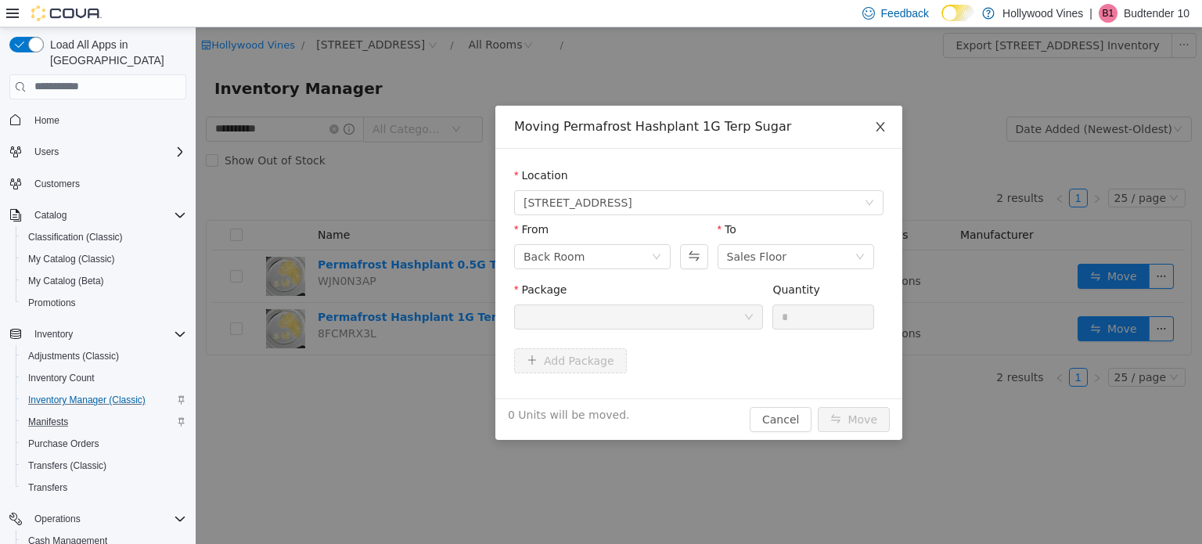
click at [885, 123] on icon "icon: close" at bounding box center [880, 126] width 13 height 13
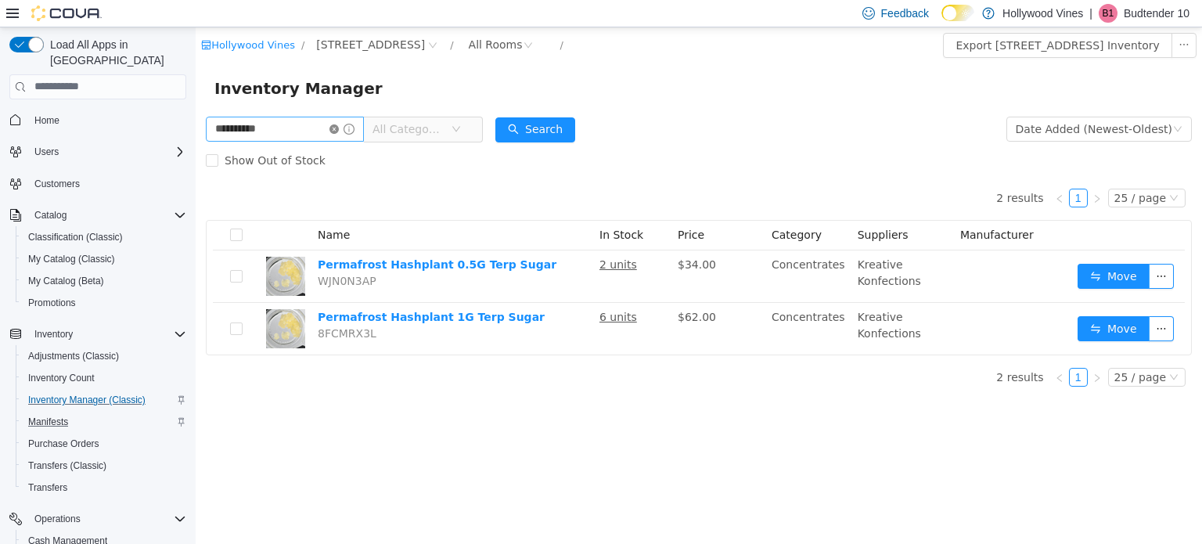
click at [339, 128] on icon "icon: close-circle" at bounding box center [334, 128] width 9 height 9
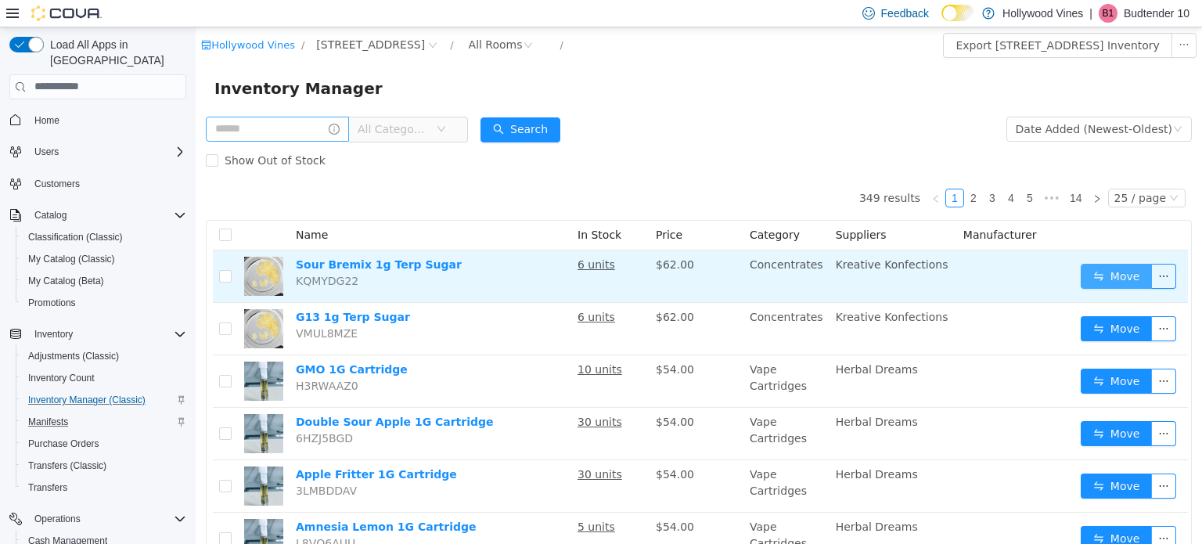
click at [1081, 275] on button "Move" at bounding box center [1117, 275] width 72 height 25
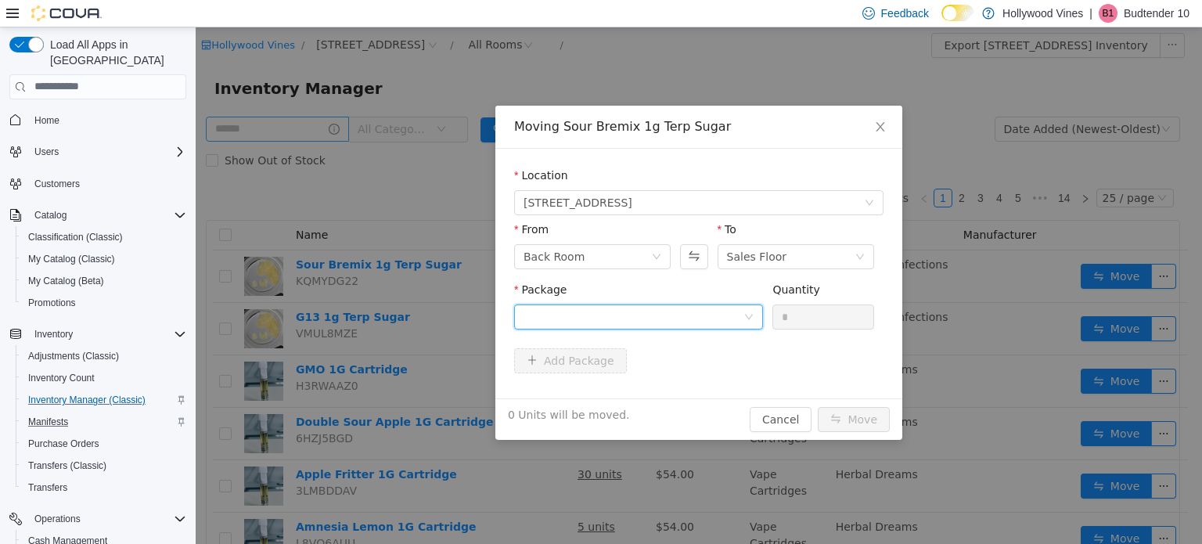
click at [719, 323] on div at bounding box center [634, 316] width 220 height 23
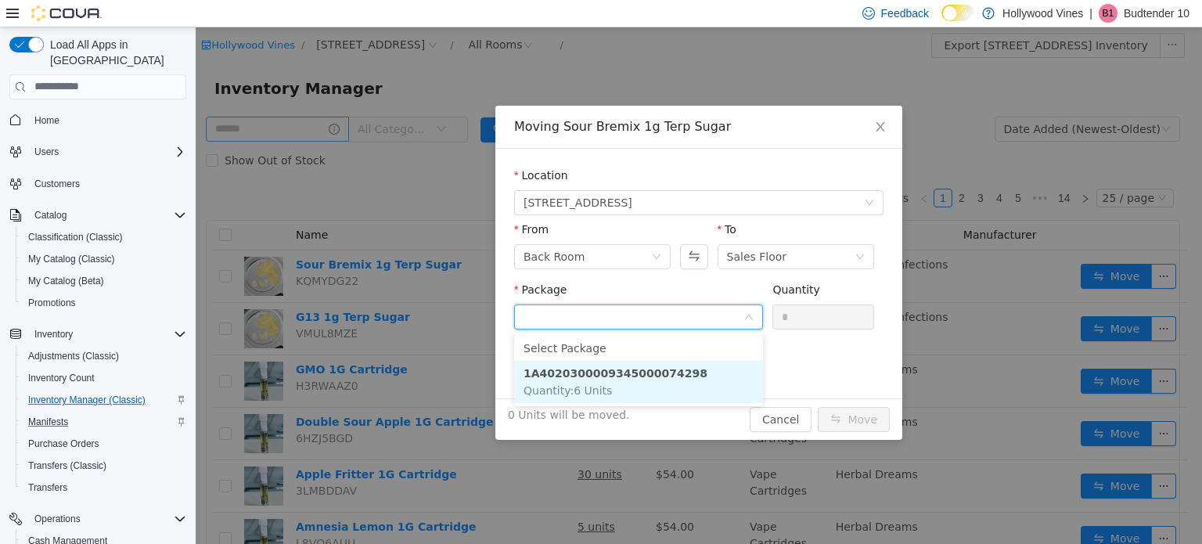
click at [685, 383] on li "1A4020300009345000074298 Quantity : 6 Units" at bounding box center [638, 381] width 249 height 42
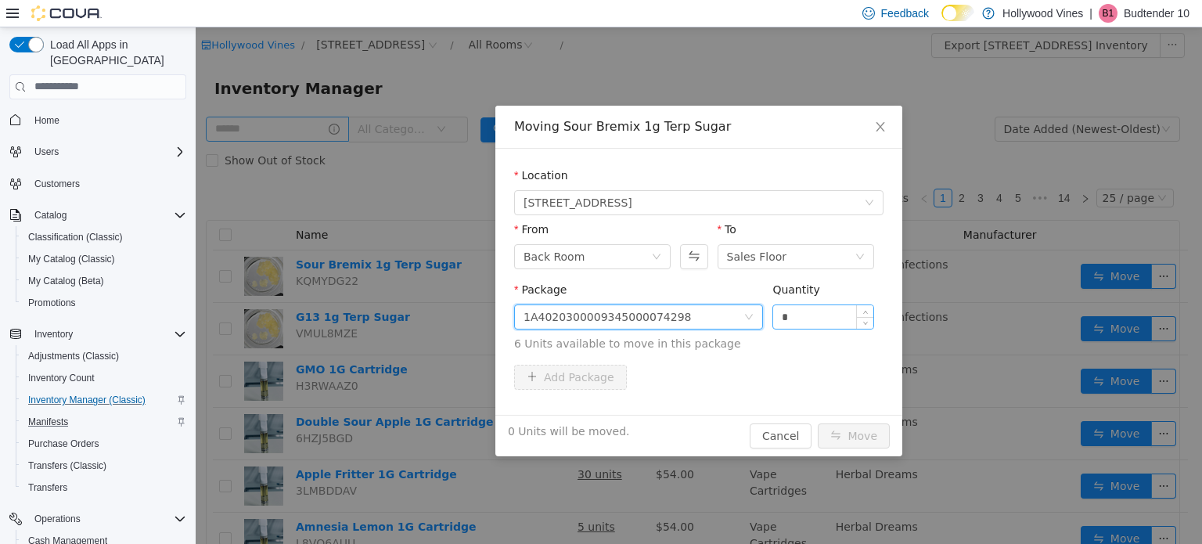
click at [806, 326] on input "*" at bounding box center [823, 316] width 100 height 23
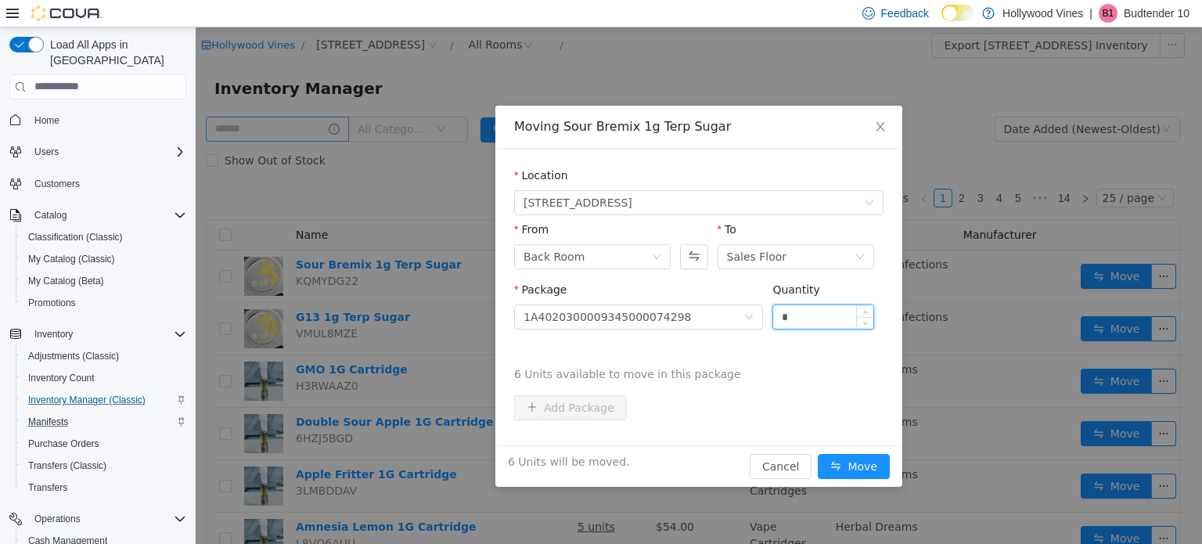
type input "*"
click at [818, 453] on button "Move" at bounding box center [854, 465] width 72 height 25
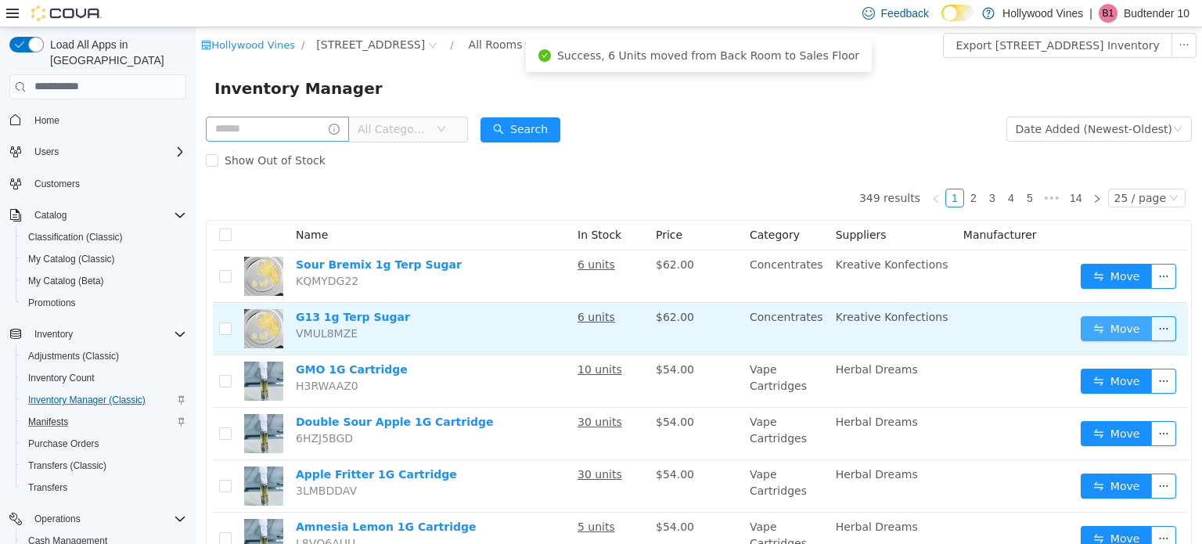
click at [1081, 322] on button "Move" at bounding box center [1117, 327] width 72 height 25
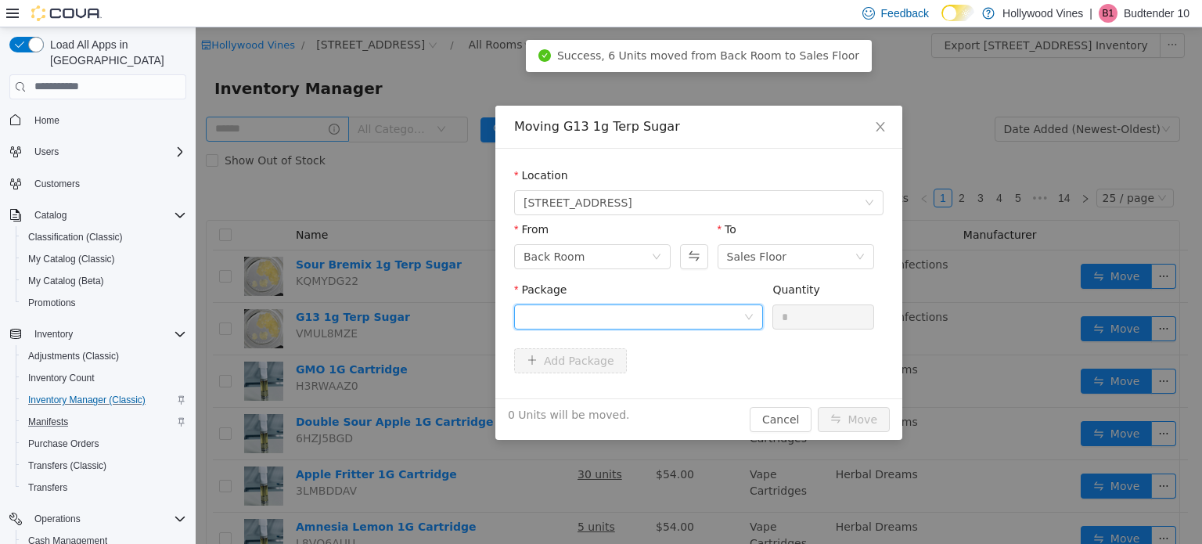
click at [662, 318] on div at bounding box center [634, 316] width 220 height 23
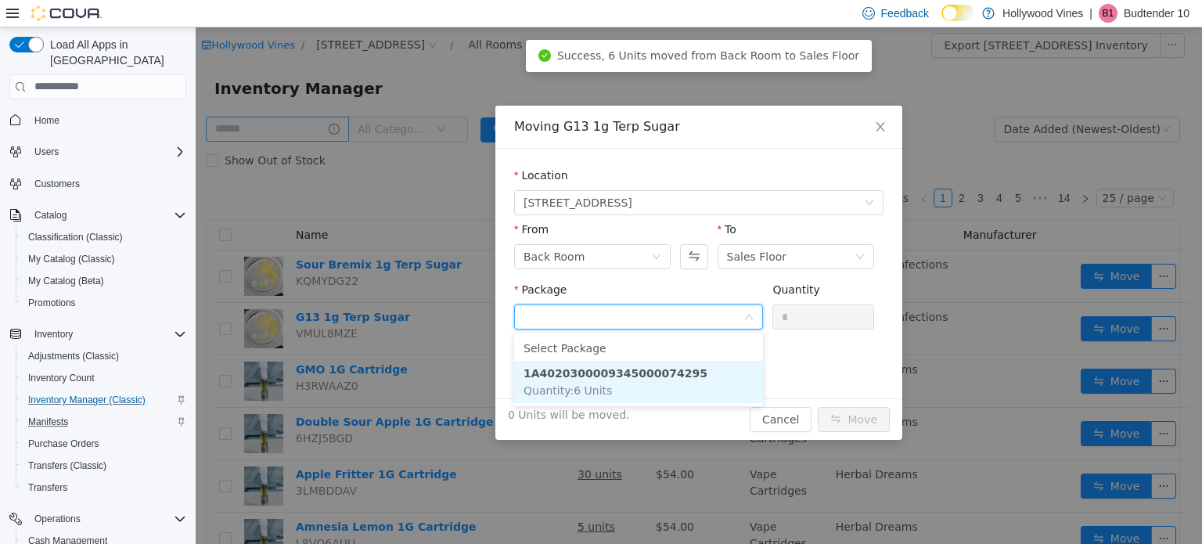
click at [620, 394] on li "1A4020300009345000074295 Quantity : 6 Units" at bounding box center [638, 381] width 249 height 42
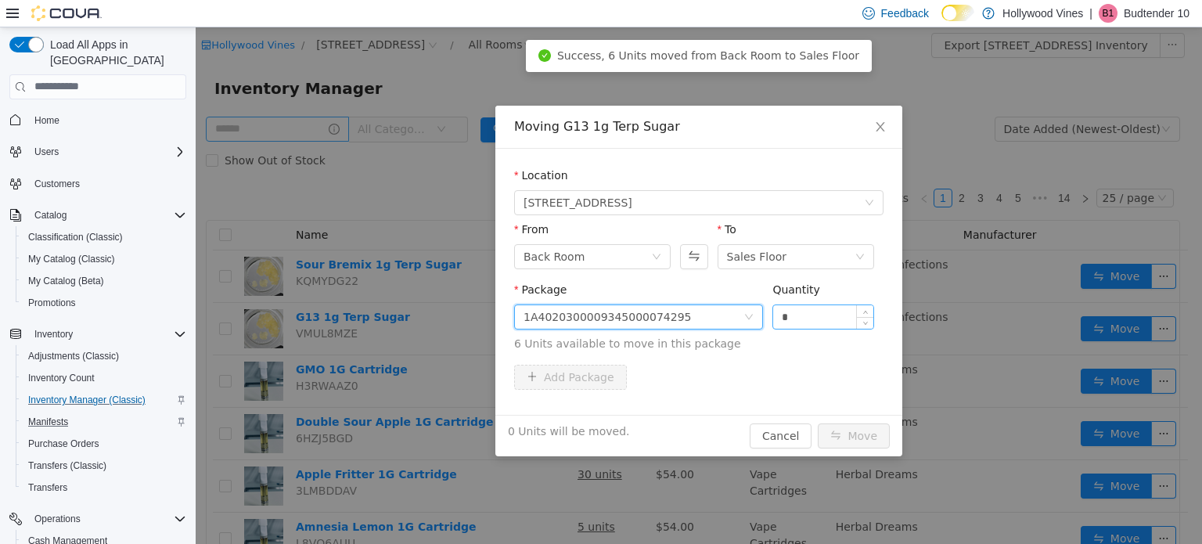
click at [823, 316] on input "*" at bounding box center [823, 316] width 100 height 23
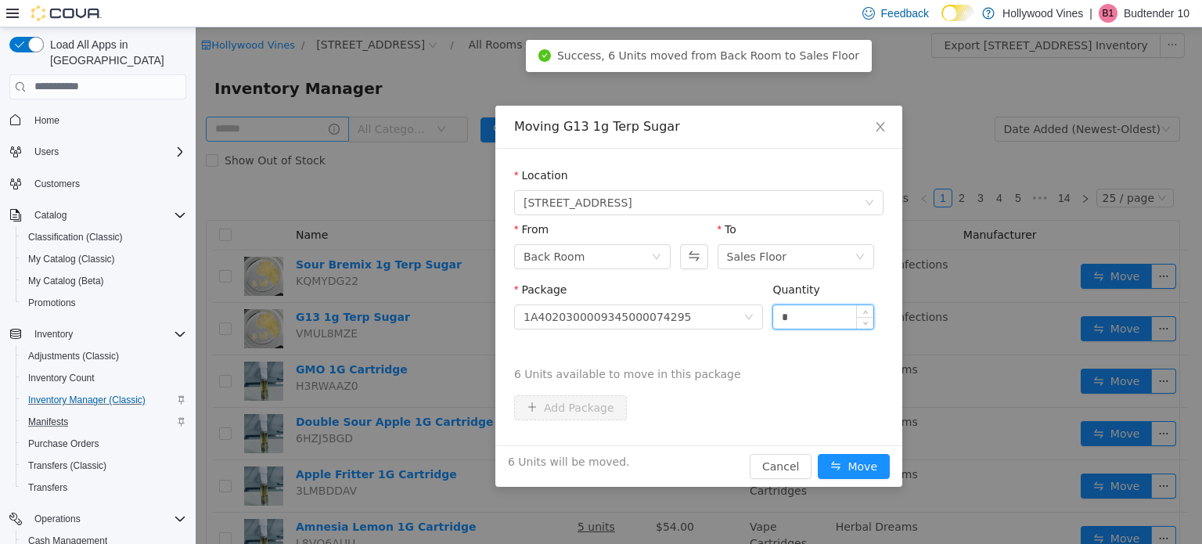
type input "*"
click at [818, 453] on button "Move" at bounding box center [854, 465] width 72 height 25
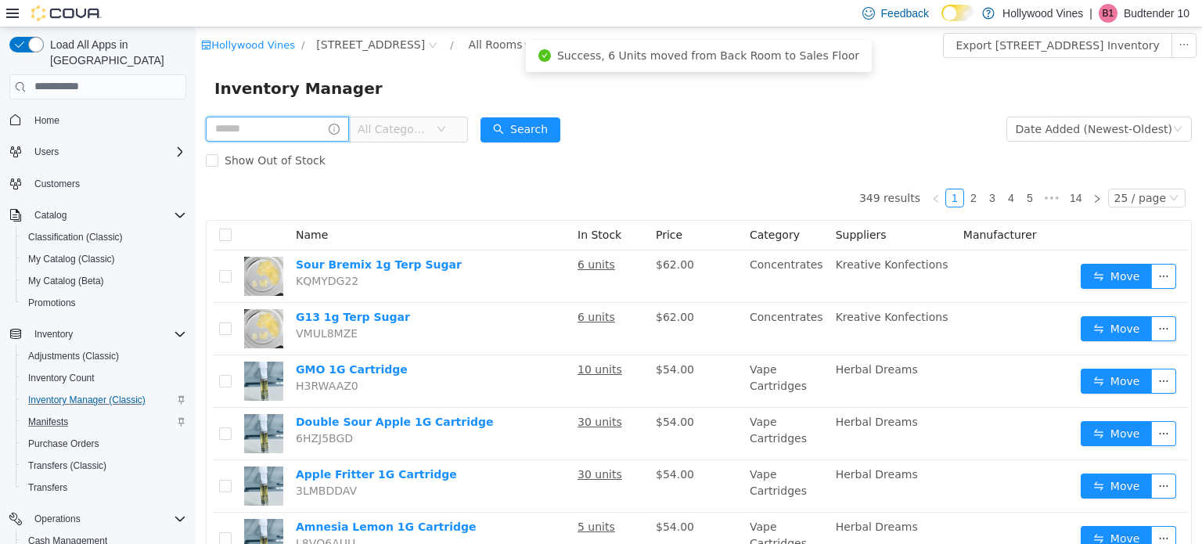
click at [307, 122] on input "text" at bounding box center [277, 128] width 143 height 25
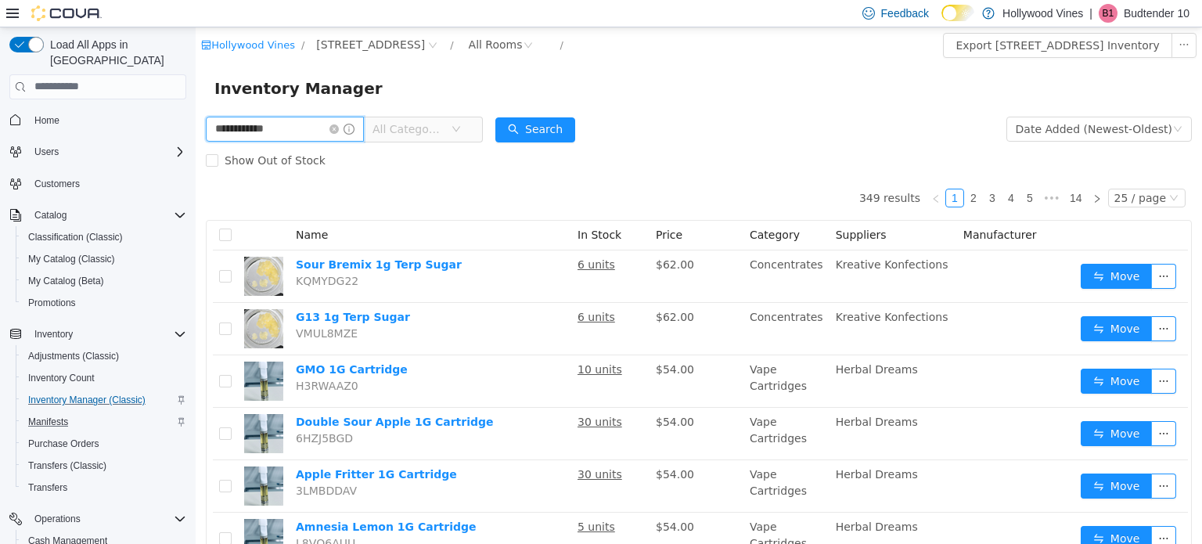
type input "**********"
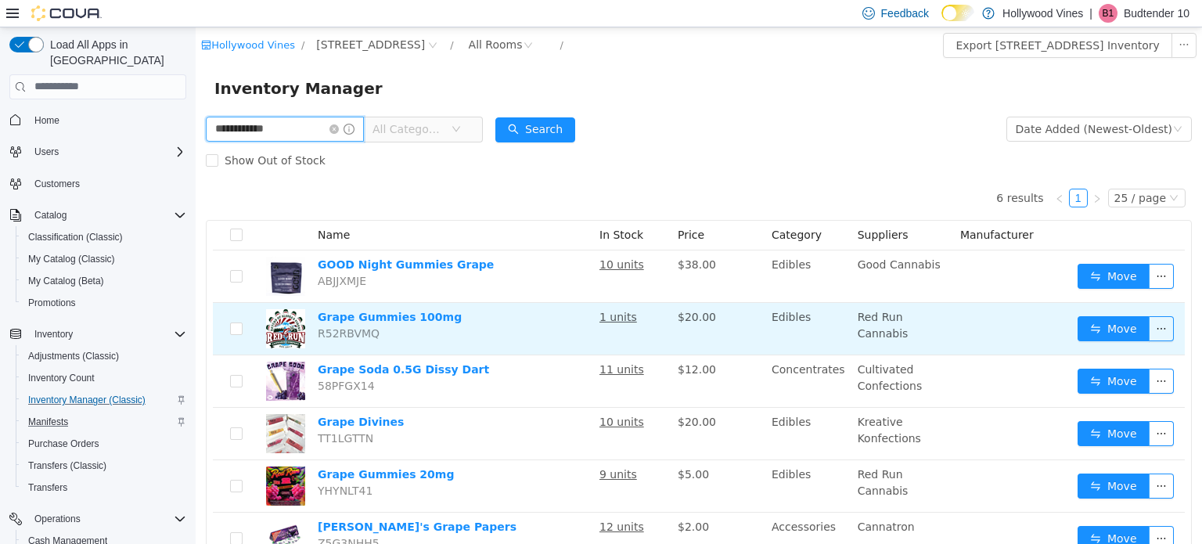
scroll to position [63, 0]
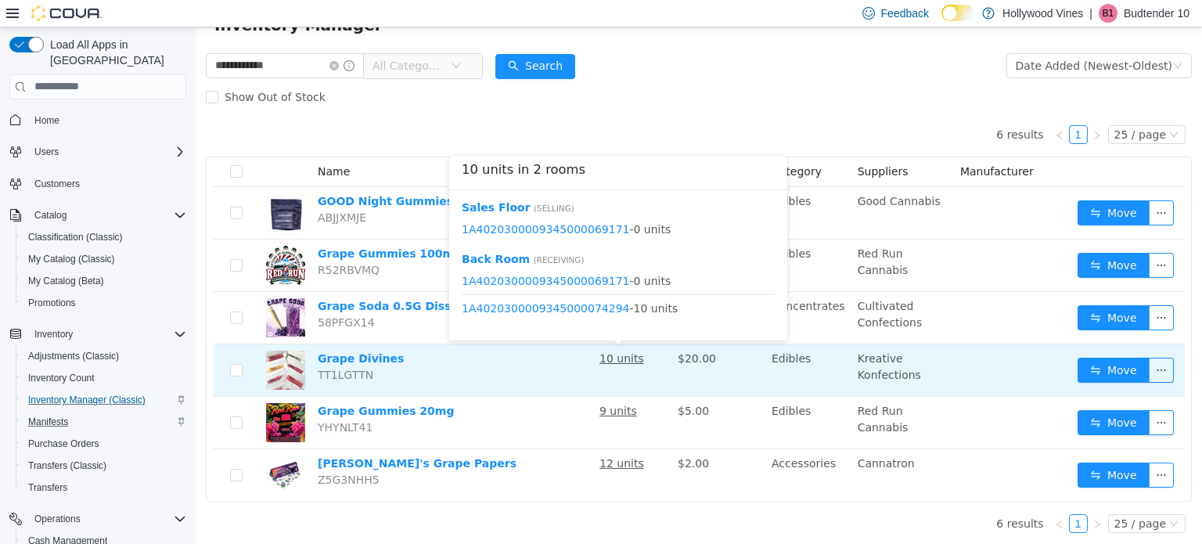
click at [605, 356] on u "10 units" at bounding box center [622, 357] width 45 height 13
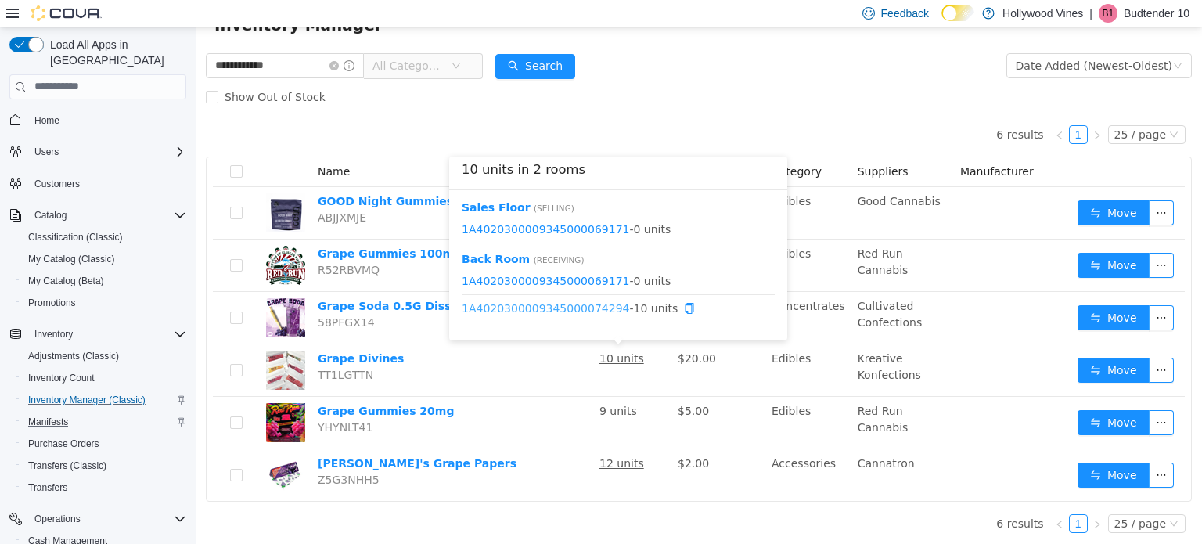
click at [586, 309] on link "1A4020300009345000074294" at bounding box center [546, 307] width 168 height 13
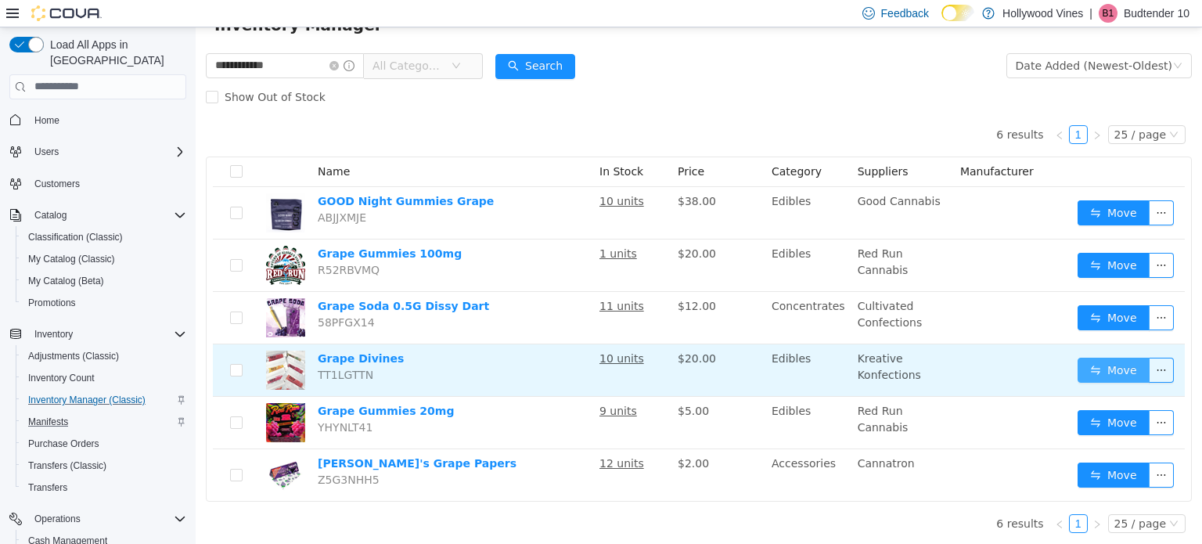
click at [1080, 367] on button "Move" at bounding box center [1114, 369] width 72 height 25
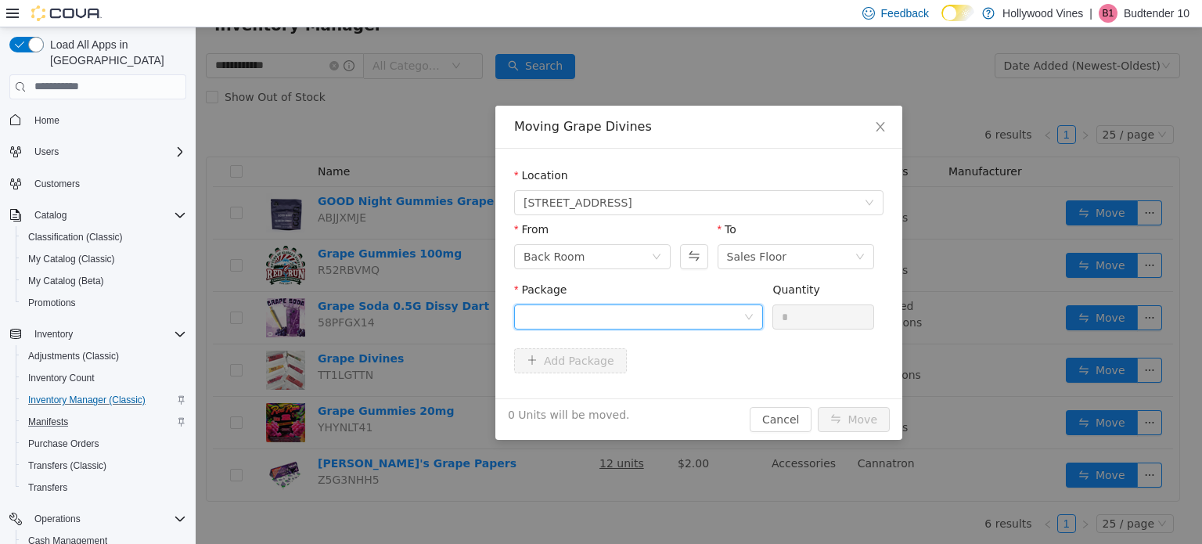
click at [661, 306] on div at bounding box center [634, 316] width 220 height 23
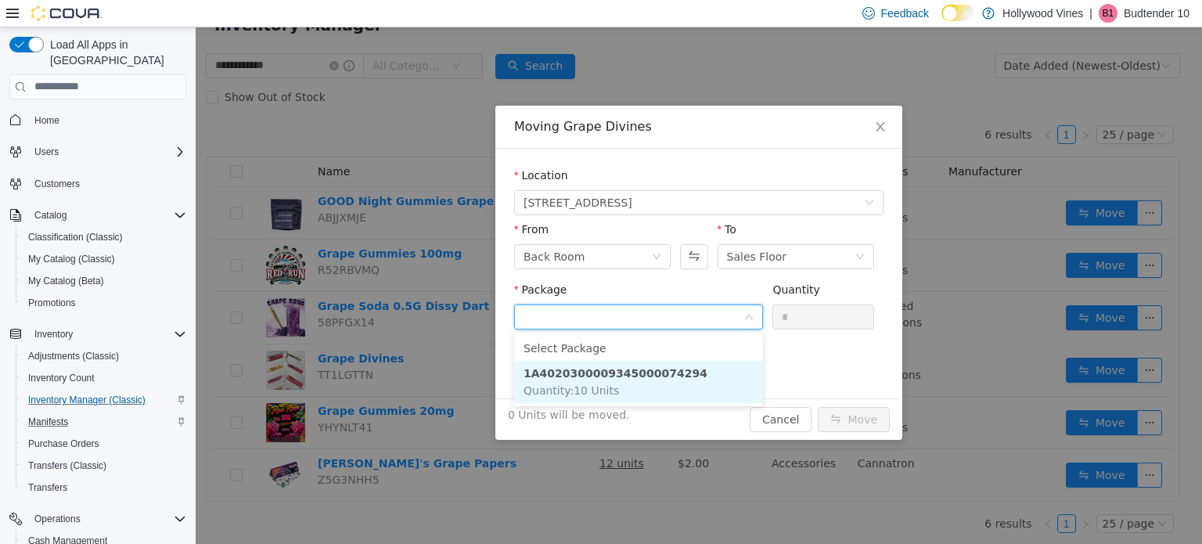
click at [633, 369] on strong "1A4020300009345000074294" at bounding box center [616, 372] width 184 height 13
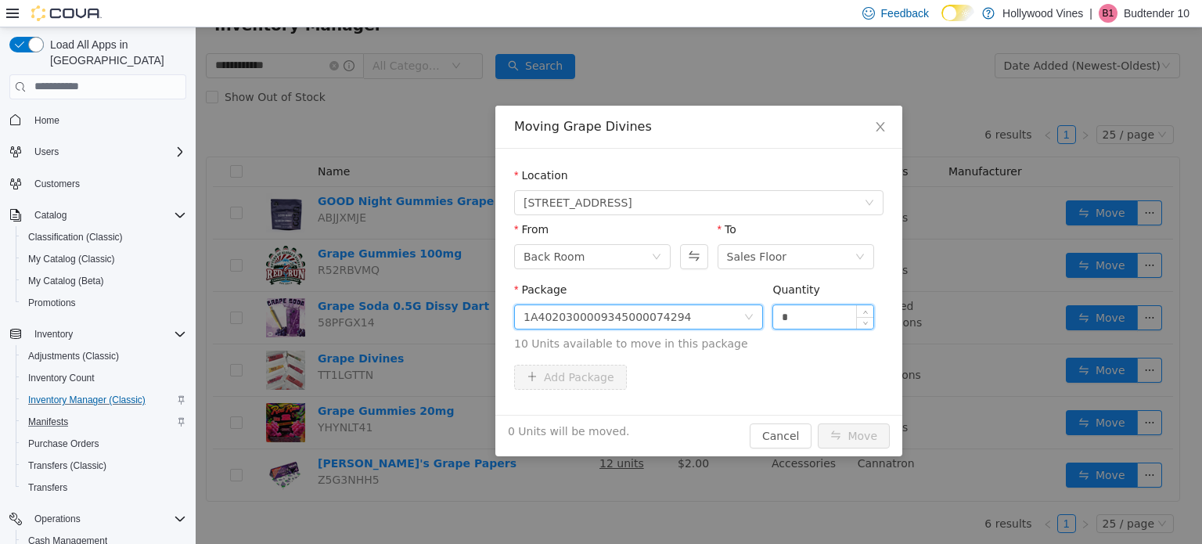
click at [805, 319] on input "*" at bounding box center [823, 316] width 100 height 23
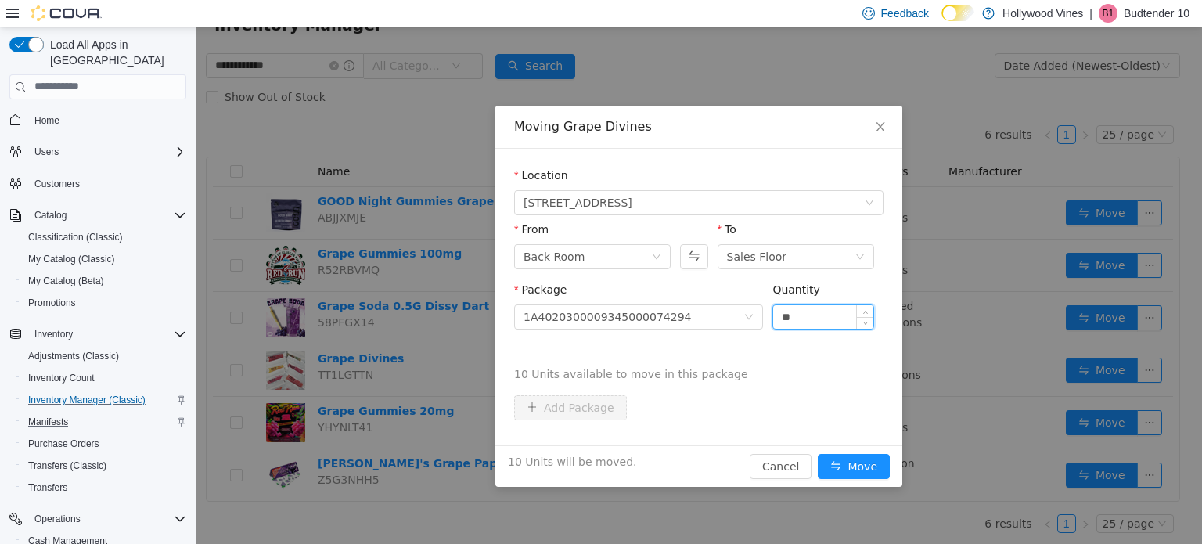
type input "**"
click at [818, 453] on button "Move" at bounding box center [854, 465] width 72 height 25
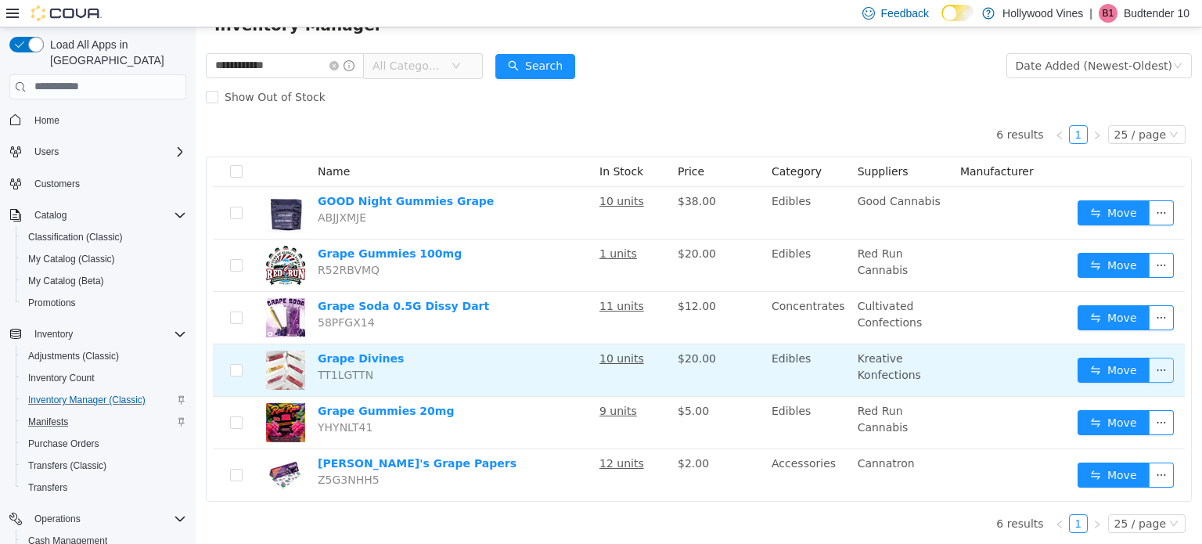
click at [1154, 363] on button "button" at bounding box center [1161, 369] width 25 height 25
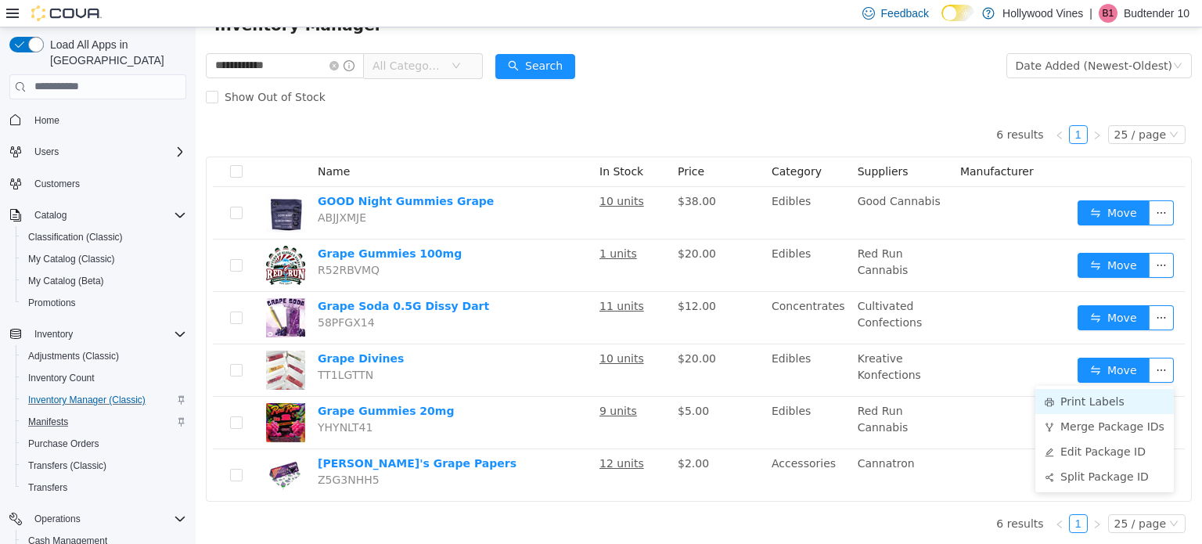
click at [1065, 402] on li "Print Labels" at bounding box center [1105, 400] width 139 height 25
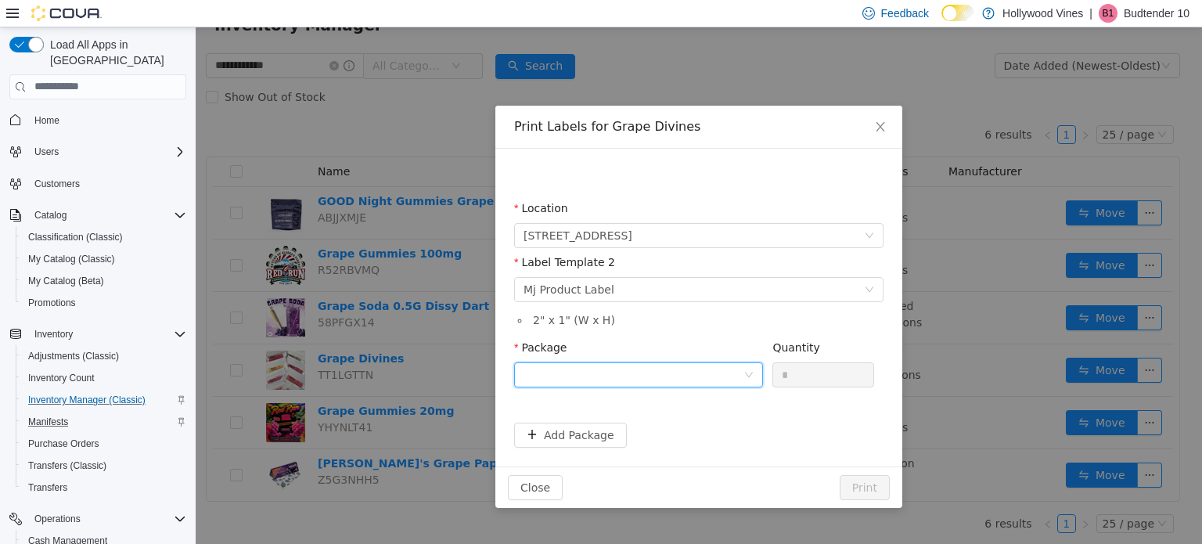
click at [726, 381] on div at bounding box center [634, 373] width 220 height 23
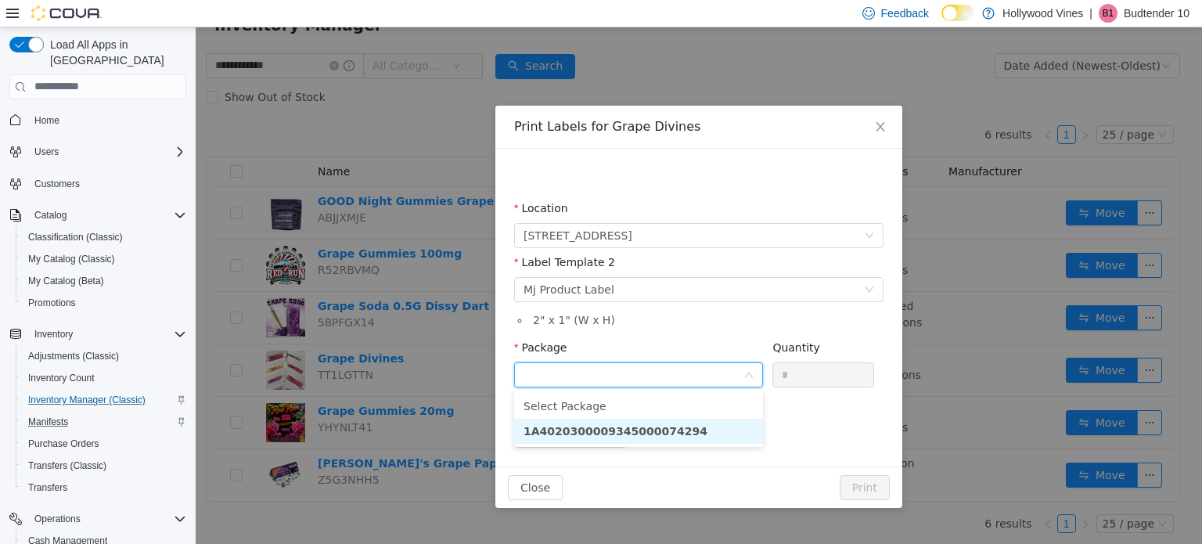
click at [711, 424] on li "1A4020300009345000074294" at bounding box center [638, 430] width 249 height 25
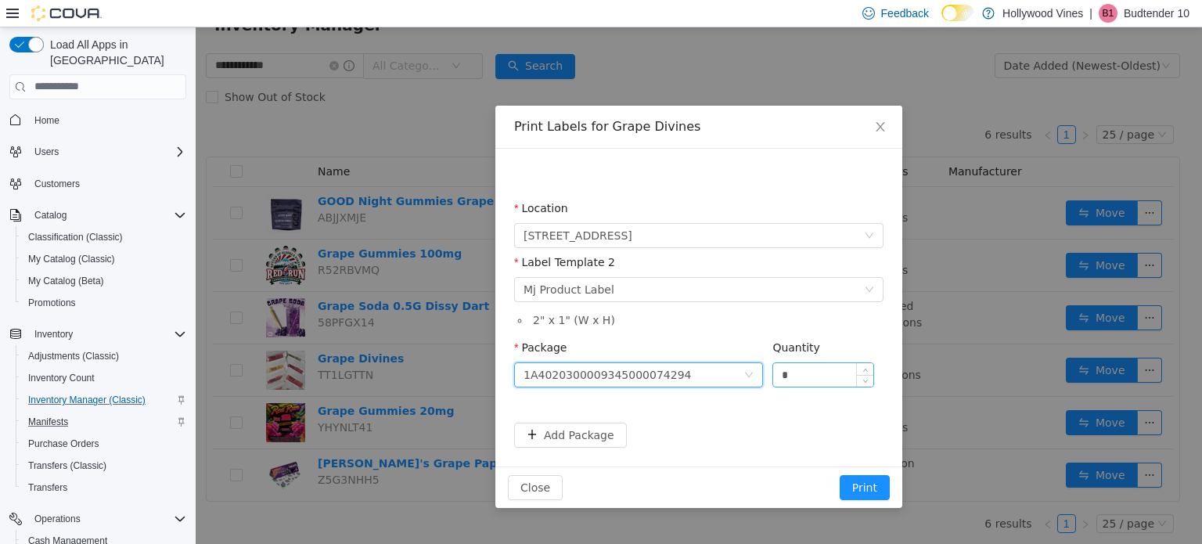
click at [841, 376] on input "*" at bounding box center [823, 373] width 100 height 23
type input "**"
click at [840, 474] on button "Print" at bounding box center [865, 486] width 50 height 25
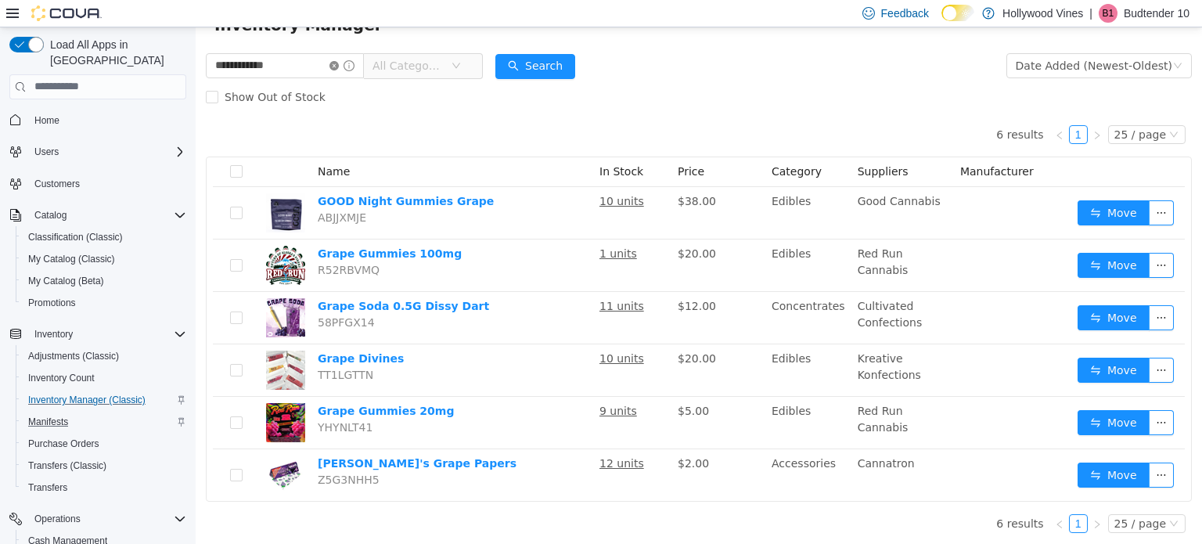
click at [339, 62] on icon "icon: close-circle" at bounding box center [334, 64] width 9 height 9
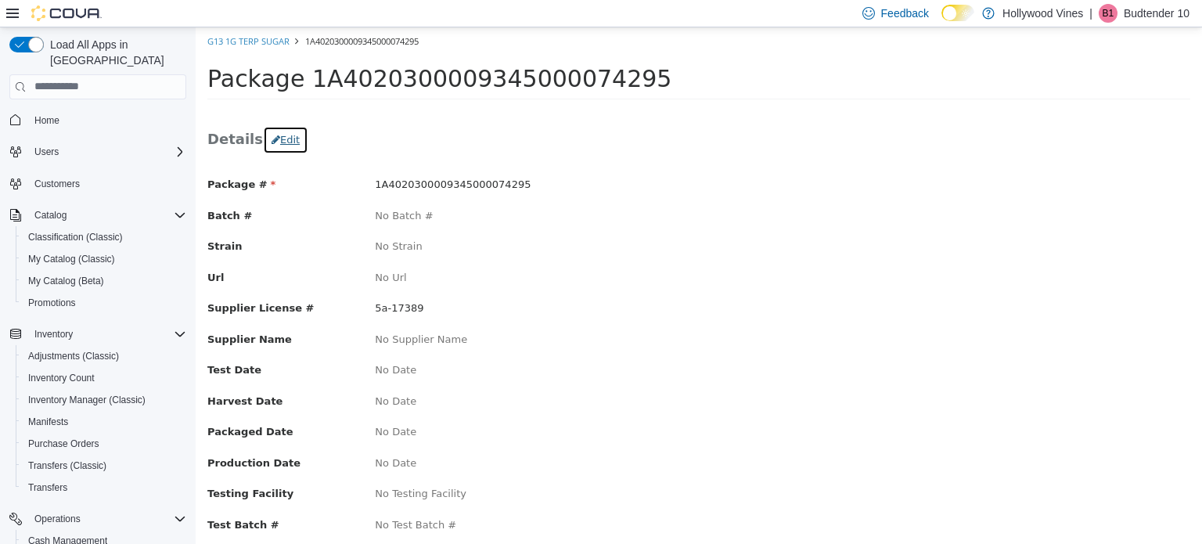
click at [286, 138] on button "Edit" at bounding box center [285, 139] width 45 height 28
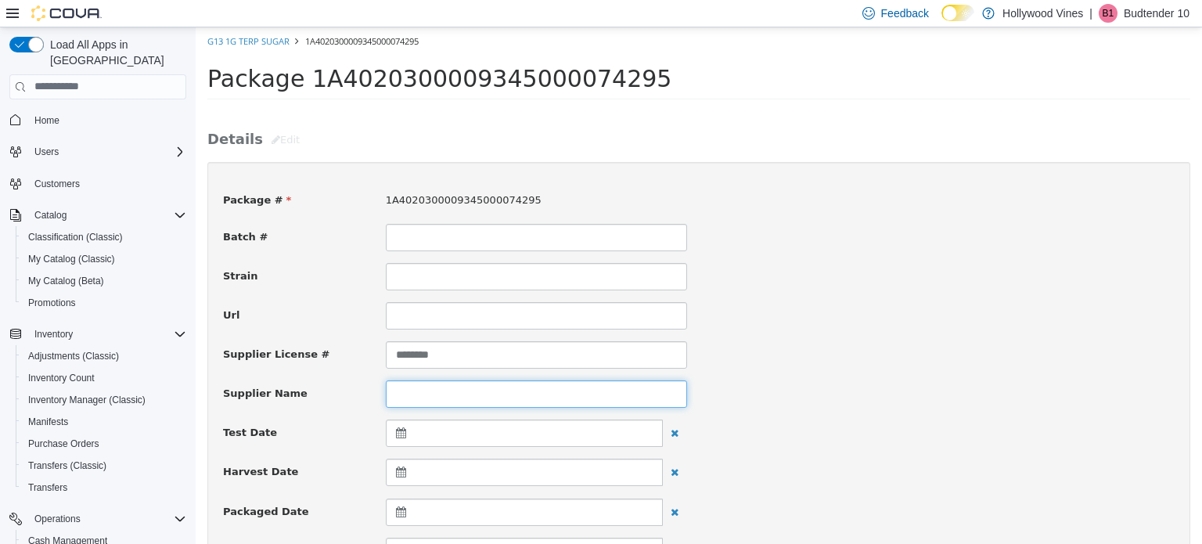
click at [395, 389] on input at bounding box center [536, 393] width 301 height 27
drag, startPoint x: 498, startPoint y: 391, endPoint x: 366, endPoint y: 394, distance: 131.6
click at [366, 394] on div "**********" at bounding box center [698, 393] width 975 height 27
type input "**********"
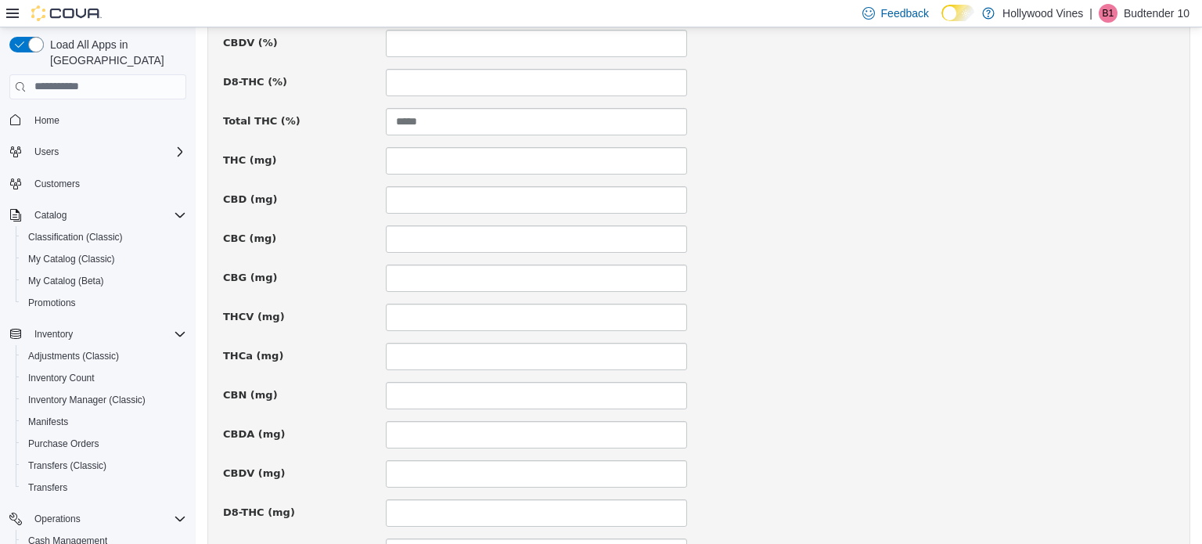
scroll to position [1149, 0]
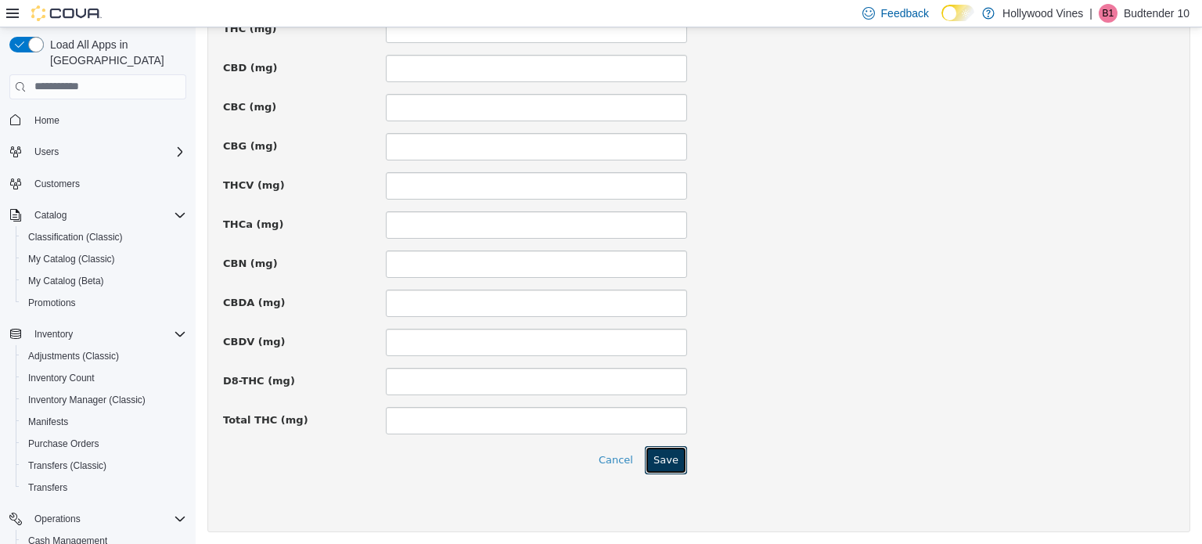
click at [669, 459] on button "Save" at bounding box center [666, 459] width 42 height 28
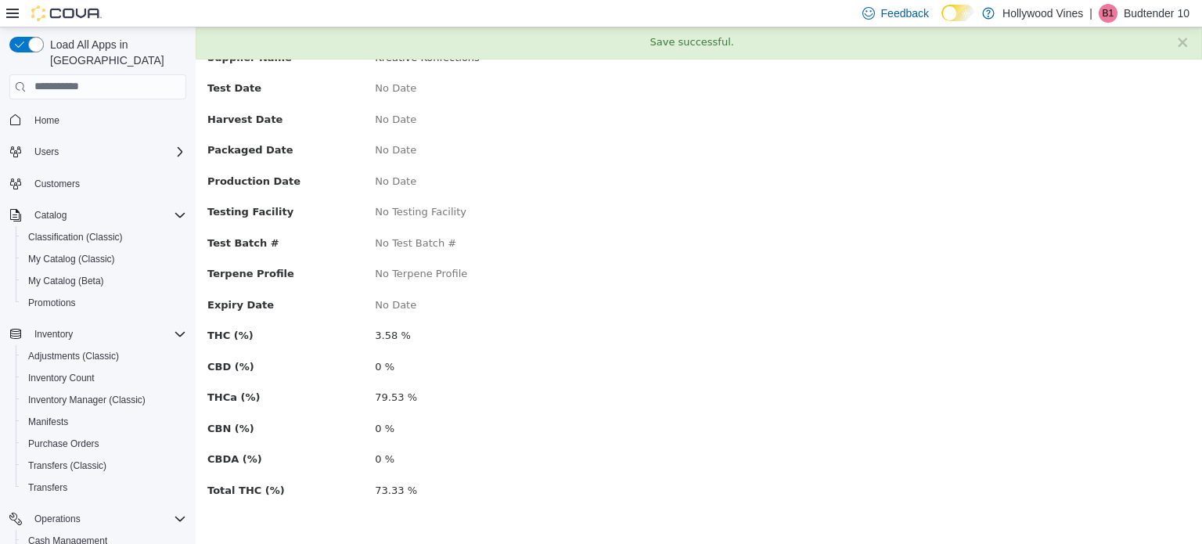
scroll to position [0, 0]
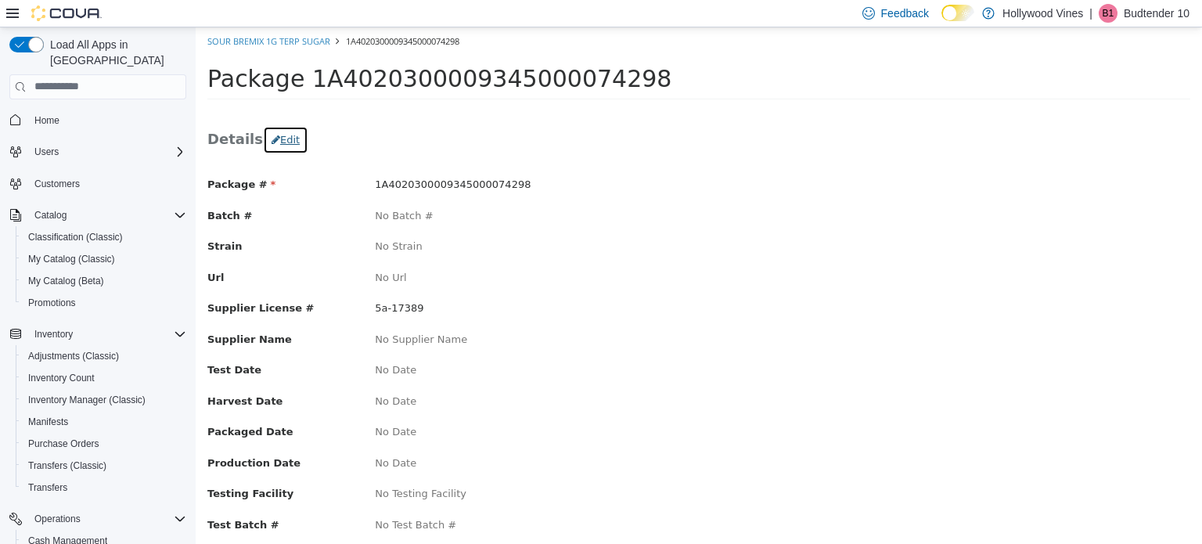
click at [288, 142] on button "Edit" at bounding box center [285, 139] width 45 height 28
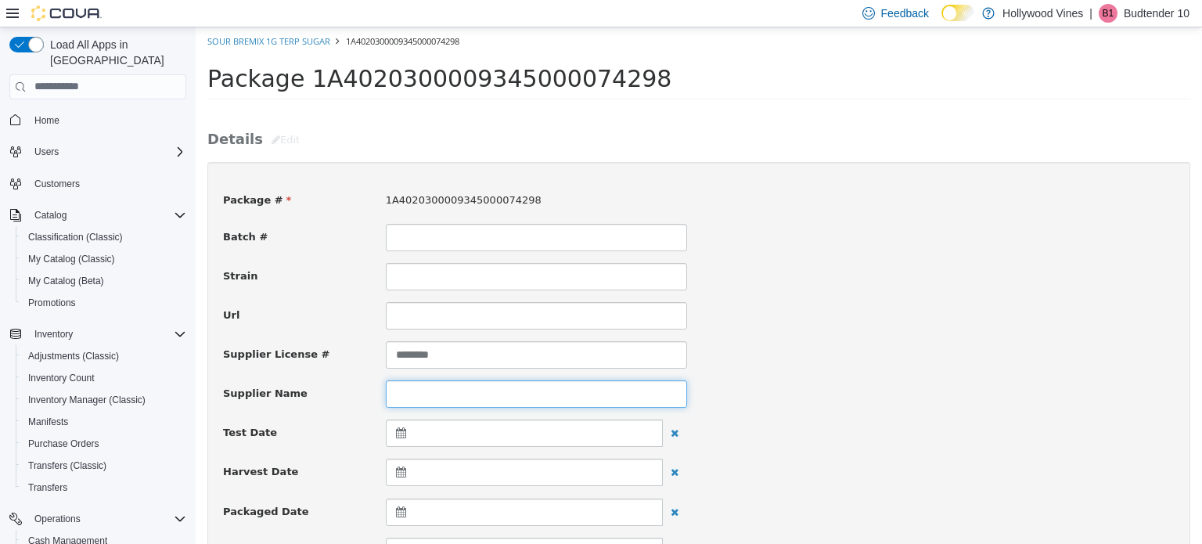
click at [421, 391] on input at bounding box center [536, 393] width 301 height 27
paste input "**********"
type input "**********"
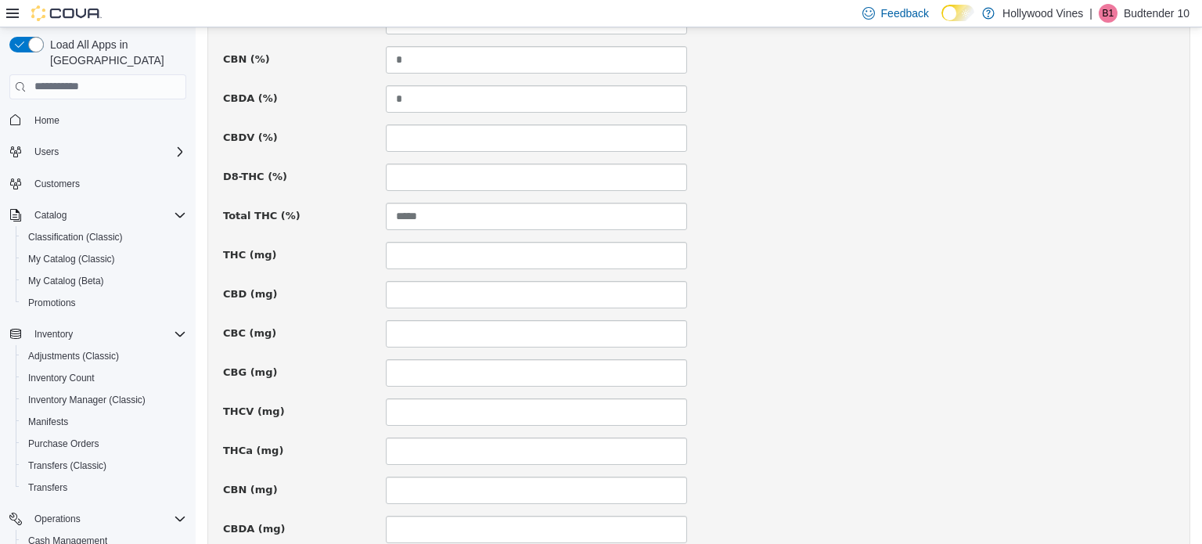
scroll to position [1149, 0]
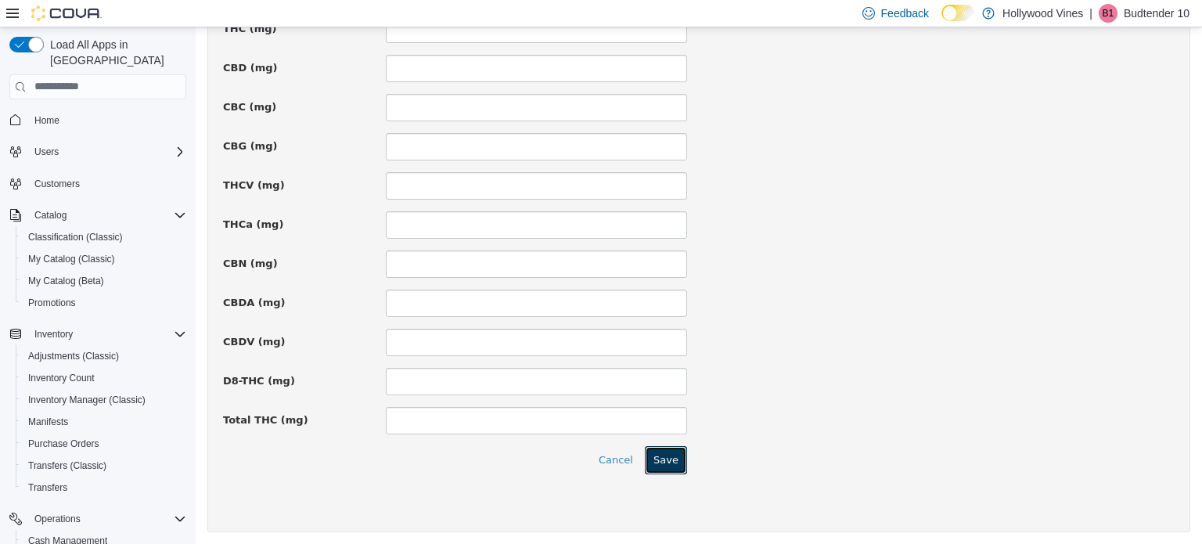
click at [672, 460] on button "Save" at bounding box center [666, 459] width 42 height 28
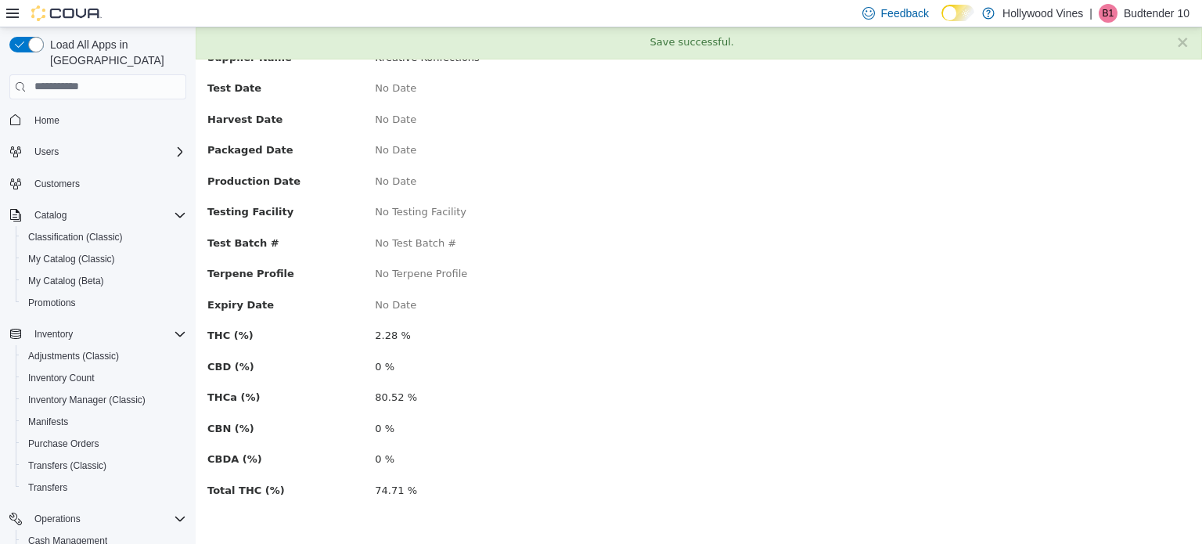
scroll to position [0, 0]
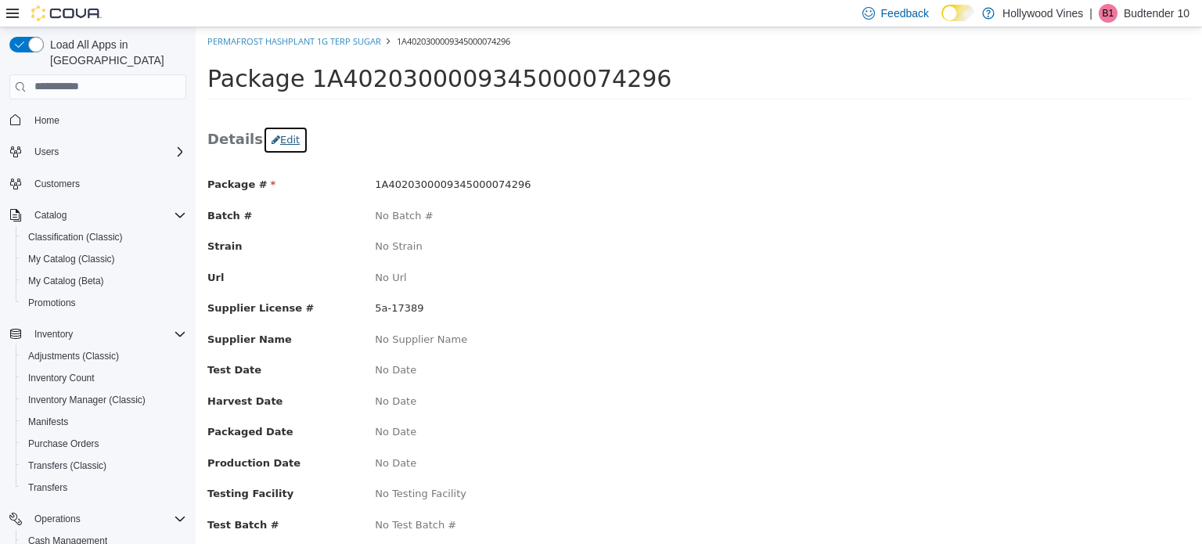
click at [287, 140] on button "Edit" at bounding box center [285, 139] width 45 height 28
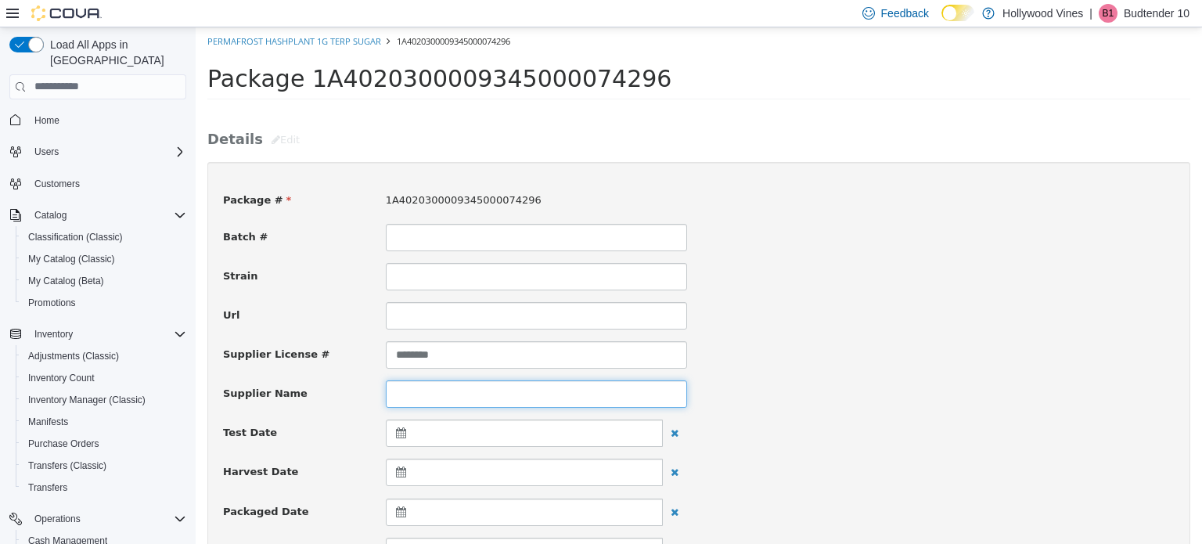
click at [406, 380] on input at bounding box center [536, 393] width 301 height 27
paste input "**********"
type input "**********"
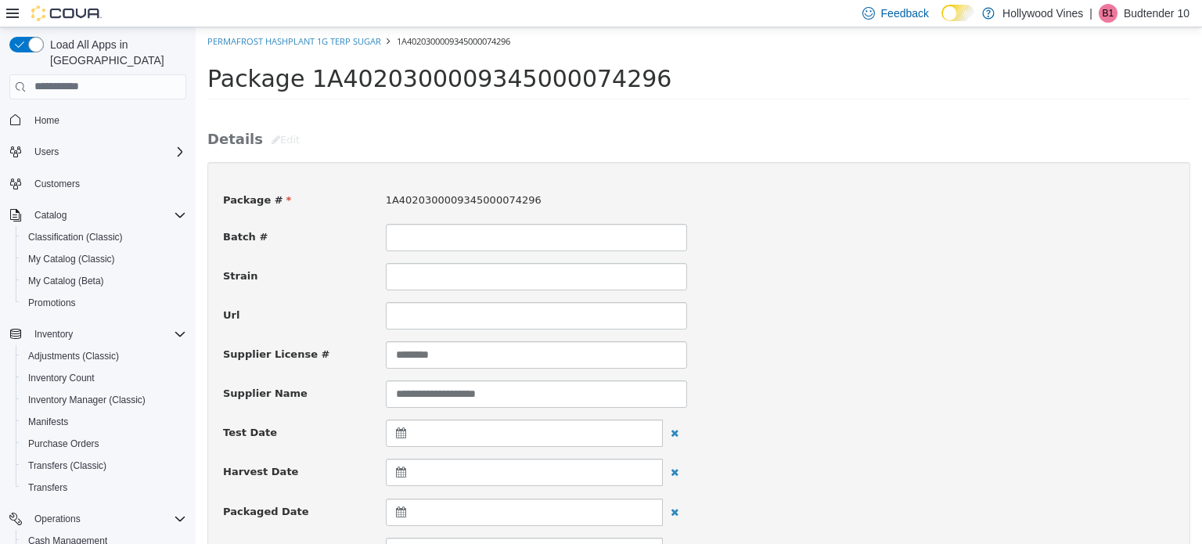
click at [946, 424] on div "Test Date" at bounding box center [698, 433] width 975 height 28
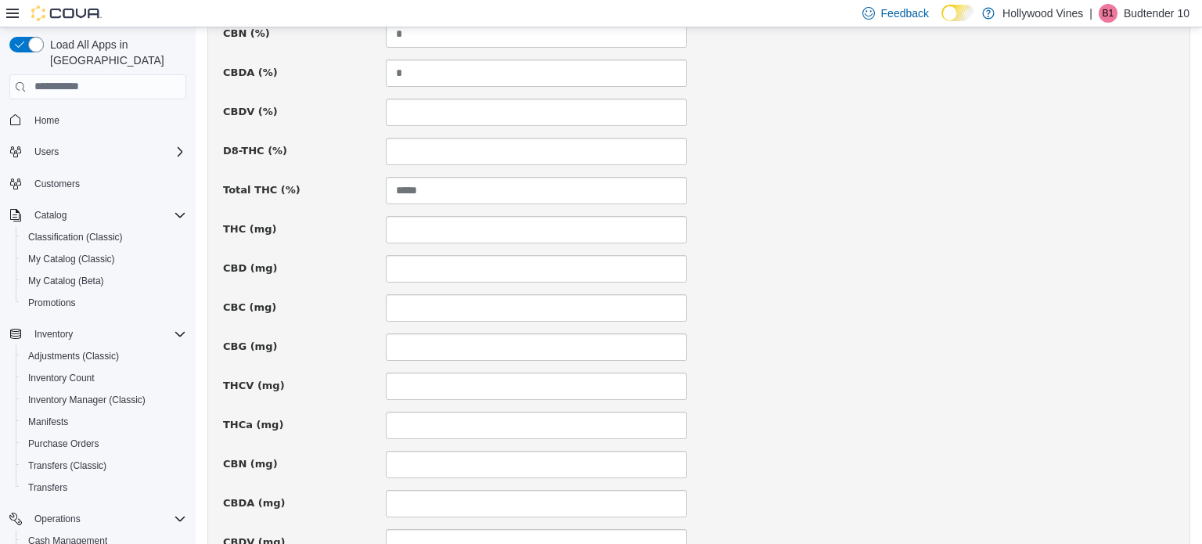
scroll to position [1149, 0]
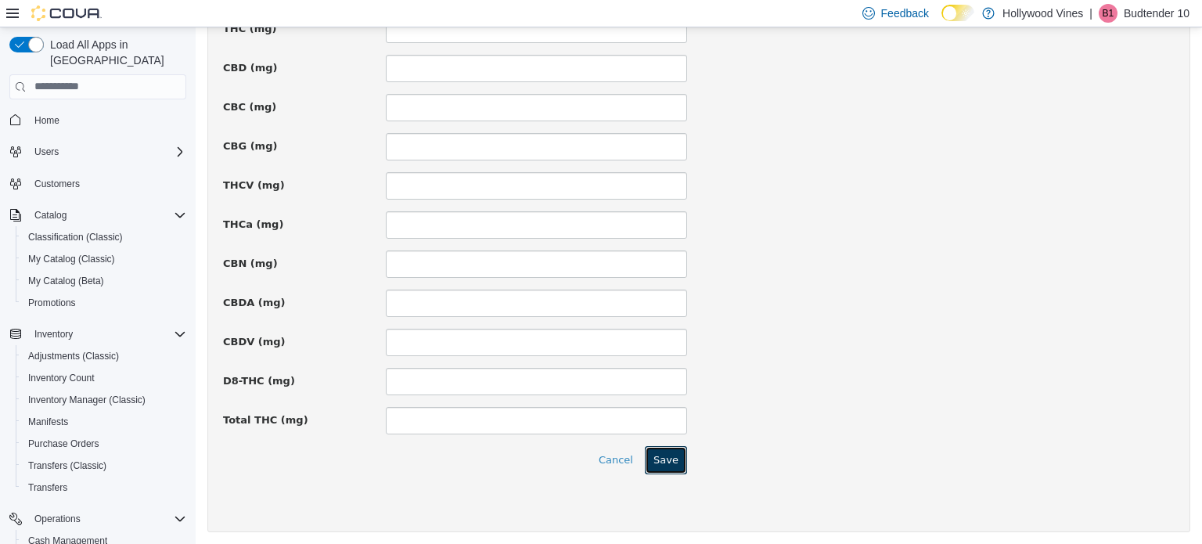
click at [655, 467] on button "Save" at bounding box center [666, 459] width 42 height 28
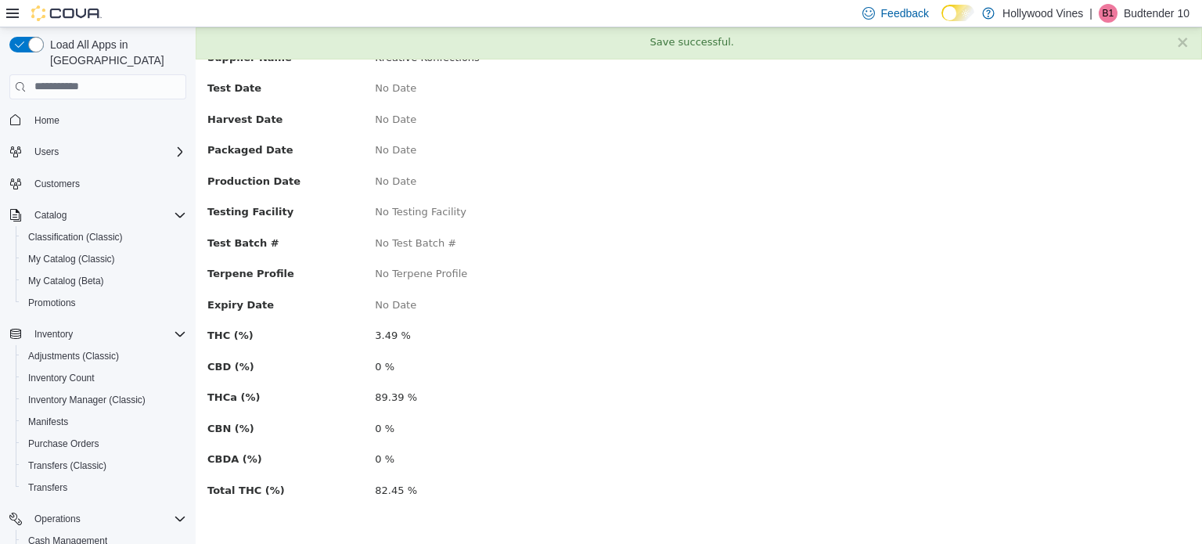
scroll to position [0, 0]
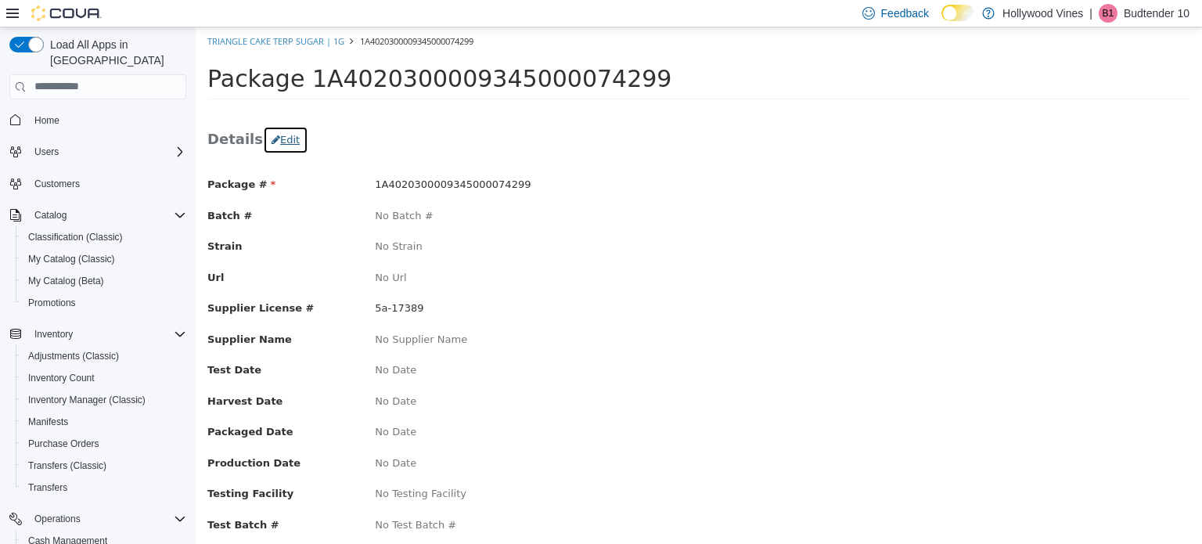
click at [294, 141] on button "Edit" at bounding box center [285, 139] width 45 height 28
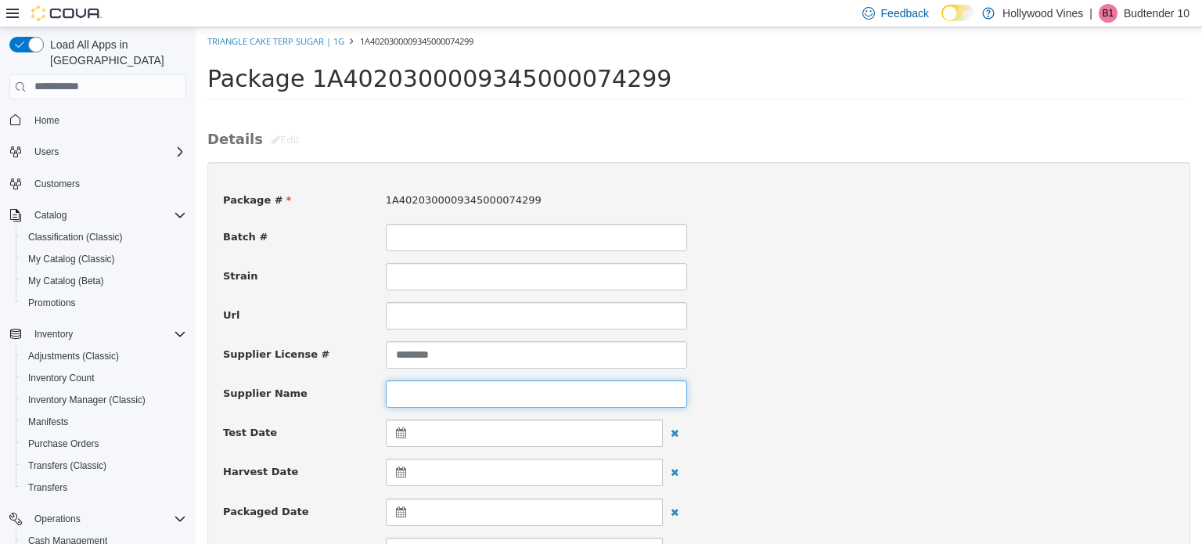
click at [400, 392] on input at bounding box center [536, 393] width 301 height 27
paste input "**********"
type input "**********"
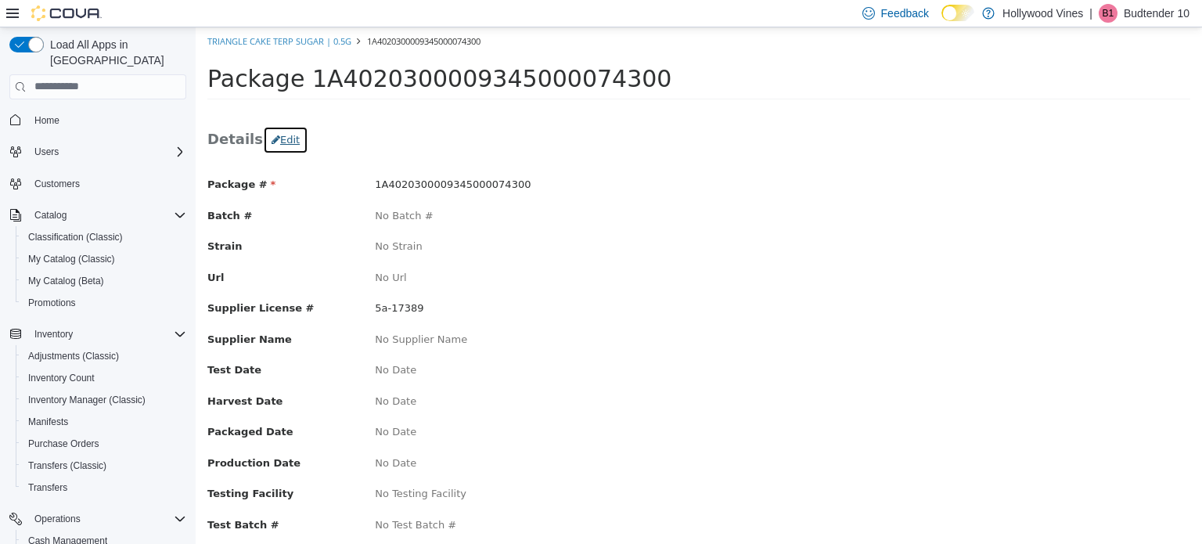
click at [282, 135] on button "Edit" at bounding box center [285, 139] width 45 height 28
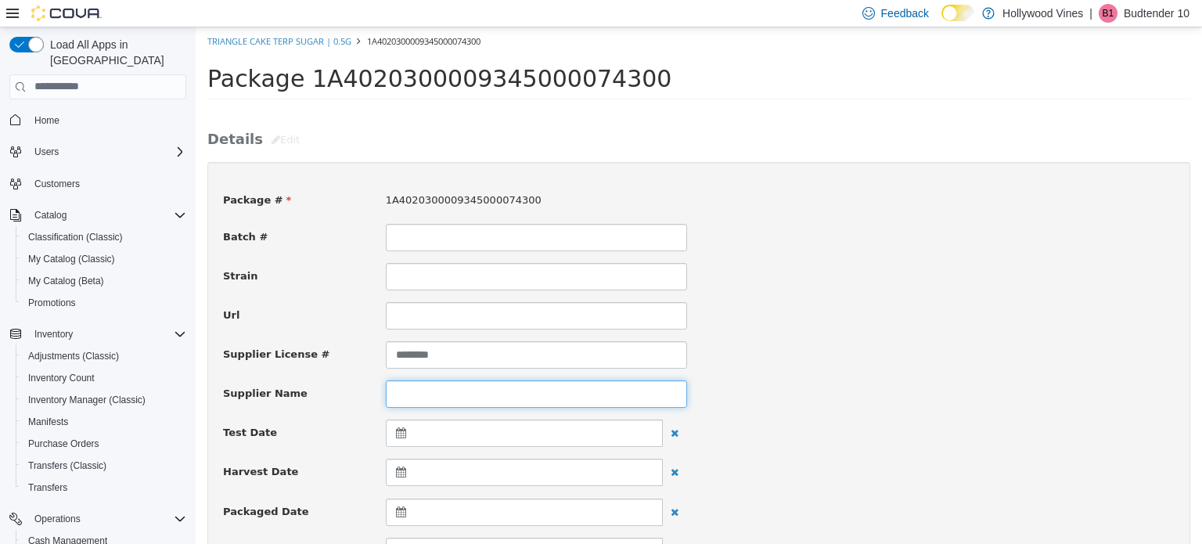
click at [392, 403] on input at bounding box center [536, 393] width 301 height 27
paste input "**********"
type input "**********"
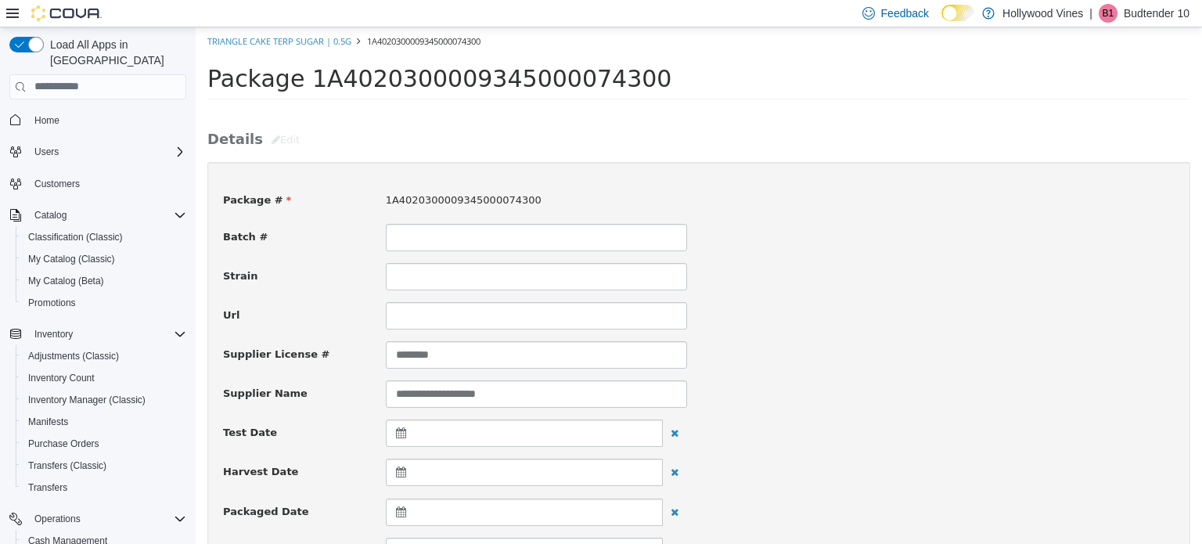
click at [821, 398] on div "**********" at bounding box center [698, 393] width 975 height 27
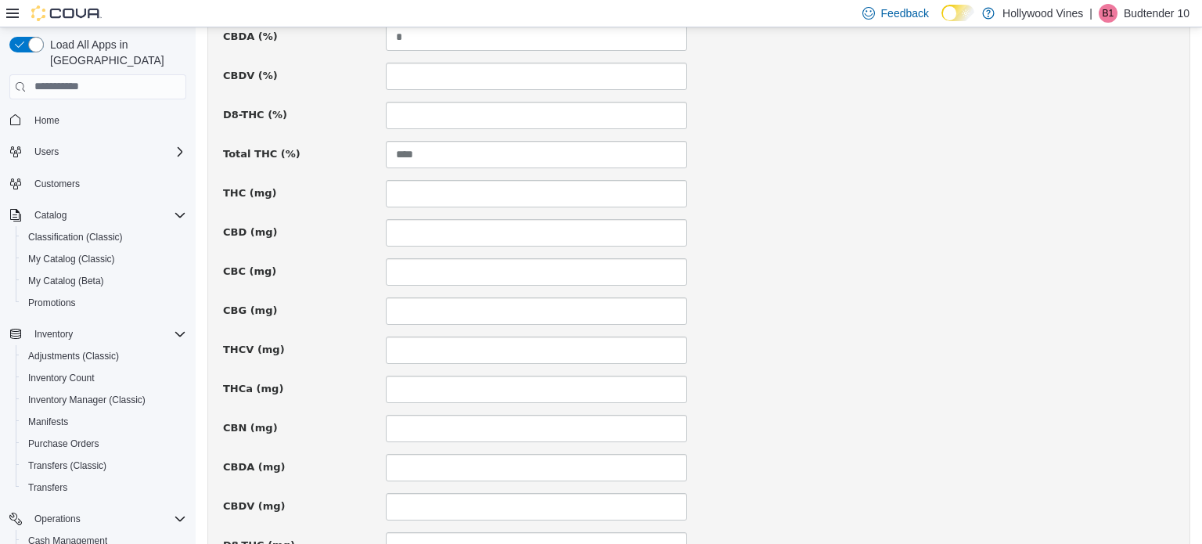
scroll to position [1149, 0]
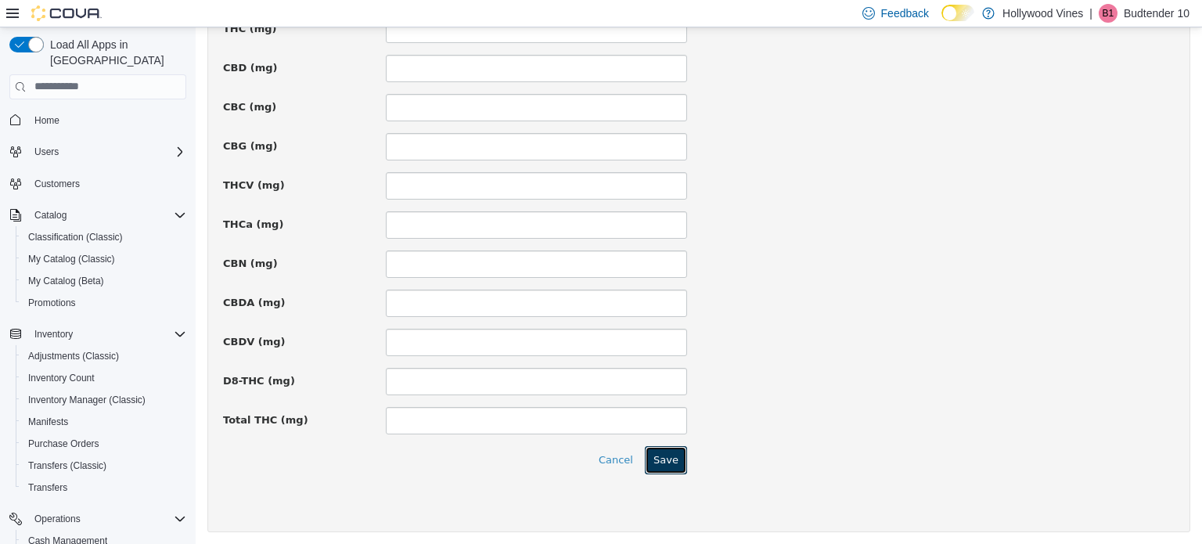
click at [670, 456] on button "Save" at bounding box center [666, 459] width 42 height 28
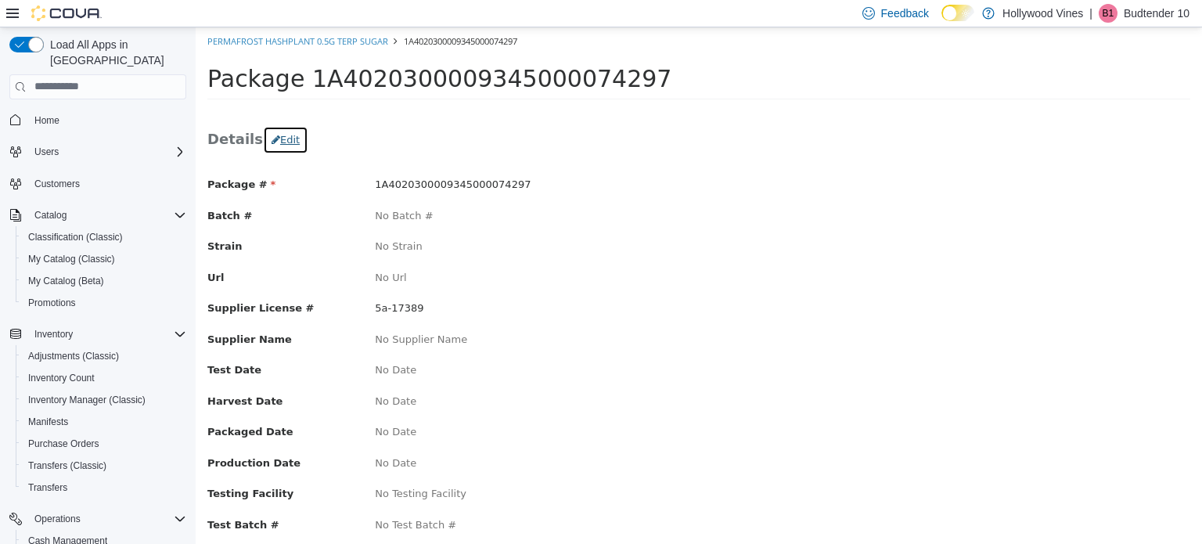
click at [283, 132] on button "Edit" at bounding box center [285, 139] width 45 height 28
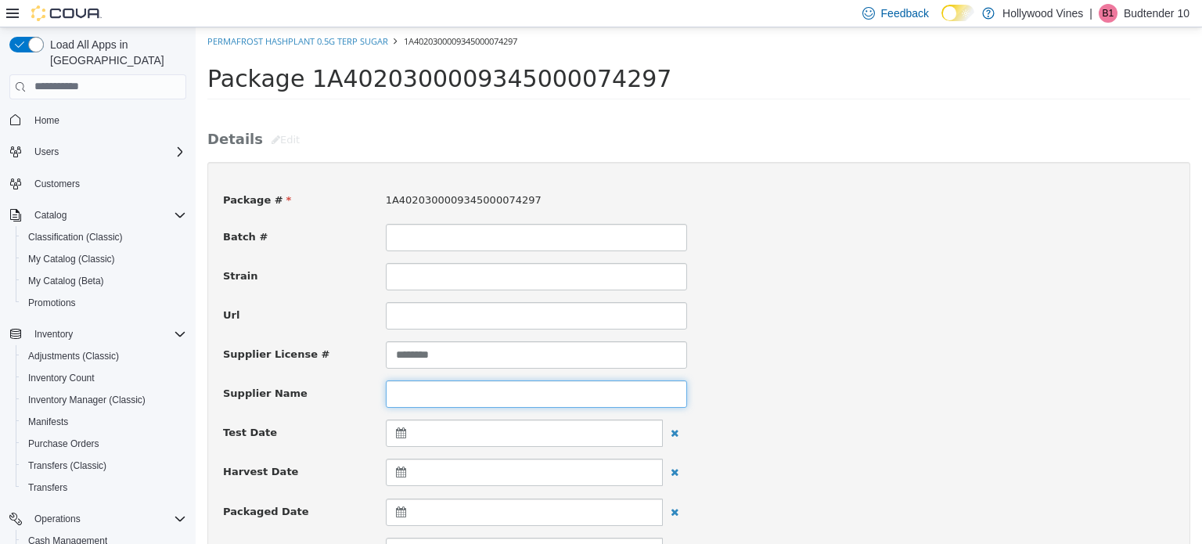
click at [427, 395] on input at bounding box center [536, 393] width 301 height 27
paste input "**********"
type input "**********"
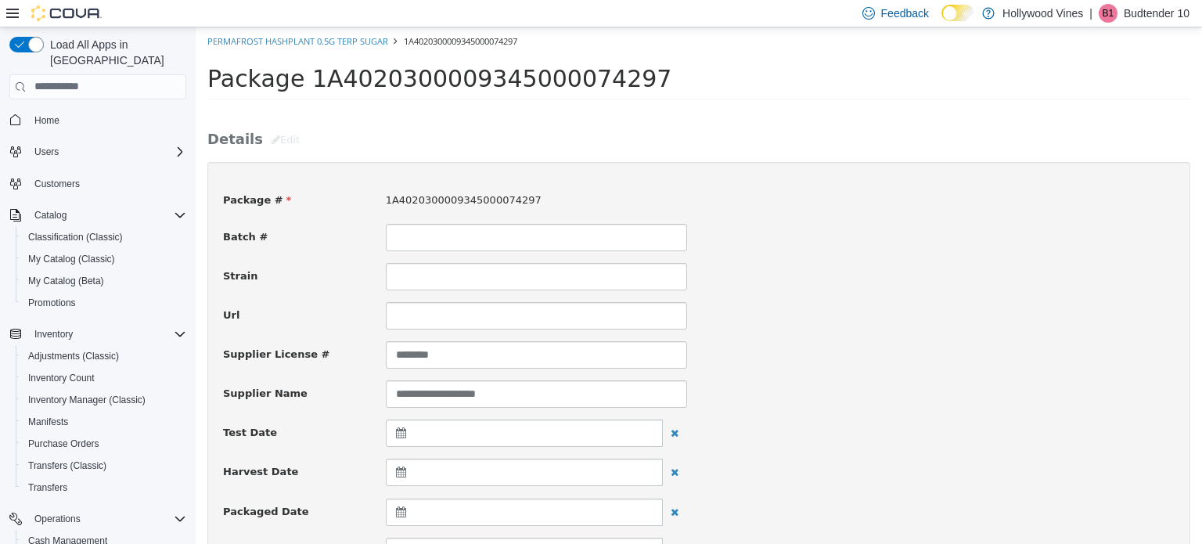
click at [712, 460] on div "Harvest Date" at bounding box center [698, 472] width 975 height 28
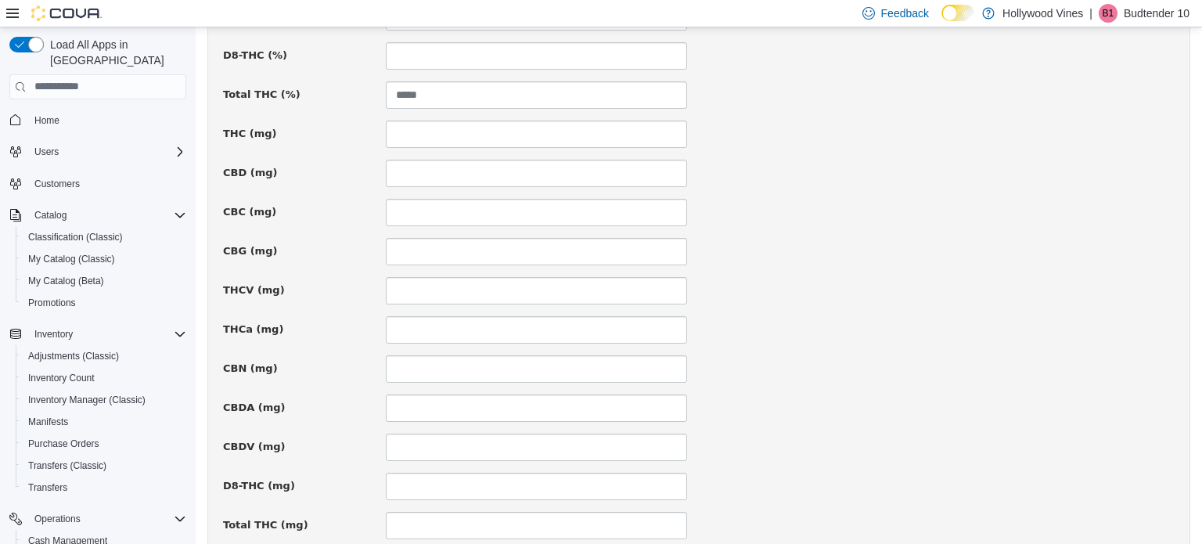
scroll to position [1149, 0]
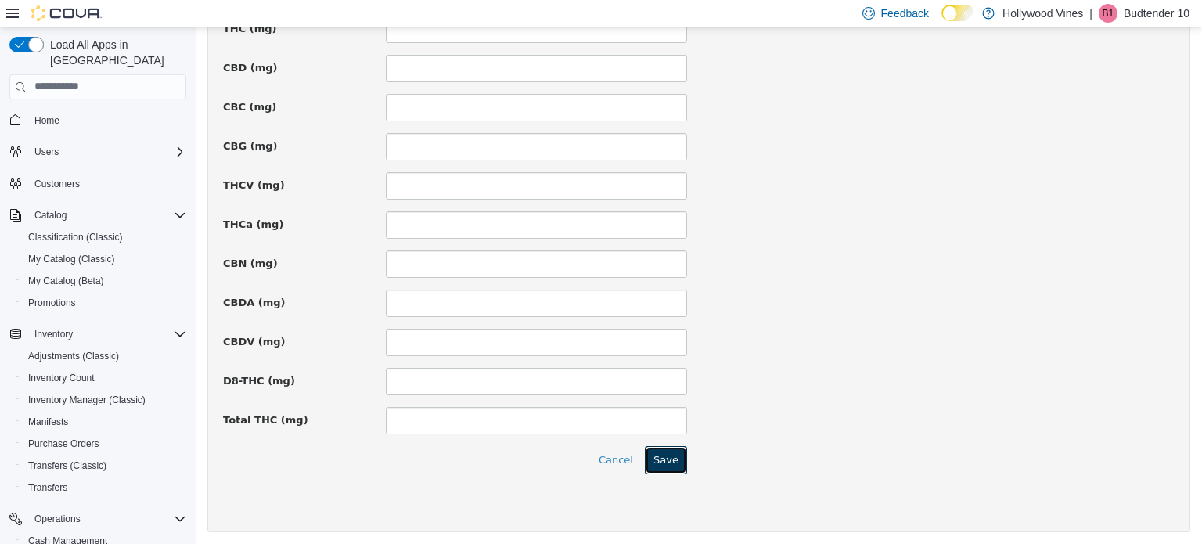
click at [654, 466] on button "Save" at bounding box center [666, 459] width 42 height 28
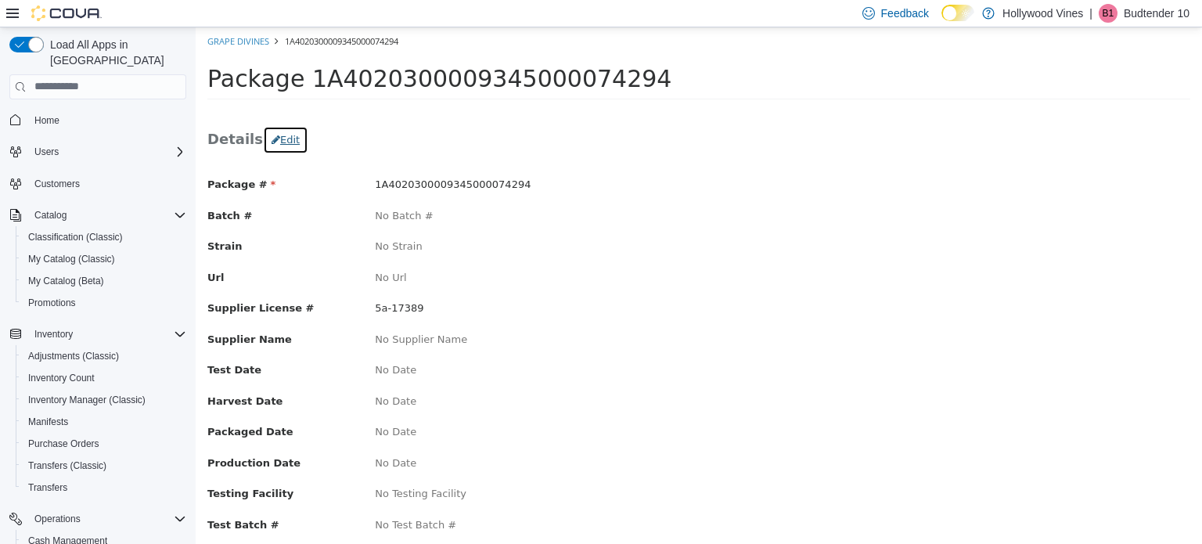
click at [284, 137] on button "Edit" at bounding box center [285, 139] width 45 height 28
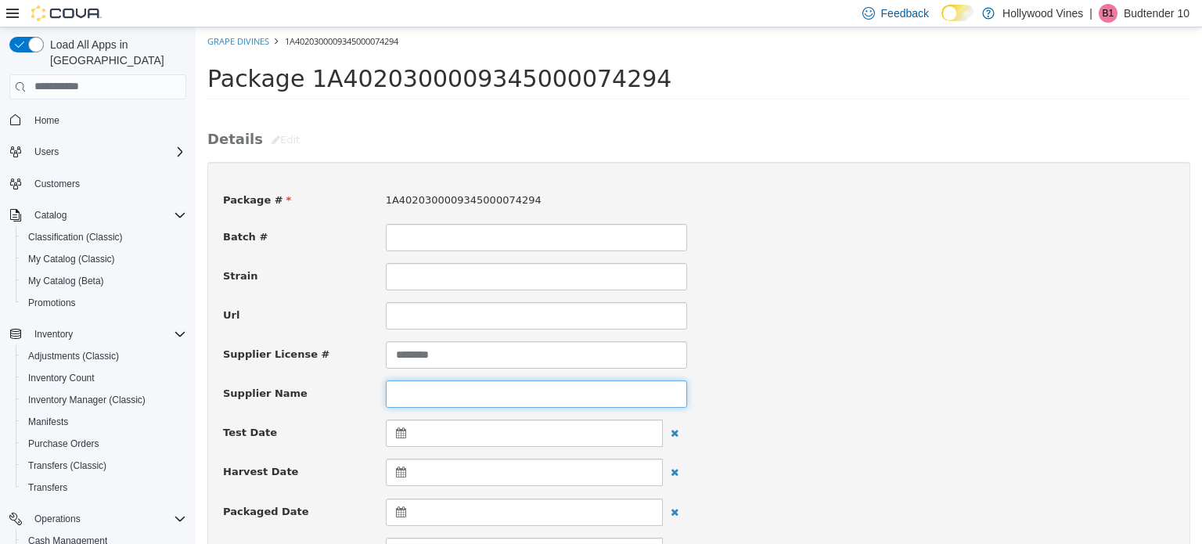
click at [427, 391] on input at bounding box center [536, 393] width 301 height 27
paste input "**********"
type input "**********"
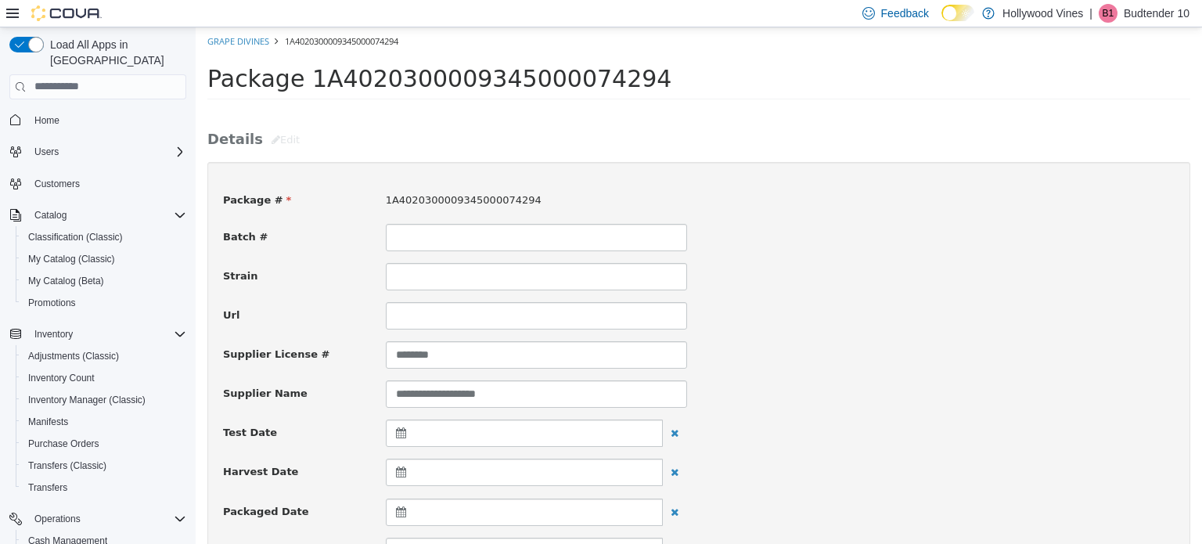
click at [853, 442] on div "Test Date" at bounding box center [698, 433] width 975 height 28
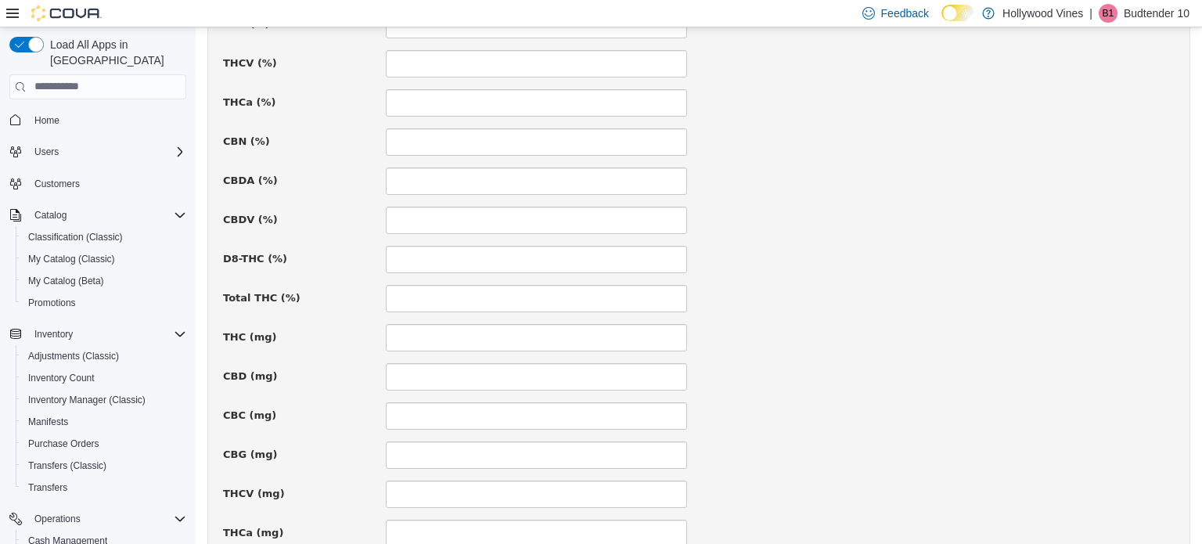
scroll to position [1149, 0]
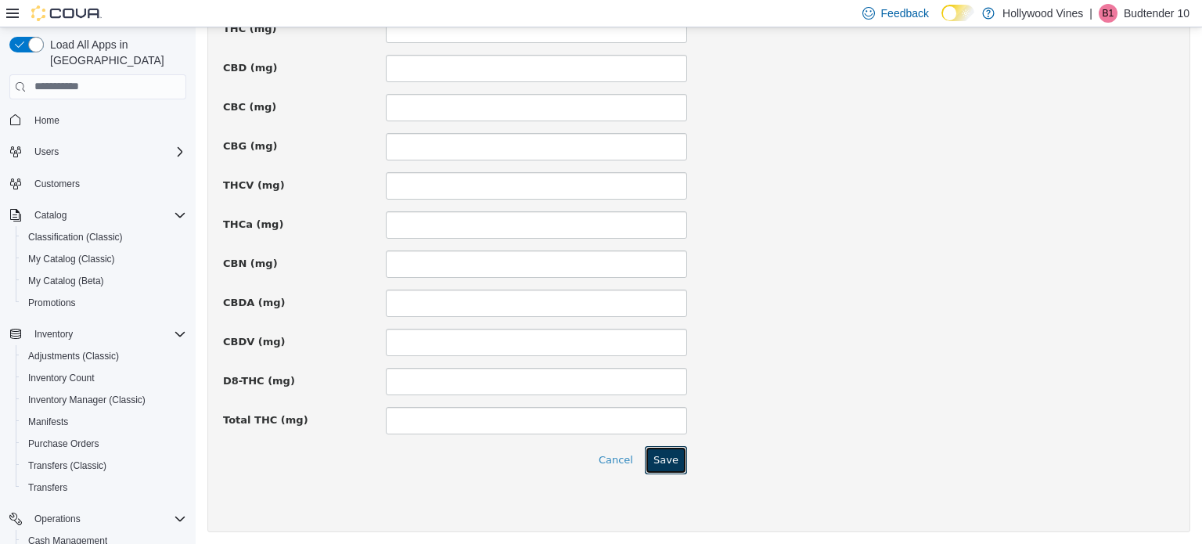
click at [645, 460] on button "Save" at bounding box center [666, 459] width 42 height 28
